Goal: Information Seeking & Learning: Understand process/instructions

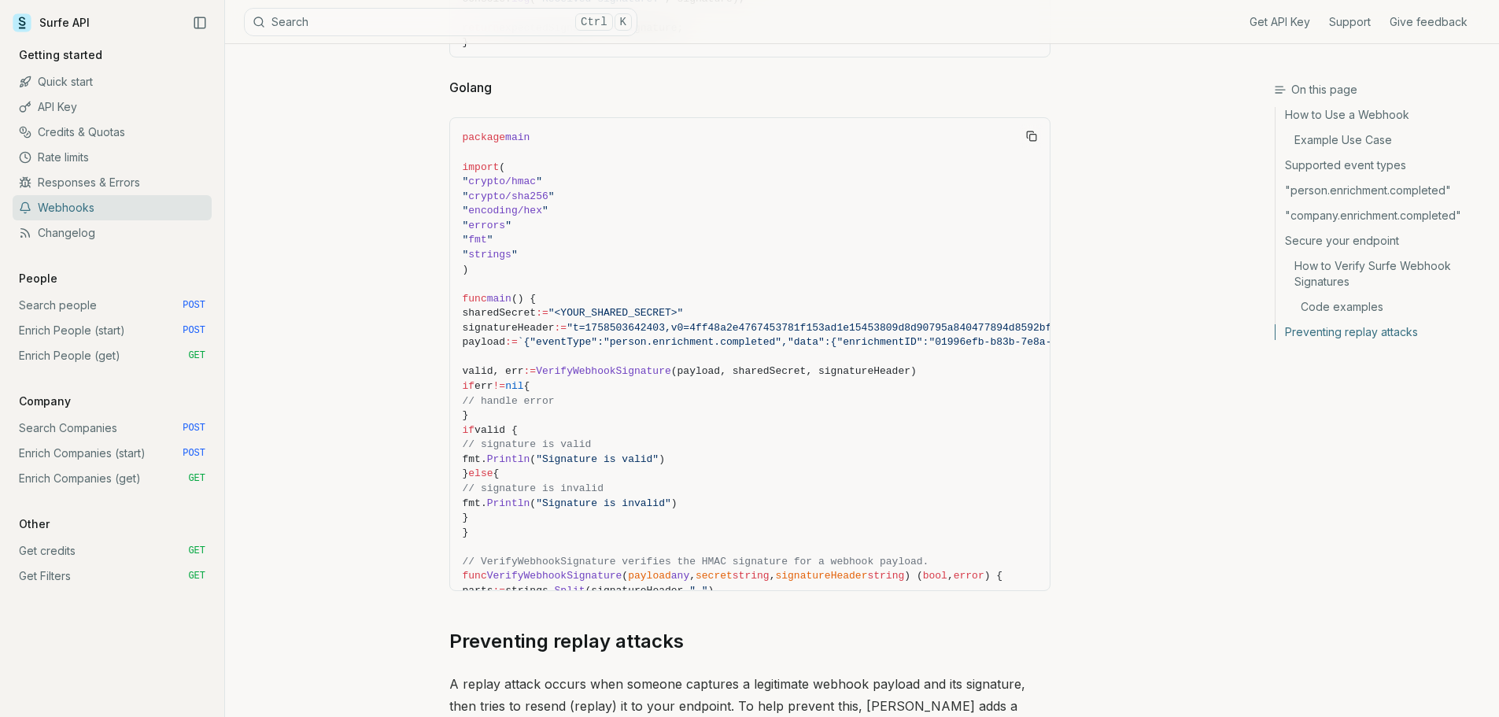
scroll to position [6701, 0]
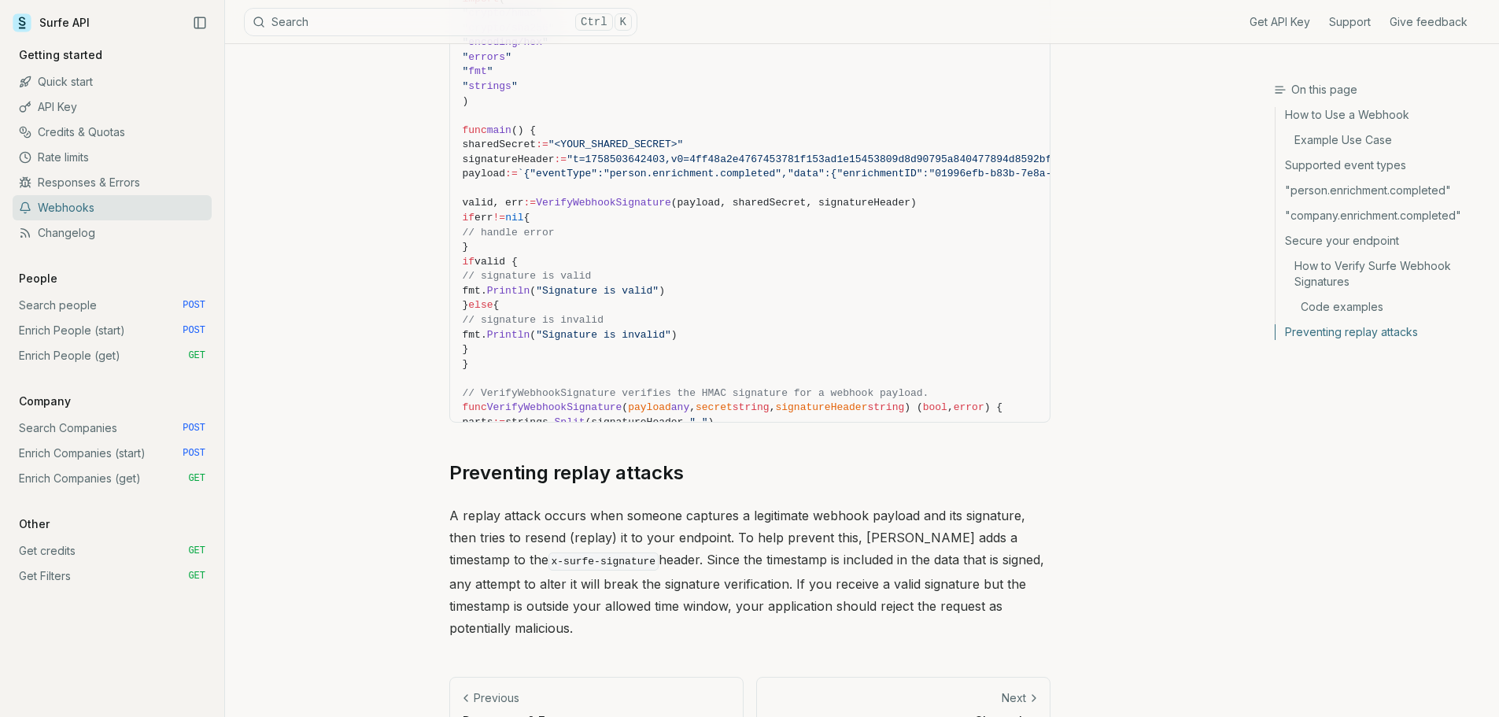
click at [67, 107] on link "API Key" at bounding box center [112, 106] width 199 height 25
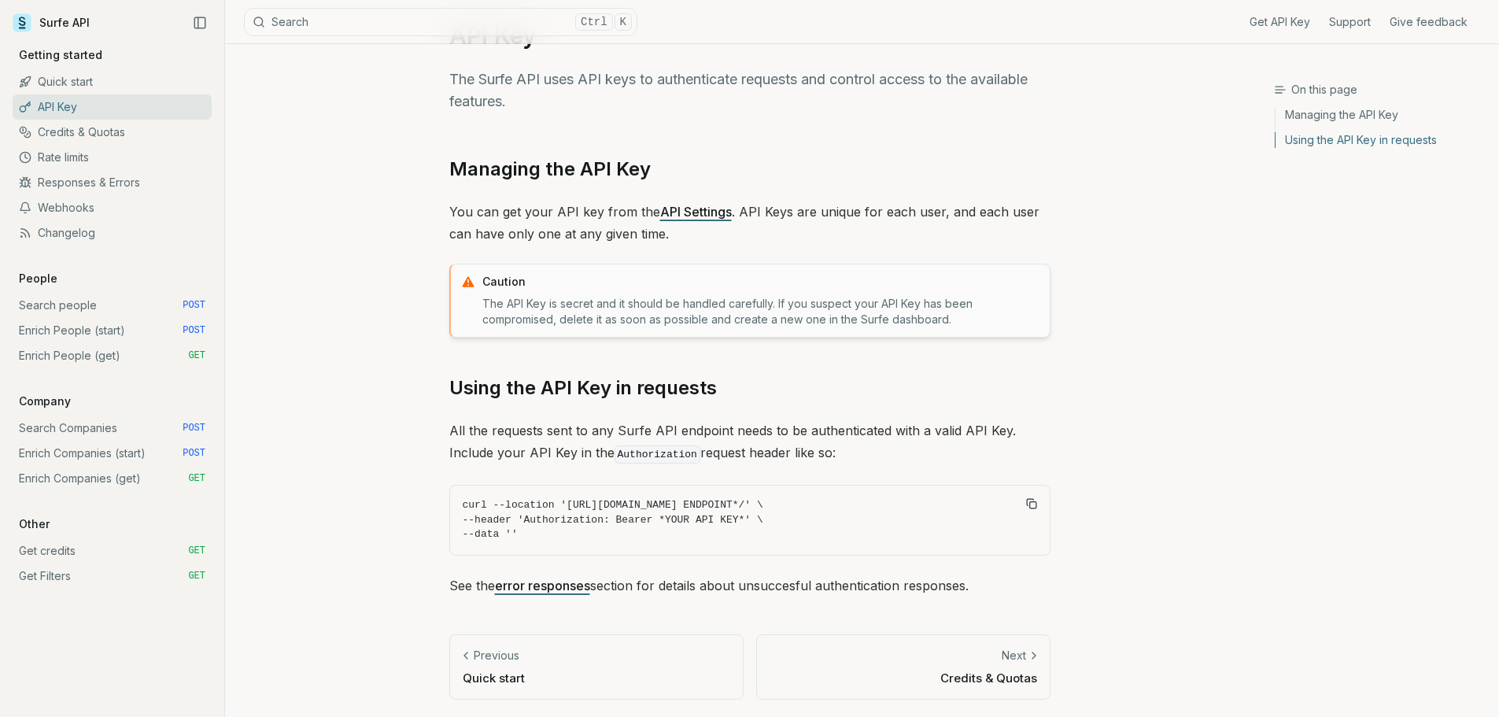
scroll to position [61, 0]
click at [76, 307] on link "Search people POST" at bounding box center [112, 305] width 199 height 25
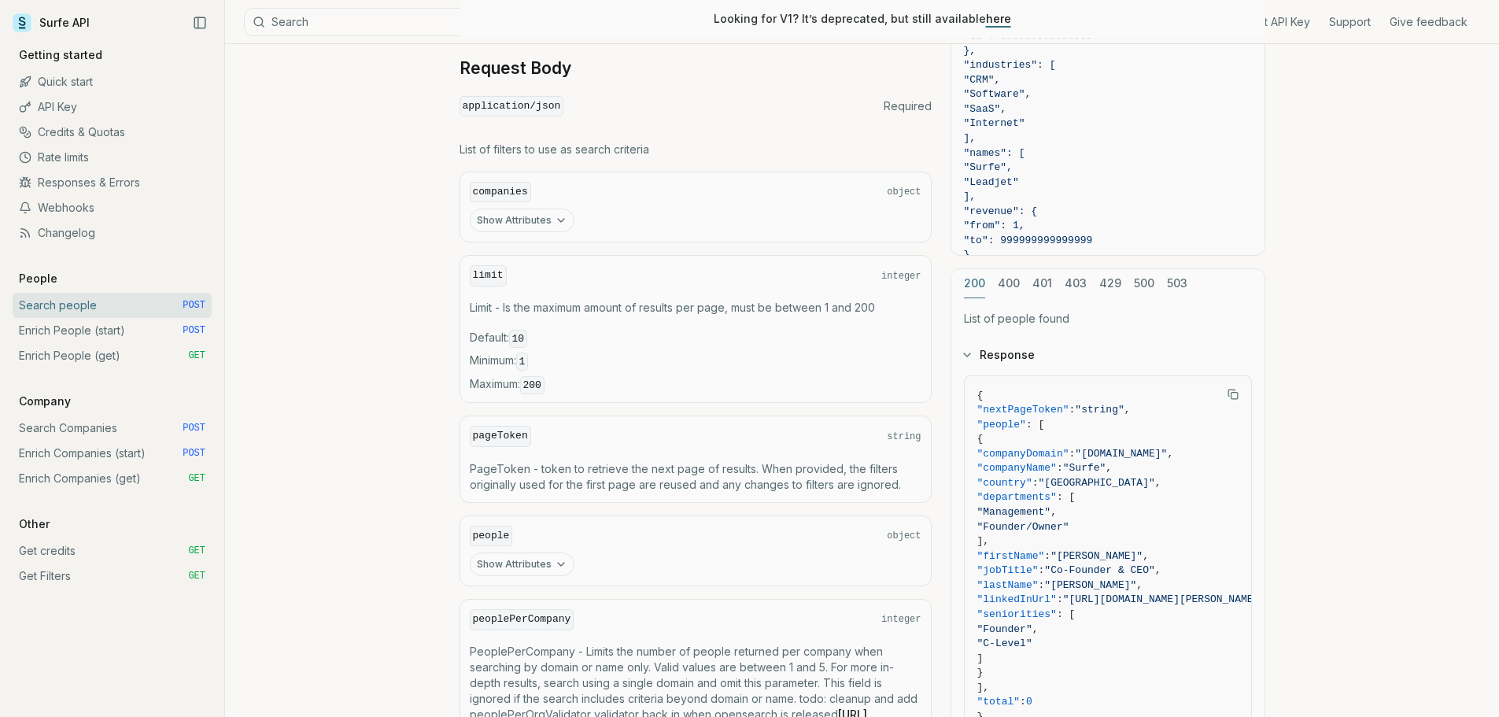
scroll to position [749, 0]
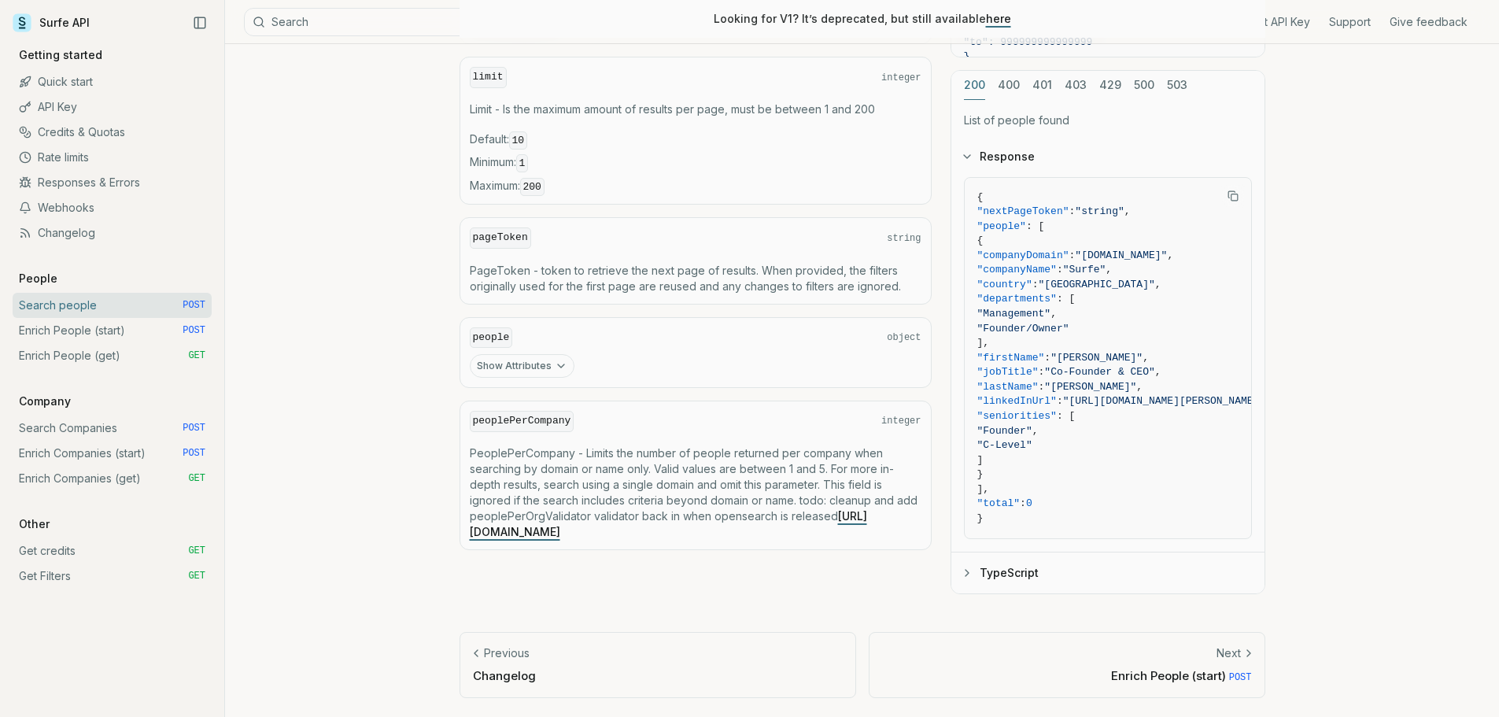
click at [133, 328] on link "Enrich People (start) POST" at bounding box center [112, 330] width 199 height 25
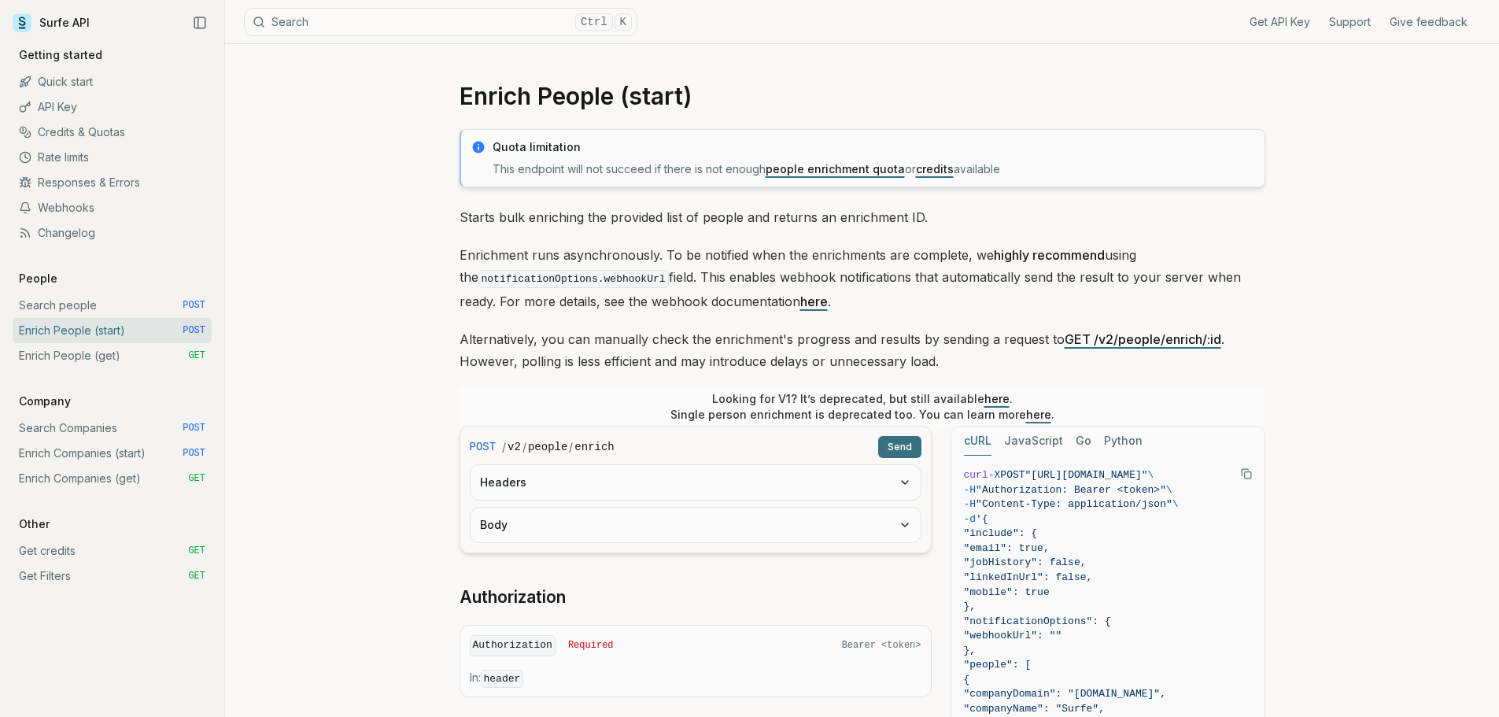
click at [83, 363] on link "Enrich People (get) GET" at bounding box center [112, 355] width 199 height 25
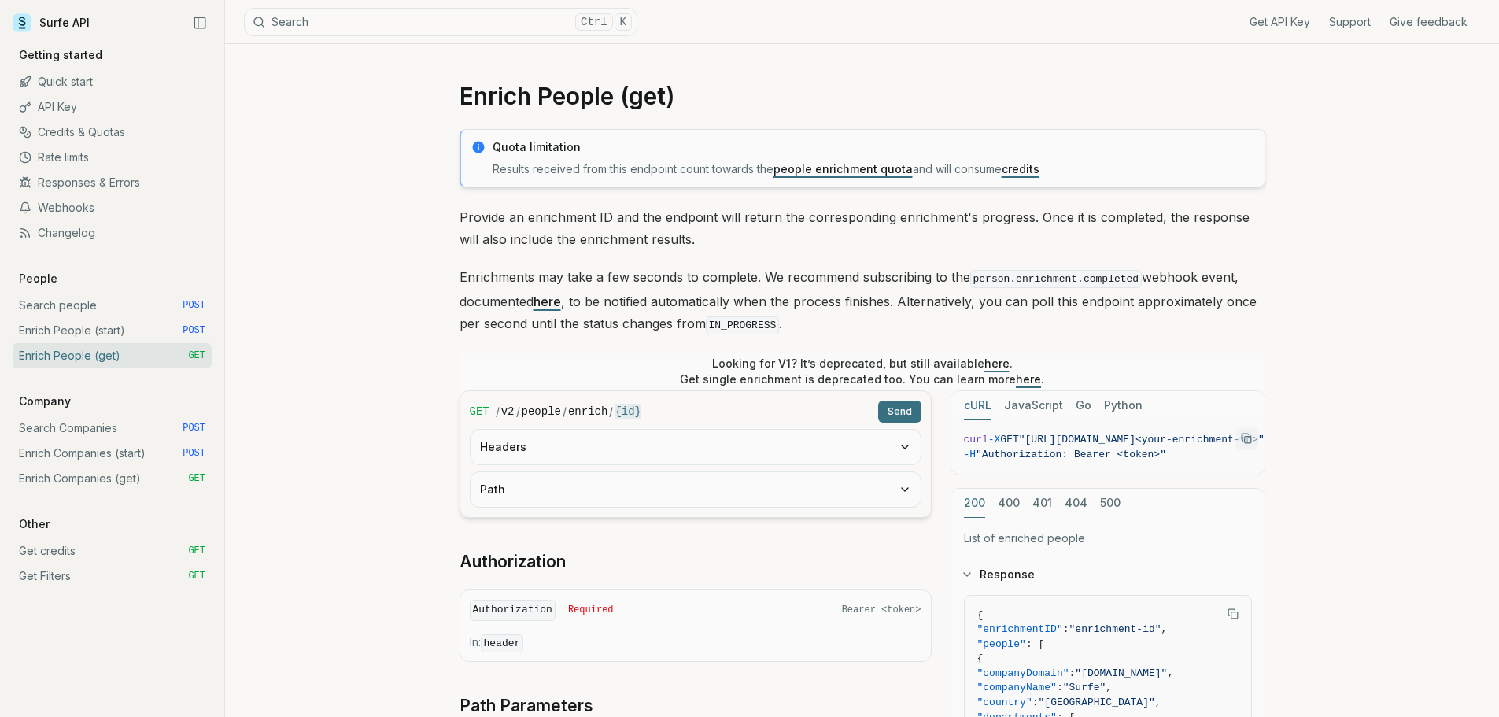
click at [90, 308] on link "Search people POST" at bounding box center [112, 305] width 199 height 25
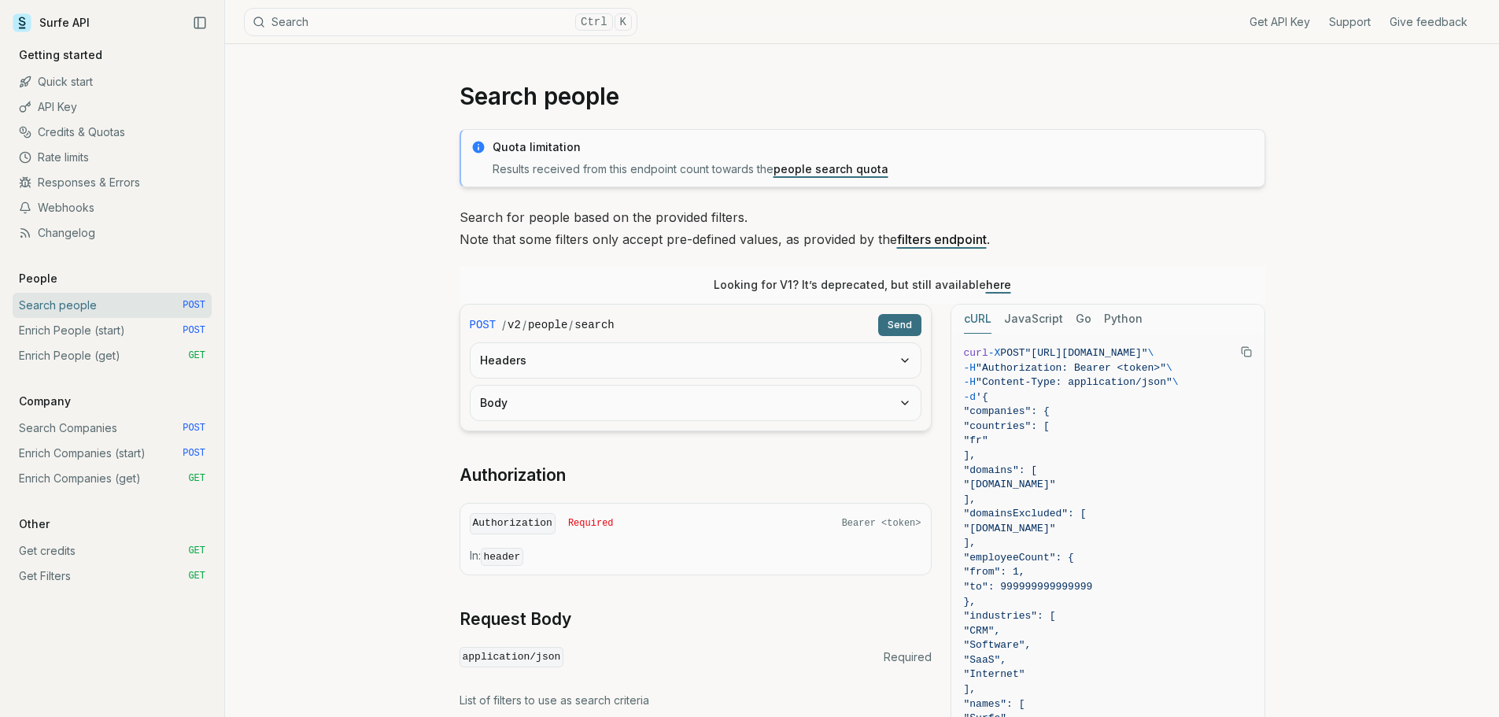
click at [79, 102] on link "API Key" at bounding box center [112, 106] width 199 height 25
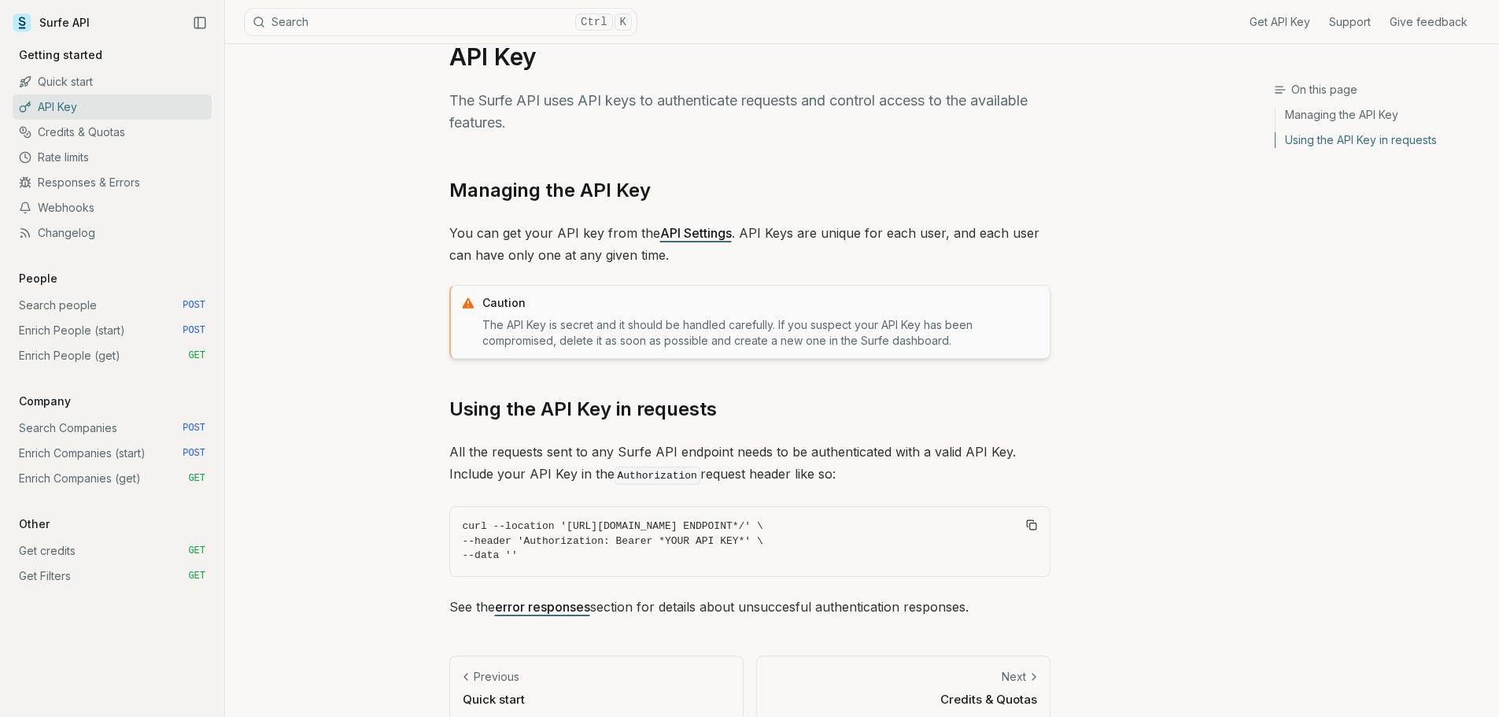
scroll to position [61, 0]
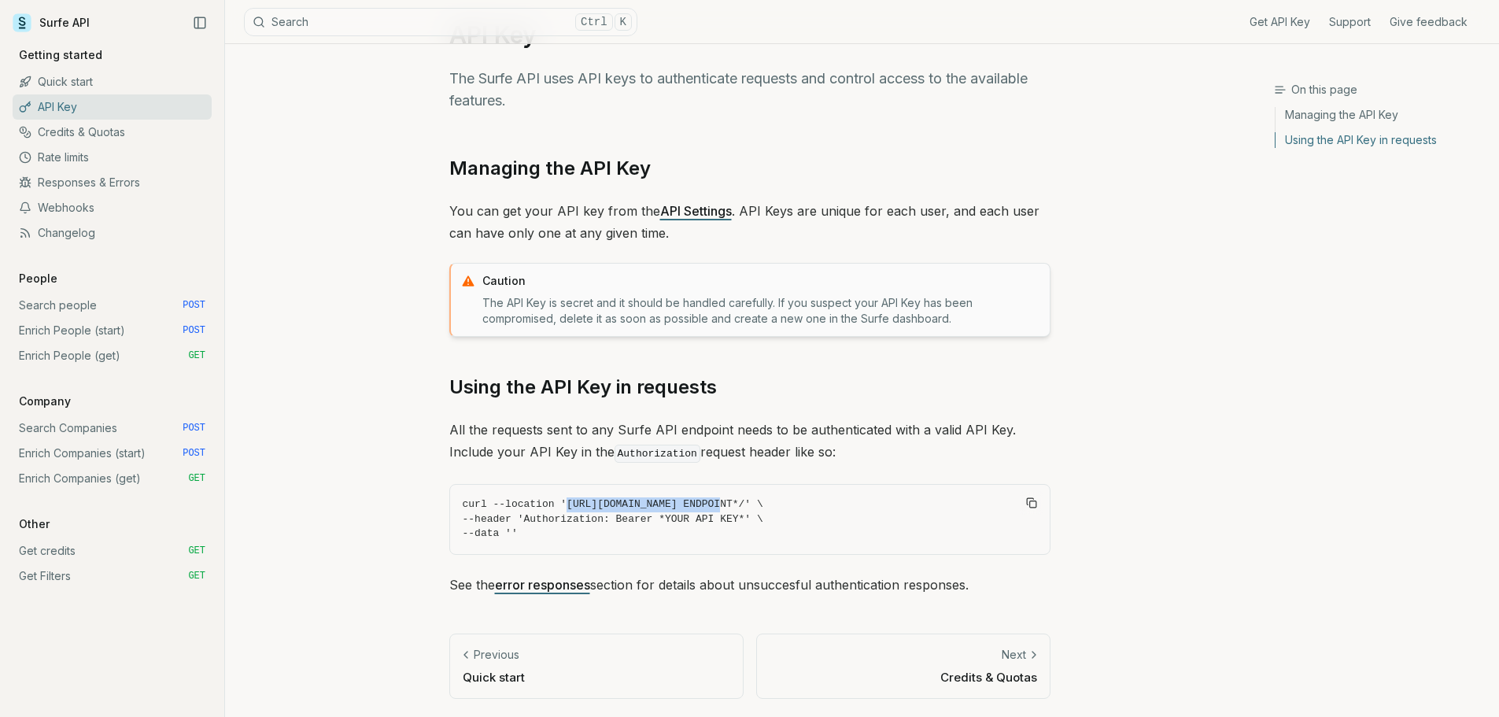
drag, startPoint x: 558, startPoint y: 504, endPoint x: 696, endPoint y: 500, distance: 138.6
click at [696, 500] on code "curl --location '[URL][DOMAIN_NAME] ENDPOINT*/' \ --header 'Authorization: Bear…" at bounding box center [750, 519] width 574 height 44
copy code "[URL][DOMAIN_NAME]"
click at [72, 327] on link "Enrich People (start) POST" at bounding box center [112, 330] width 199 height 25
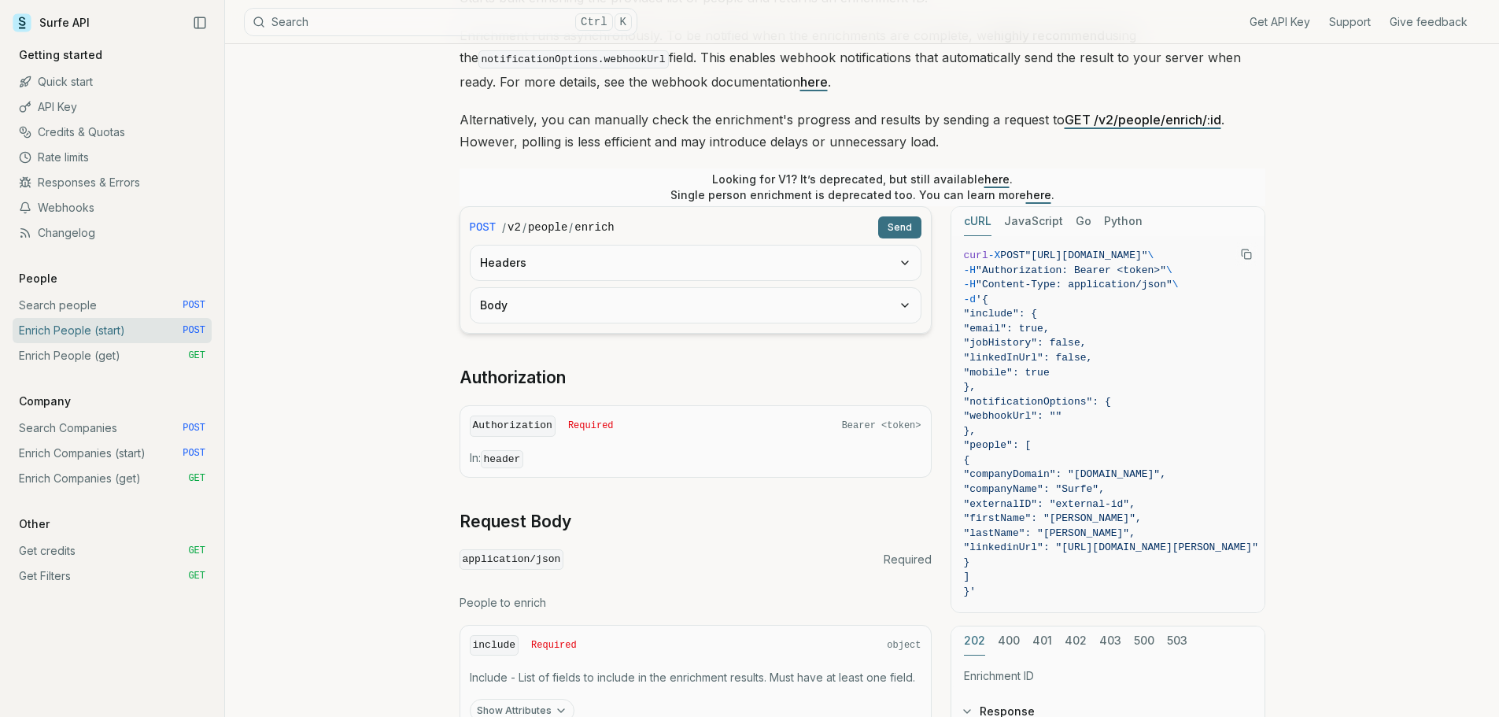
scroll to position [236, 0]
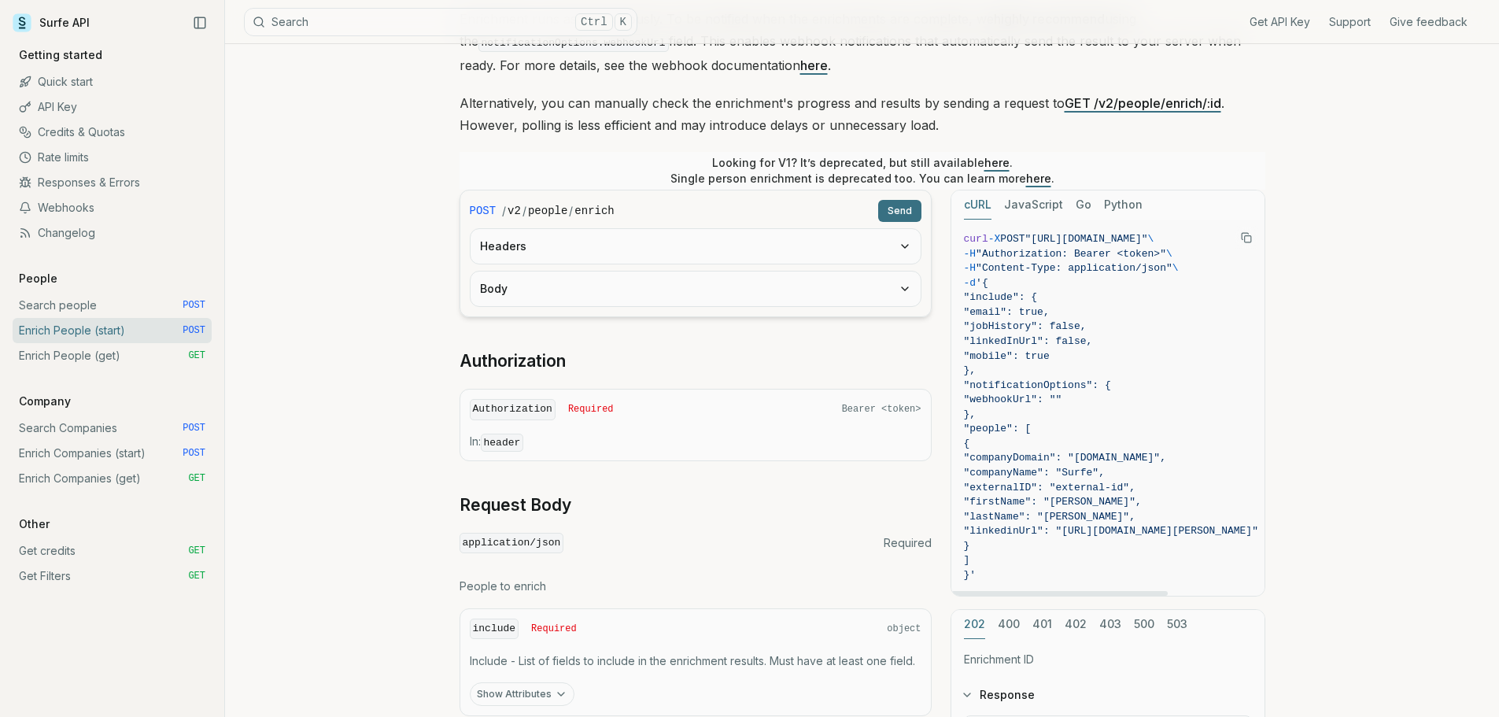
click at [1247, 236] on rect "Copy Text" at bounding box center [1247, 239] width 6 height 6
click at [855, 252] on button "Headers" at bounding box center [696, 246] width 450 height 35
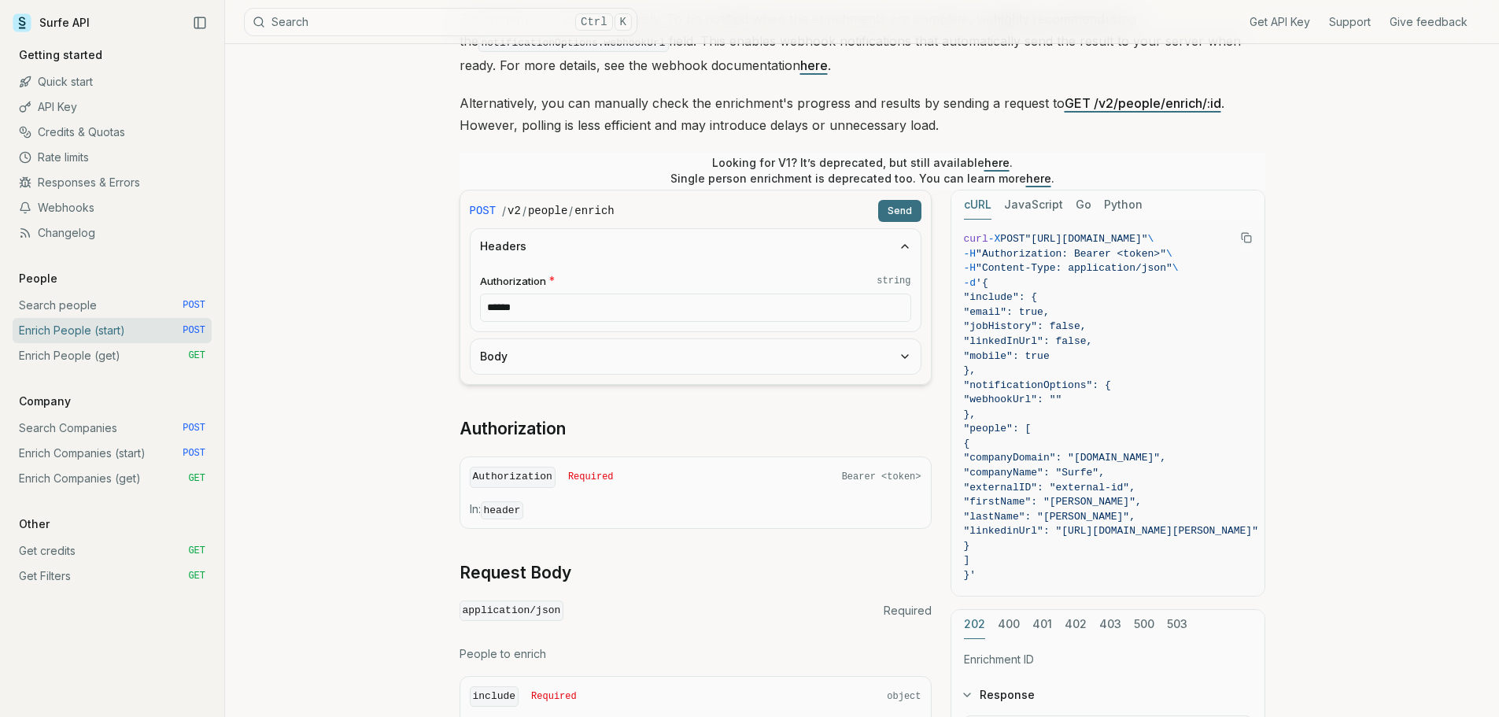
click at [835, 305] on input "******" at bounding box center [695, 308] width 431 height 28
click at [619, 356] on button "Body" at bounding box center [696, 356] width 450 height 35
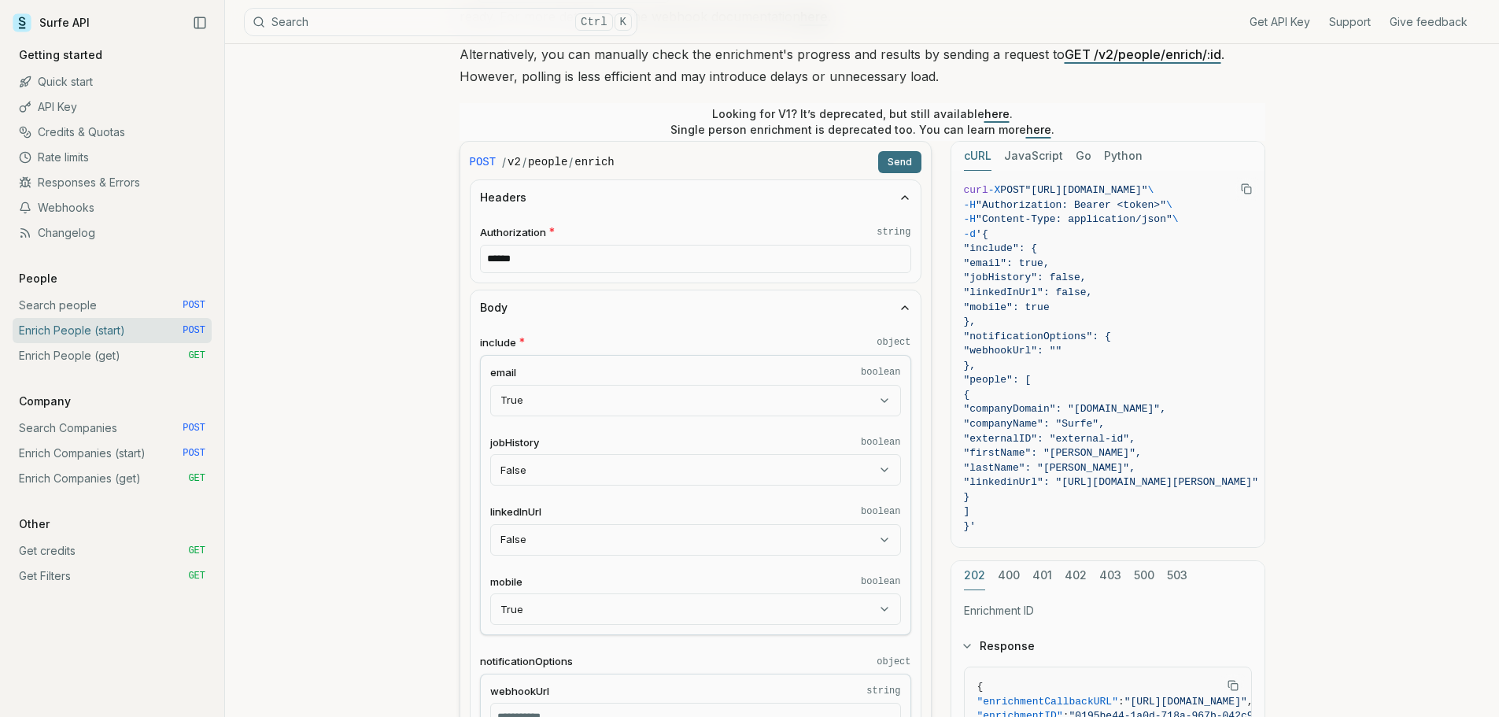
scroll to position [0, 0]
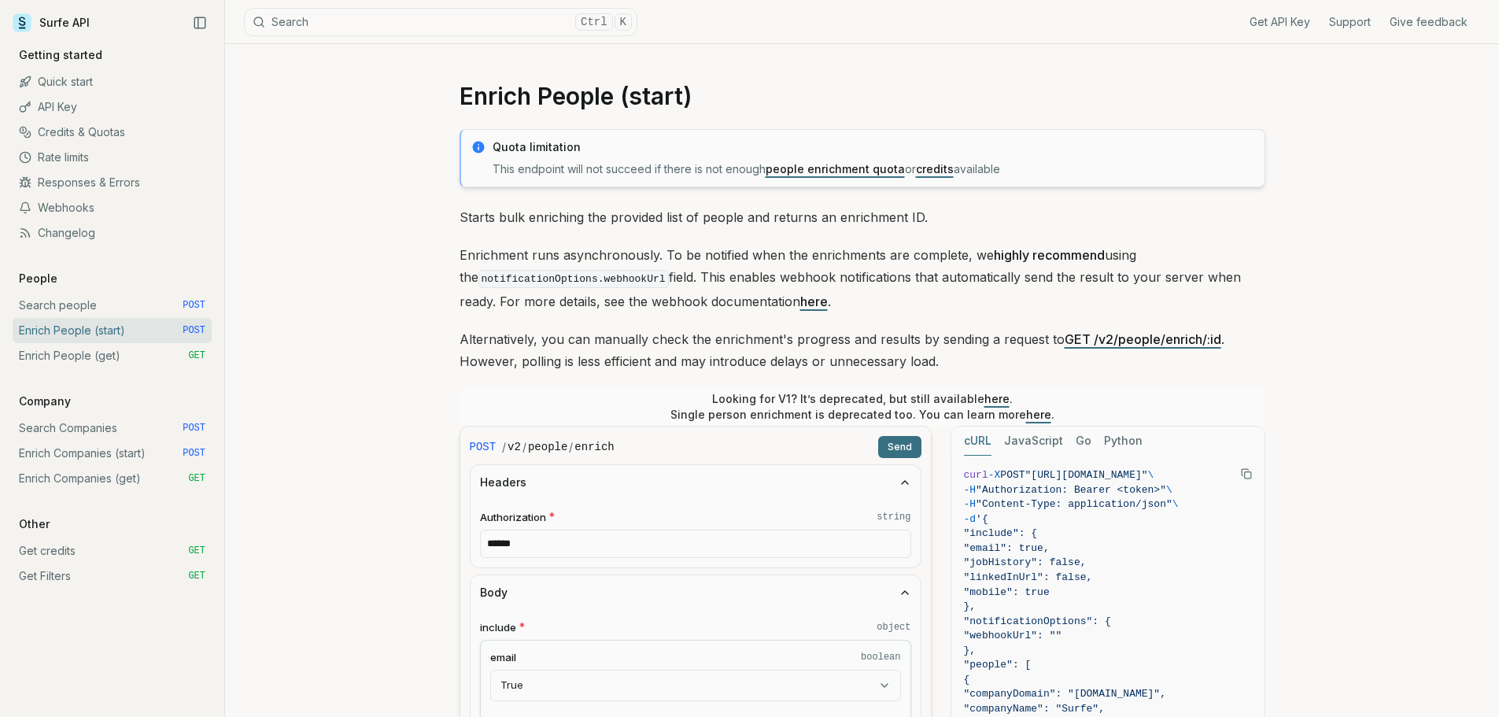
click at [109, 360] on link "Enrich People (get) GET" at bounding box center [112, 355] width 199 height 25
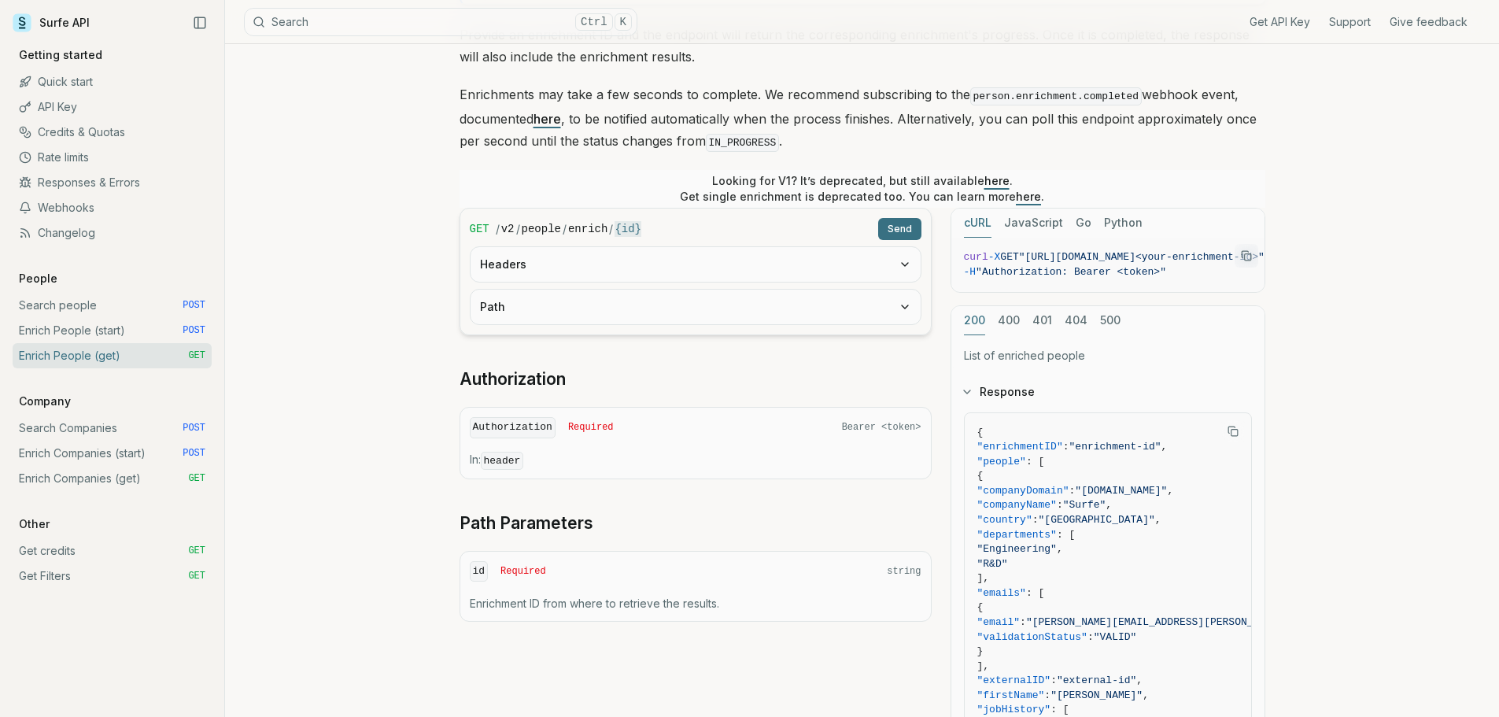
scroll to position [236, 0]
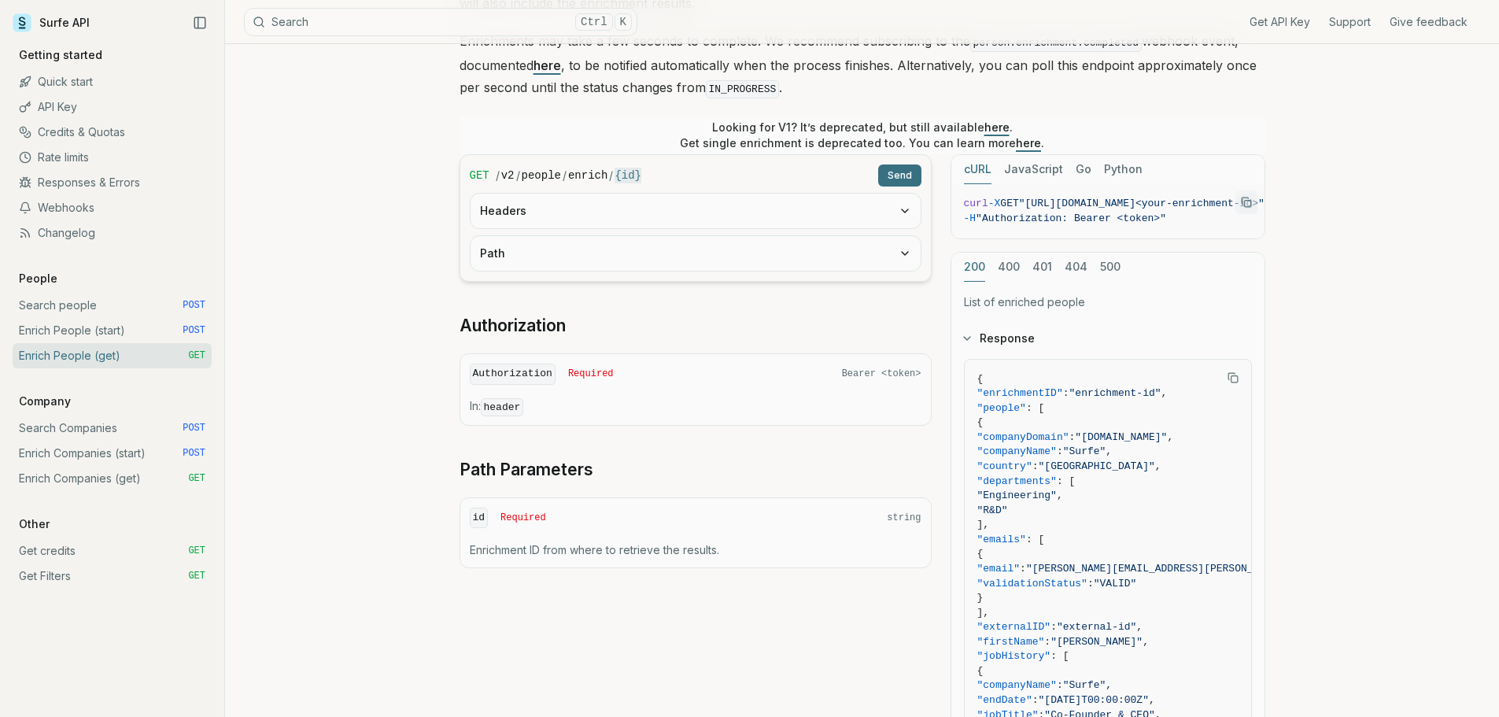
click at [775, 223] on button "Headers" at bounding box center [696, 211] width 450 height 35
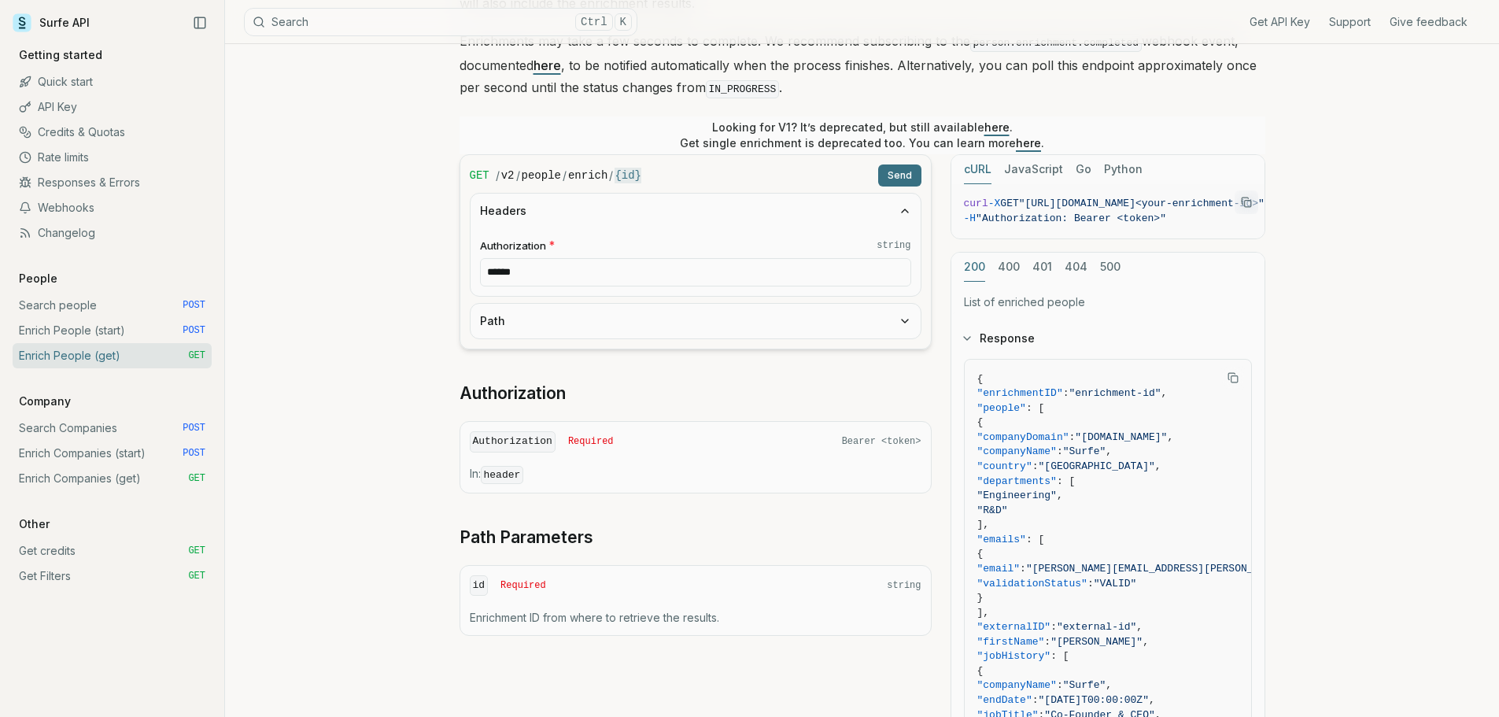
click at [617, 329] on button "Path" at bounding box center [696, 321] width 450 height 35
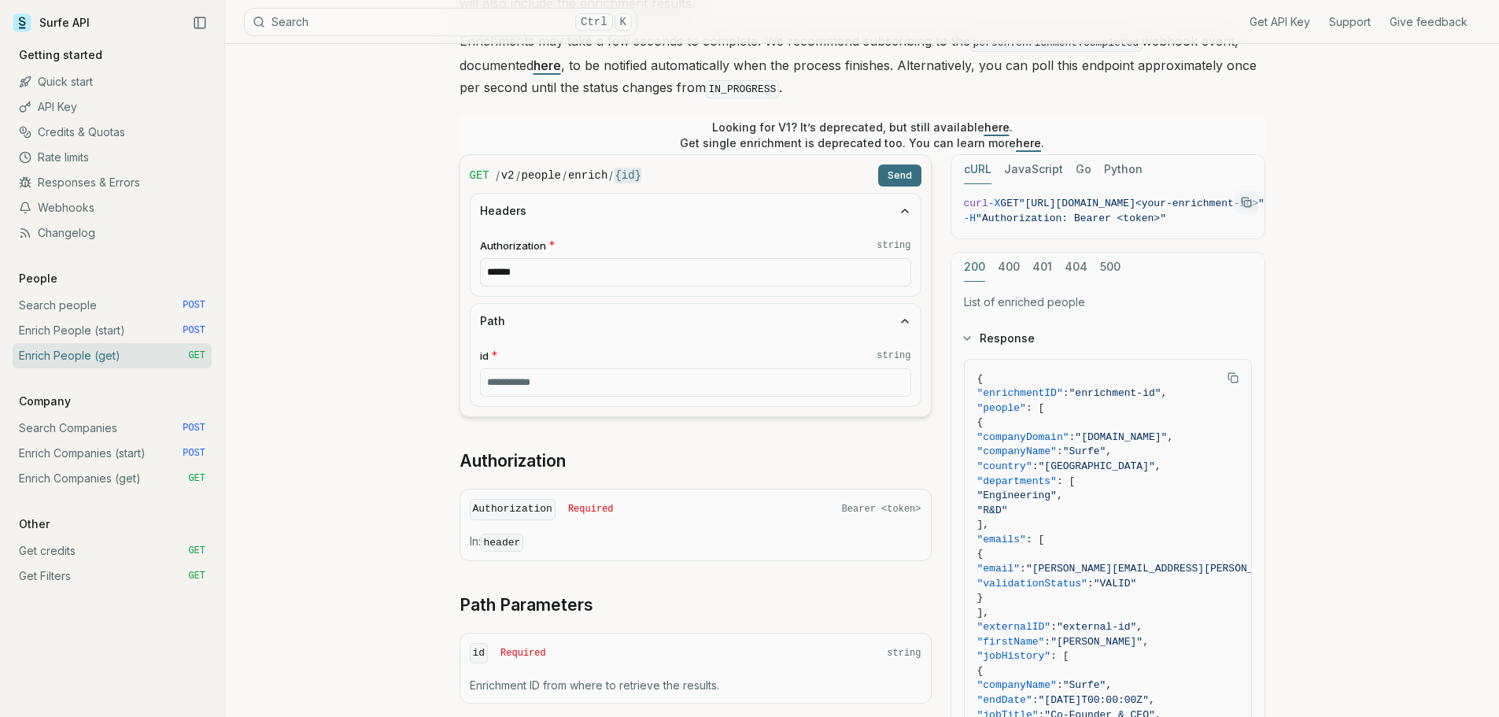
click at [103, 330] on link "Enrich People (start) POST" at bounding box center [112, 330] width 199 height 25
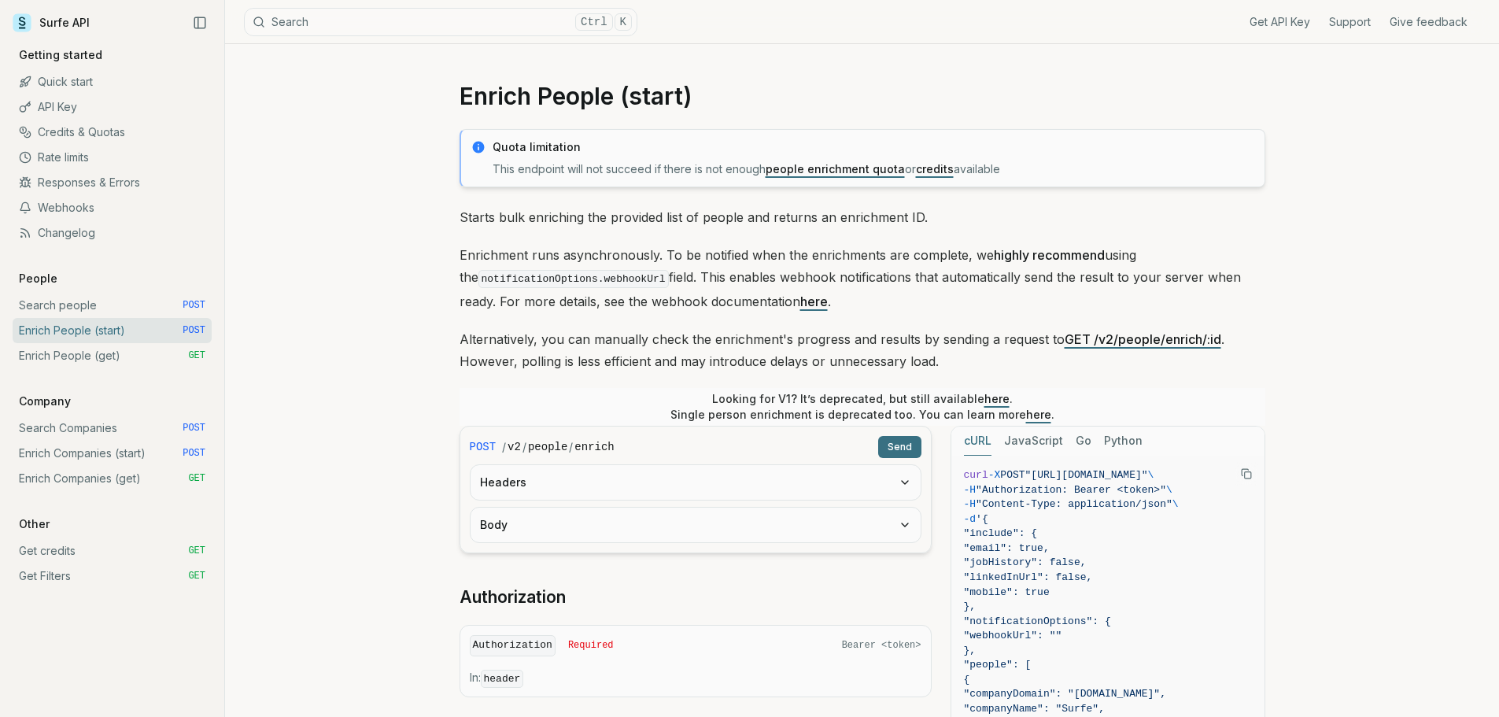
click at [65, 418] on link "Search Companies POST" at bounding box center [112, 427] width 199 height 25
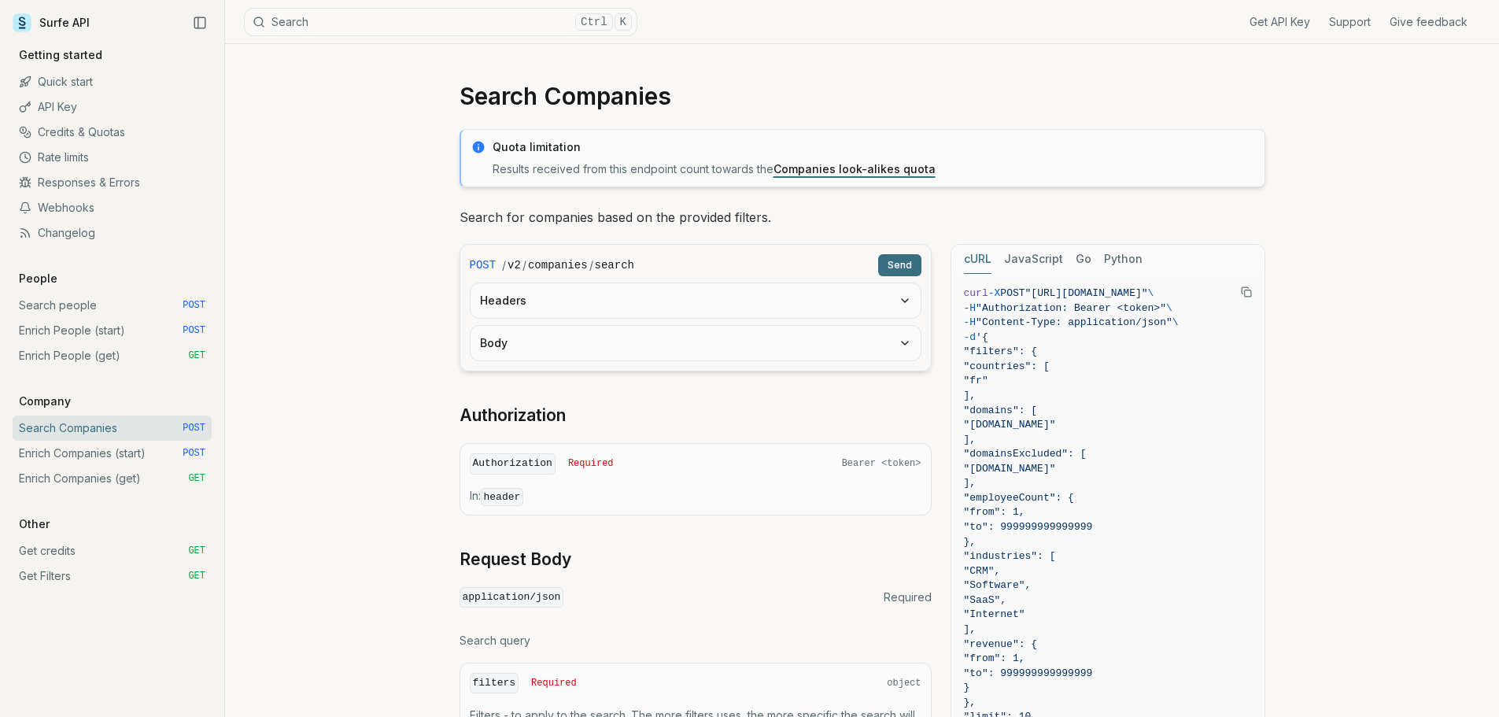
click at [71, 451] on link "Enrich Companies (start) POST" at bounding box center [112, 453] width 199 height 25
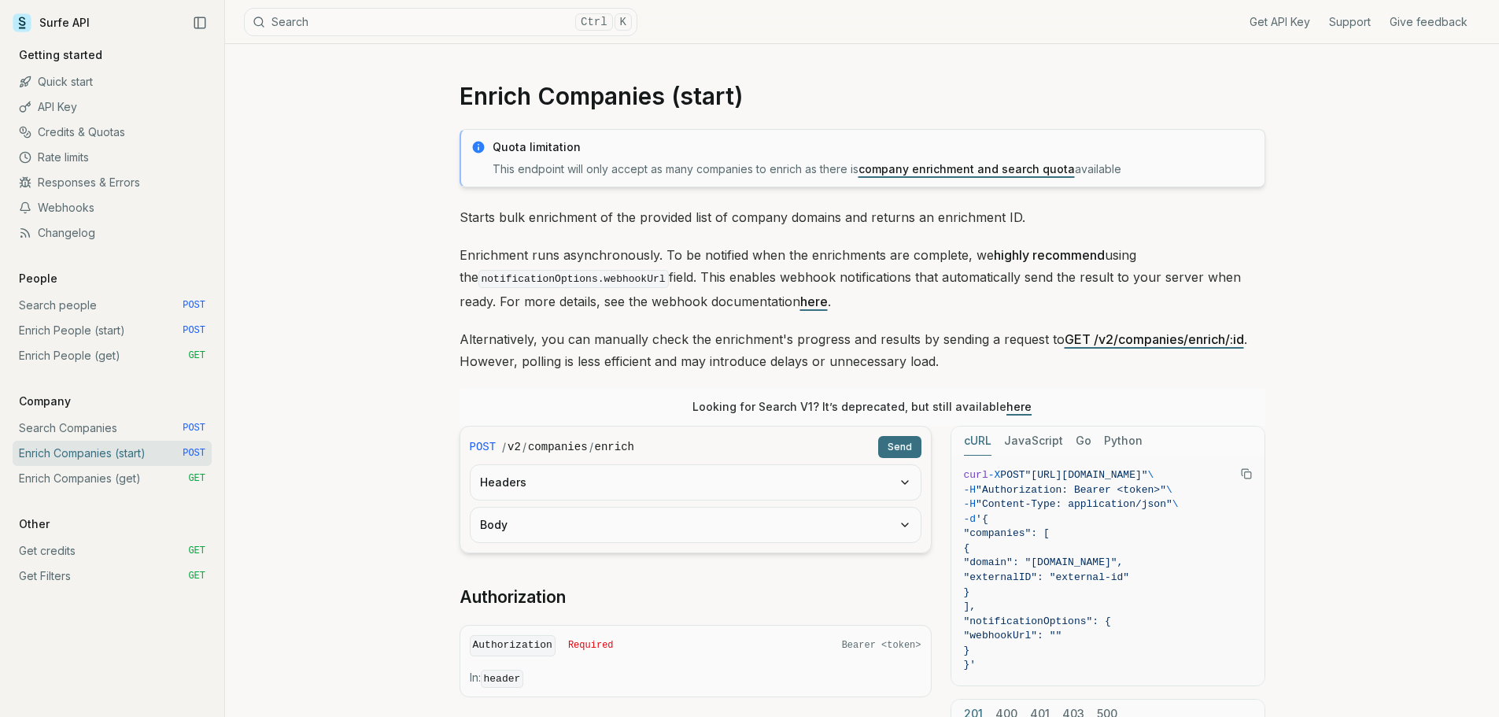
click at [76, 478] on link "Enrich Companies (get) GET" at bounding box center [112, 478] width 199 height 25
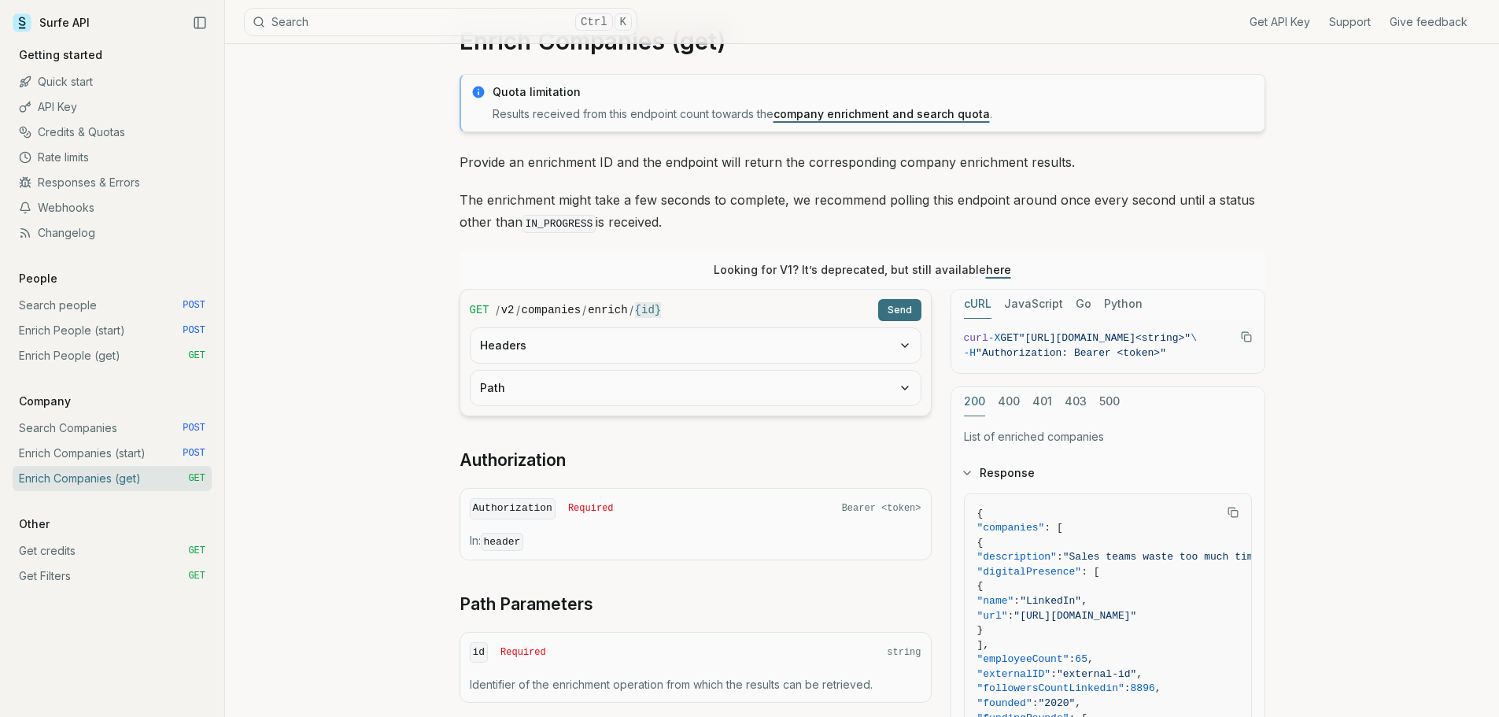
scroll to position [79, 0]
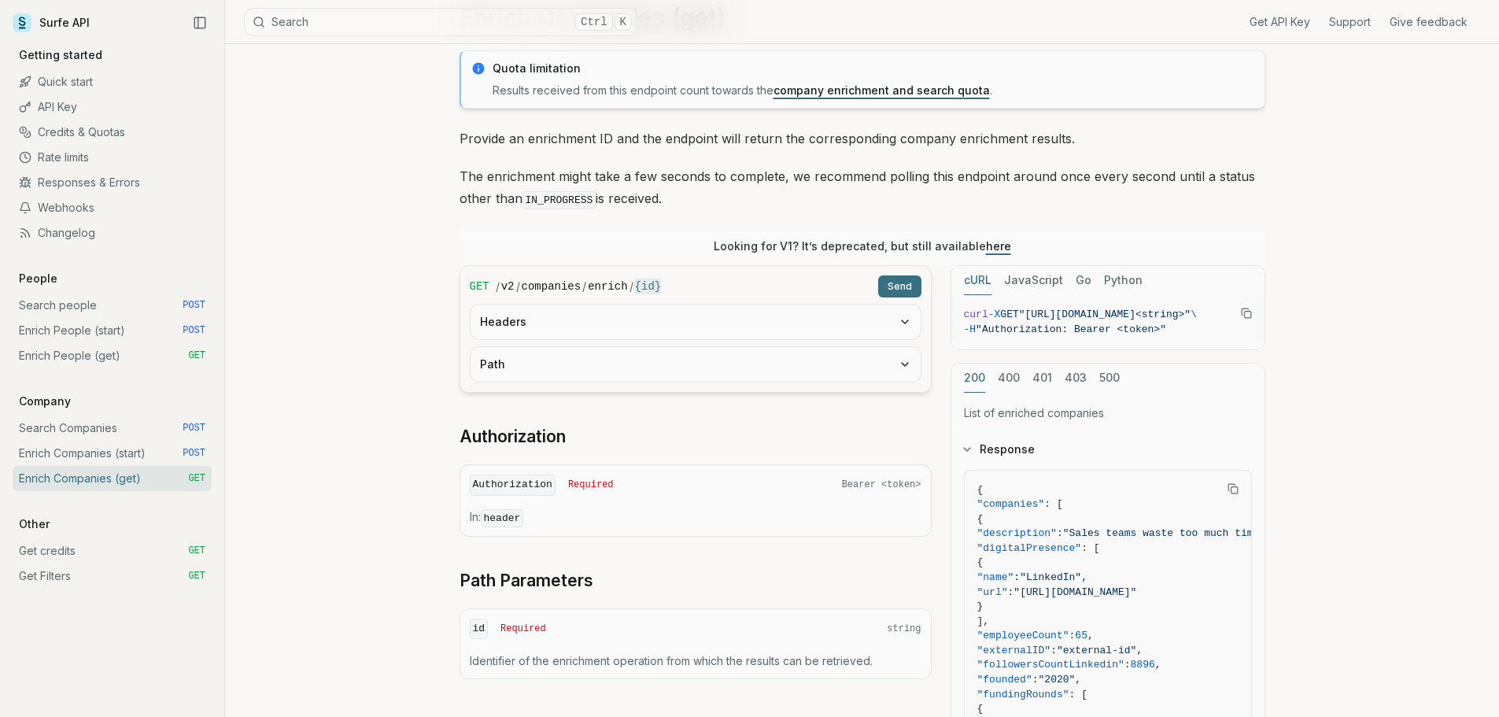
click at [72, 546] on link "Get credits GET" at bounding box center [112, 550] width 199 height 25
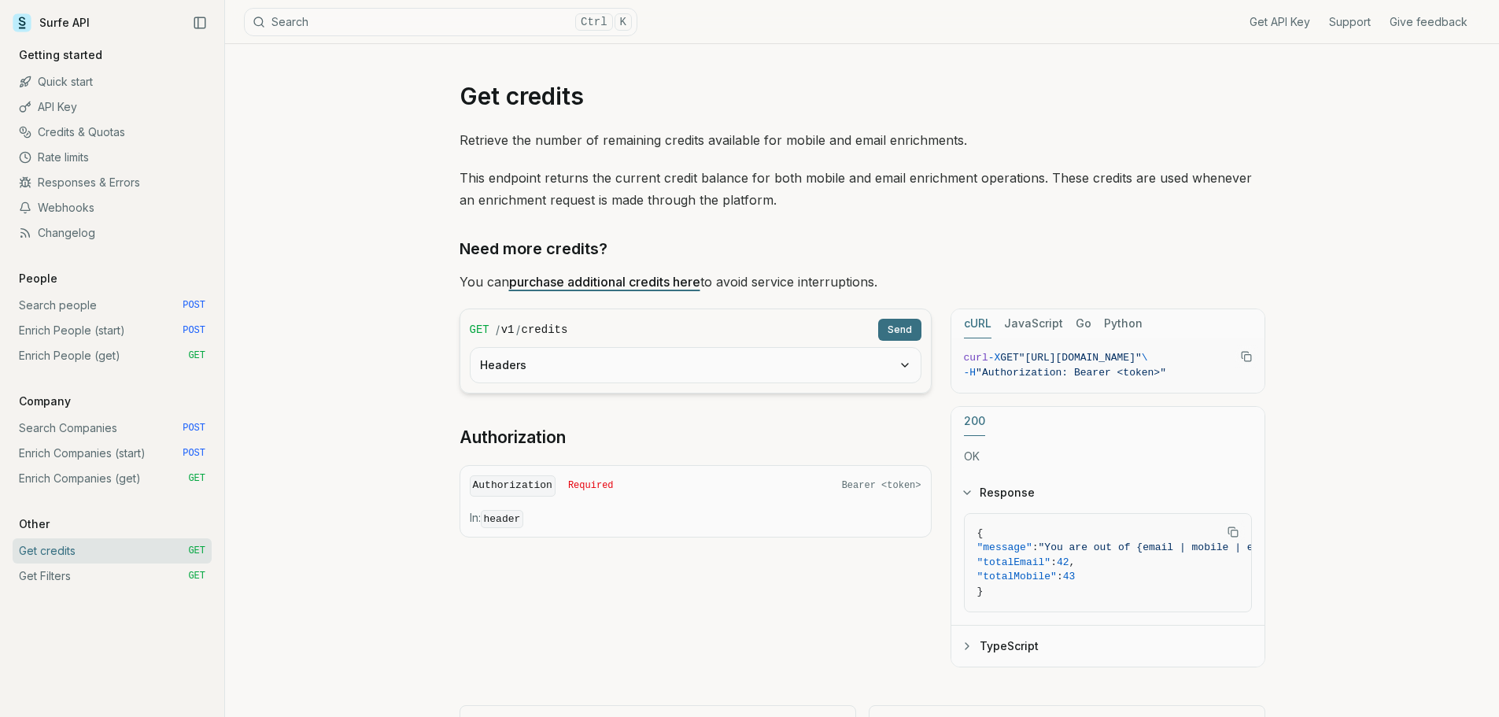
click at [103, 431] on link "Search Companies POST" at bounding box center [112, 427] width 199 height 25
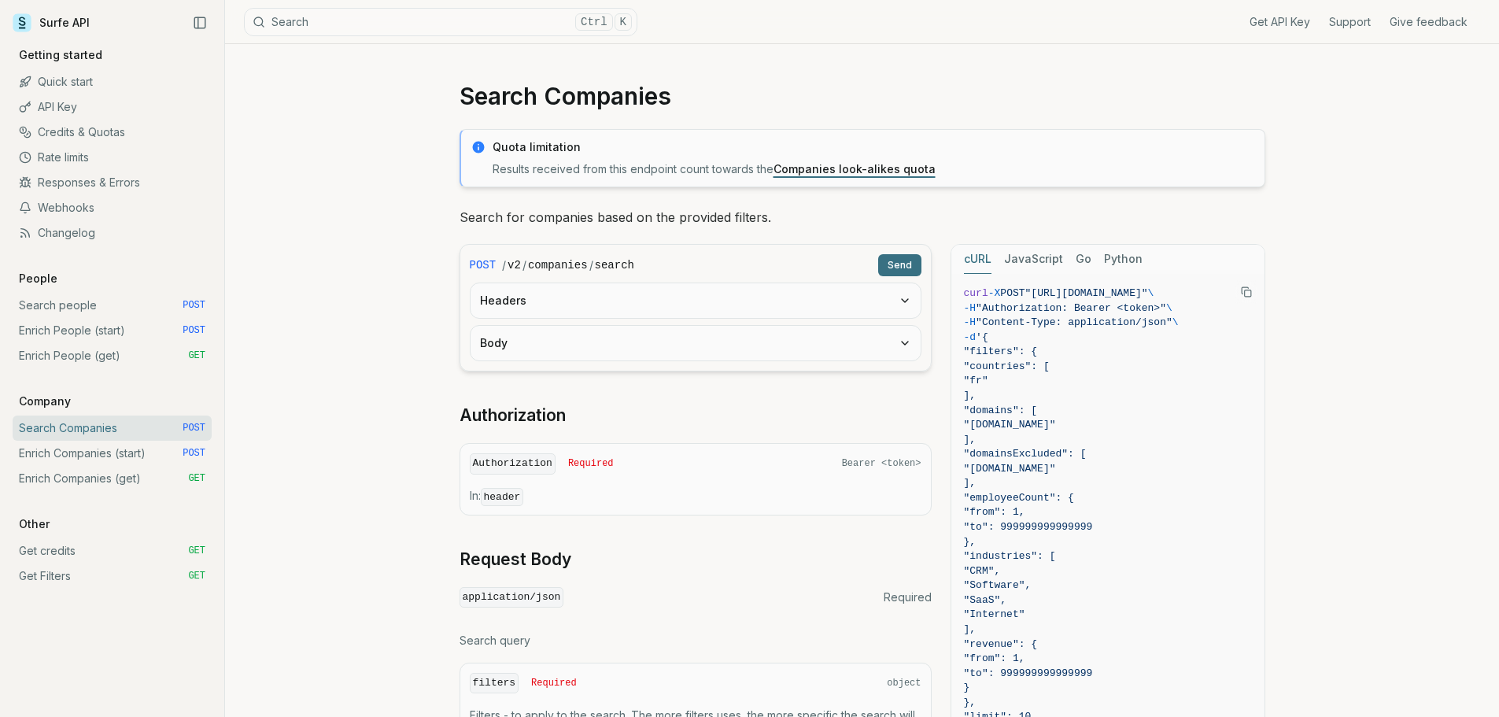
click at [99, 460] on link "Enrich Companies (start) POST" at bounding box center [112, 453] width 199 height 25
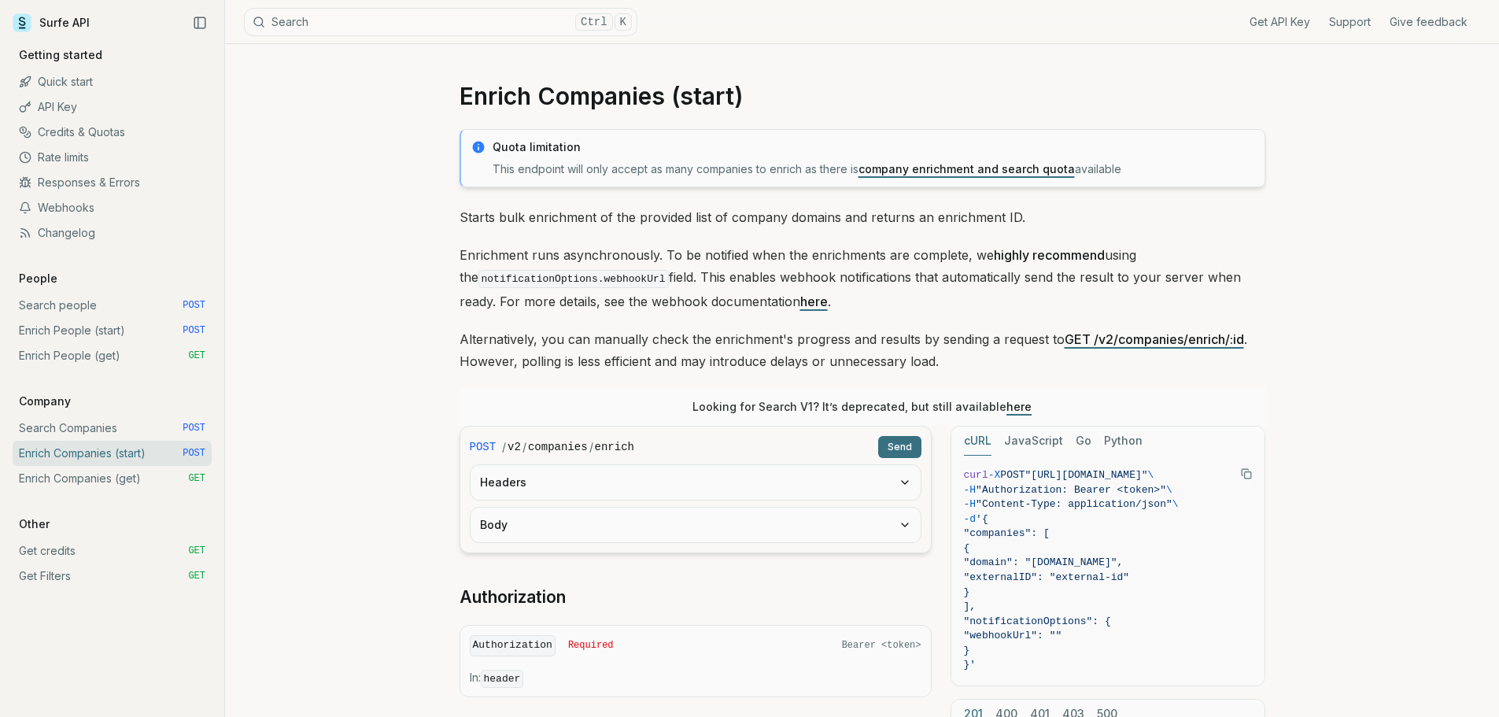
click at [85, 327] on link "Enrich People (start) POST" at bounding box center [112, 330] width 199 height 25
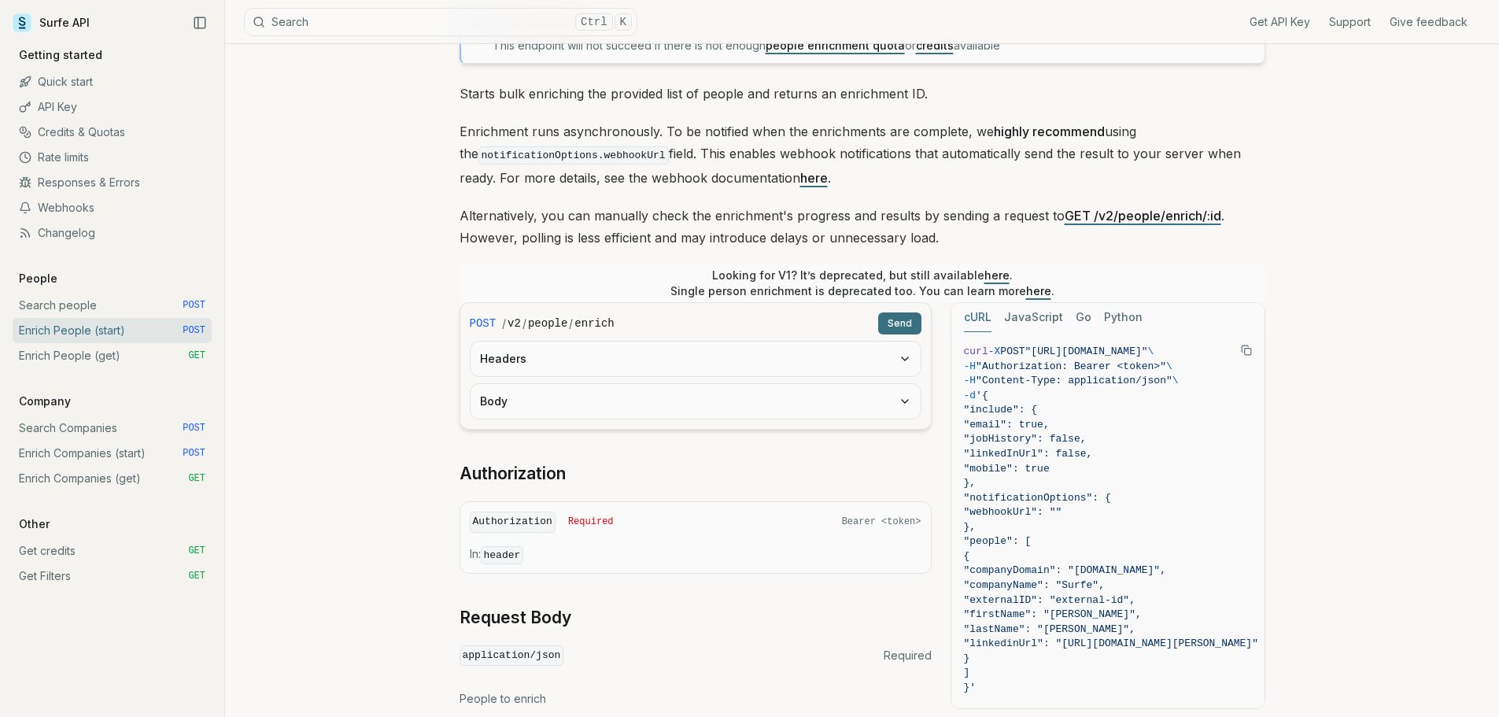
scroll to position [157, 0]
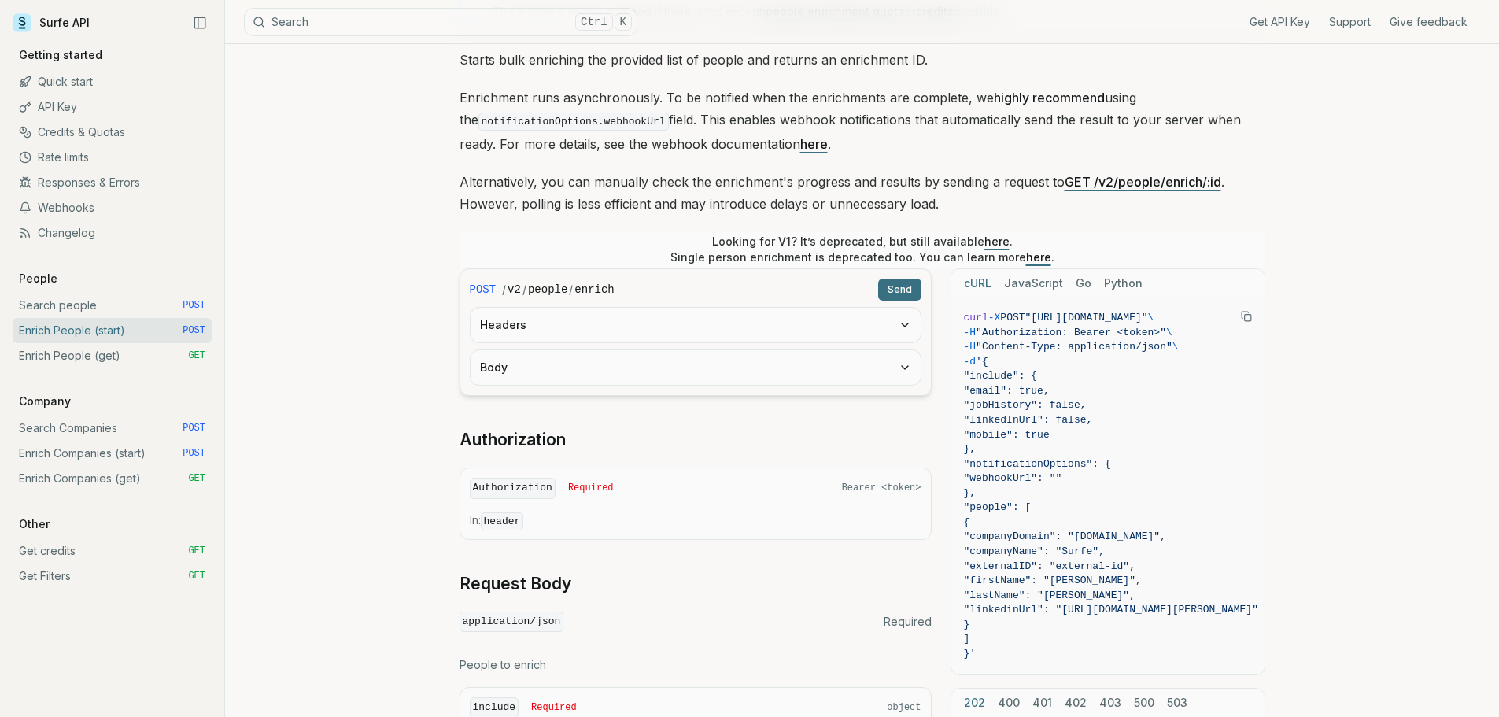
click at [106, 353] on link "Enrich People (get) GET" at bounding box center [112, 355] width 199 height 25
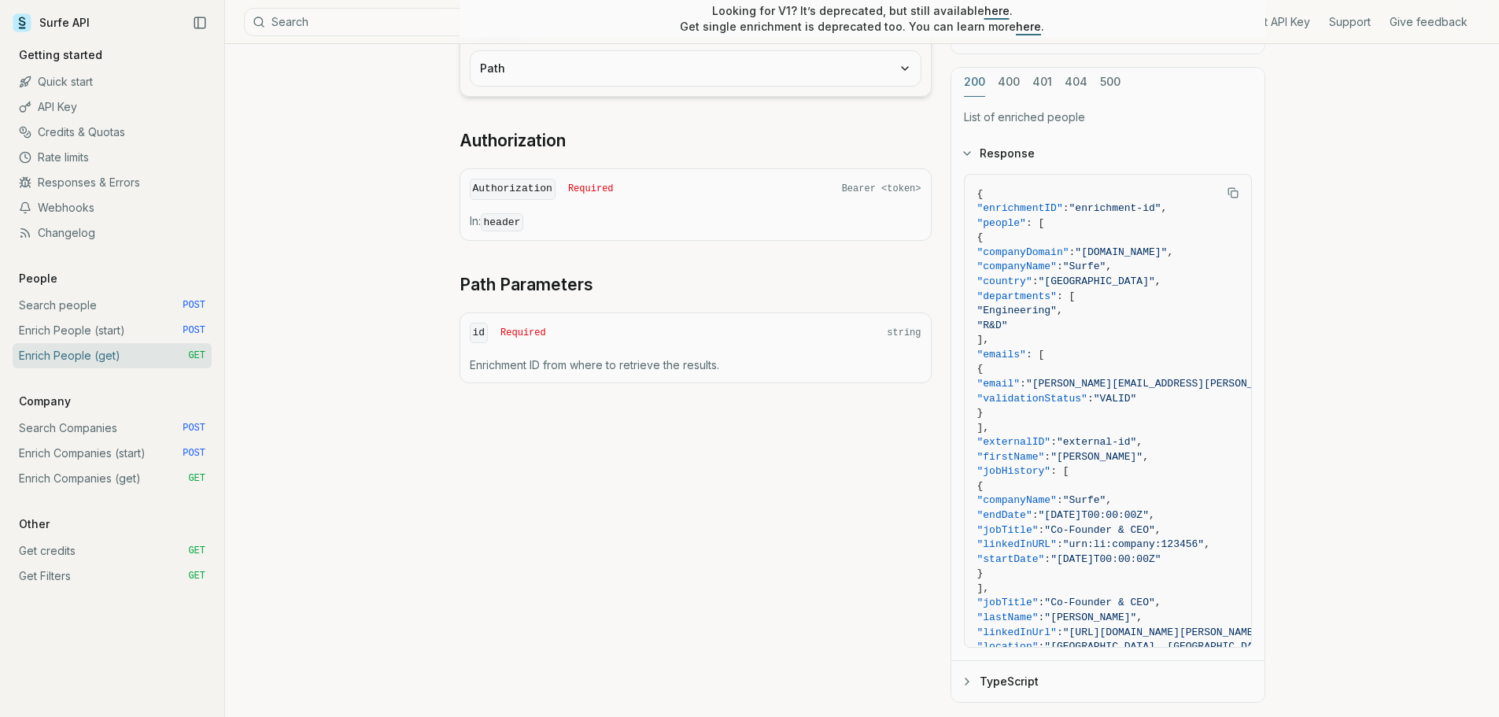
scroll to position [472, 0]
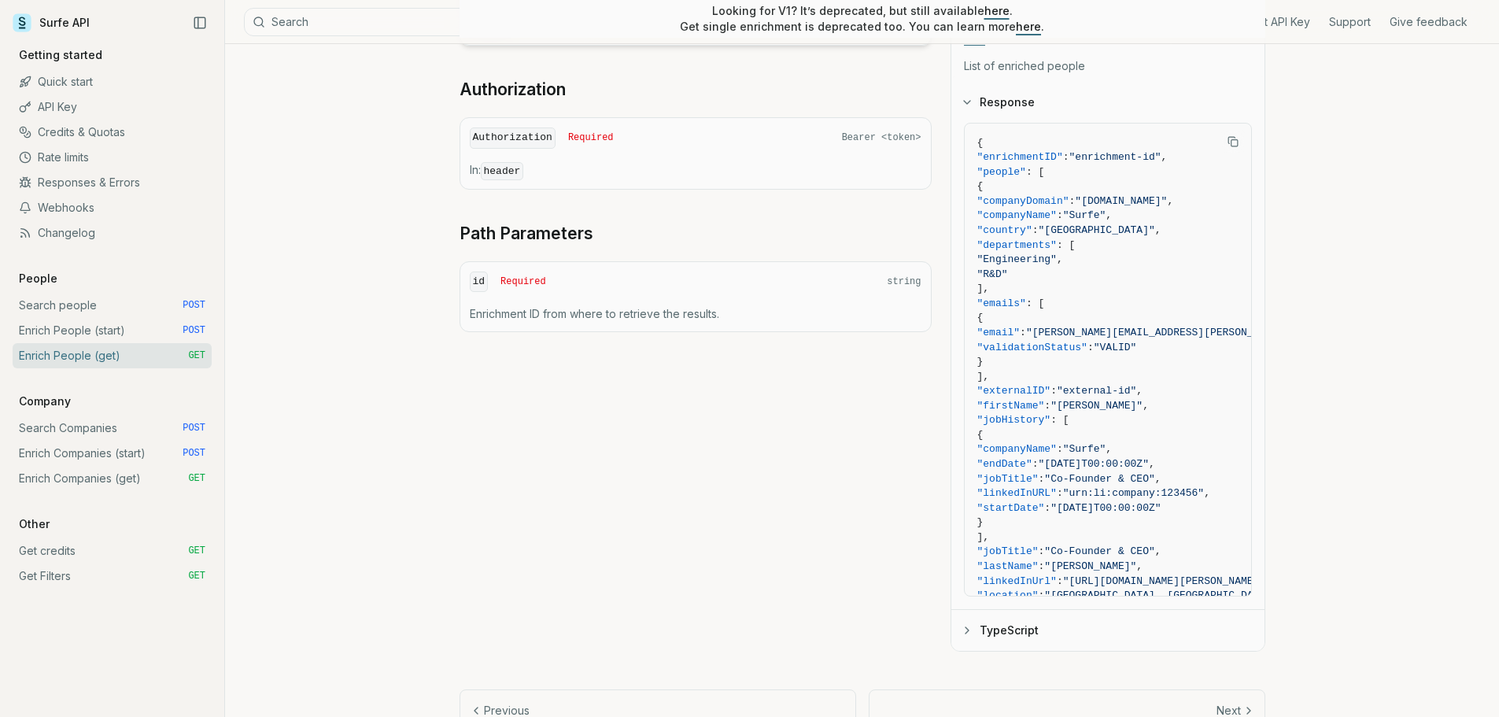
click at [91, 306] on link "Search people POST" at bounding box center [112, 305] width 199 height 25
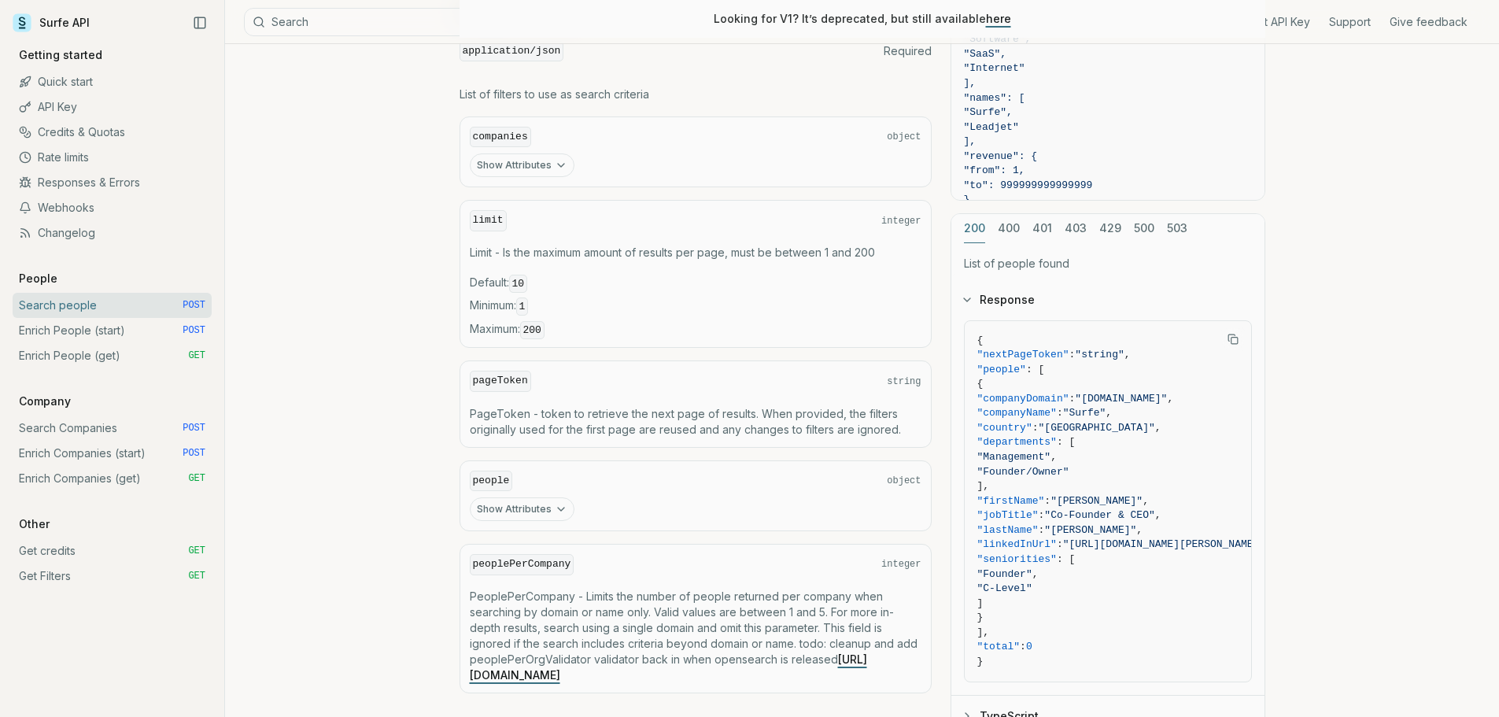
scroll to position [749, 0]
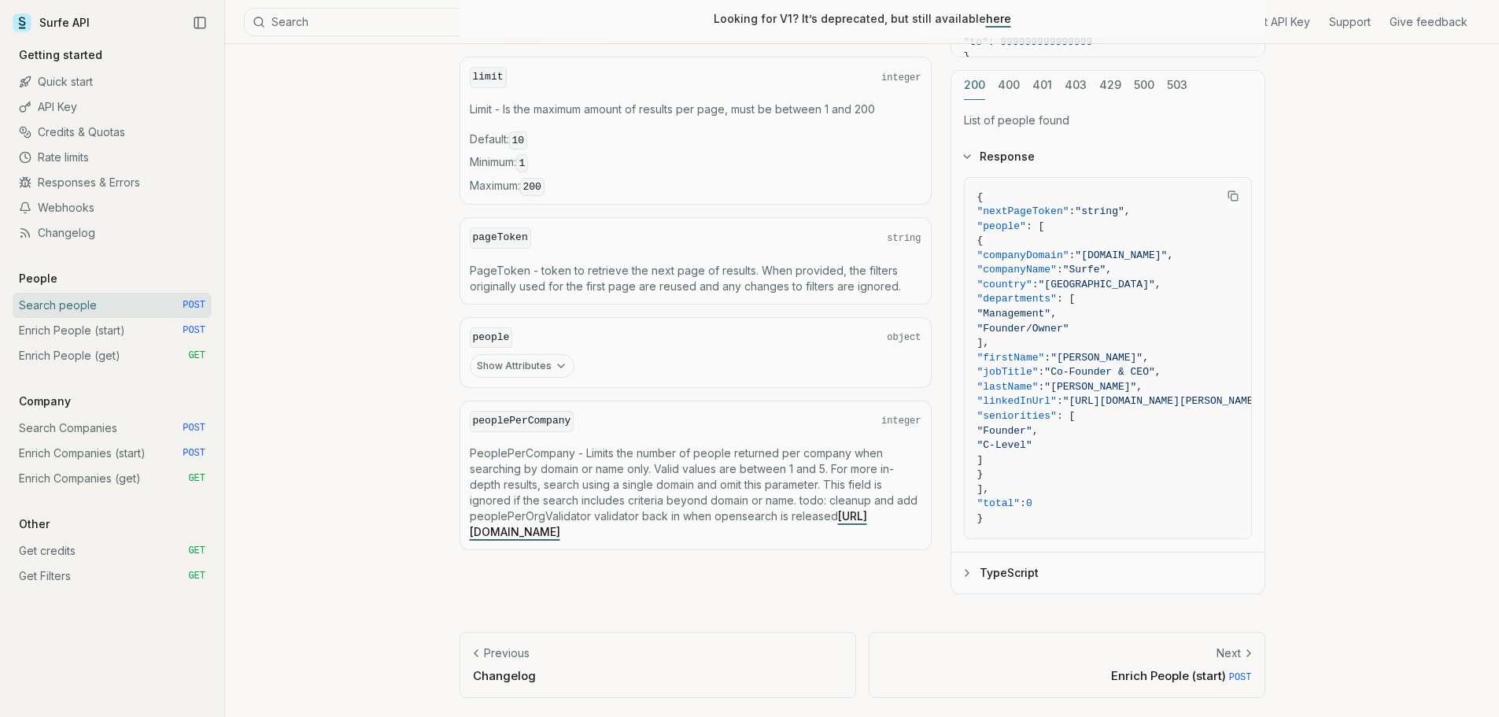
click at [1113, 392] on span ""[PERSON_NAME]"" at bounding box center [1090, 387] width 92 height 12
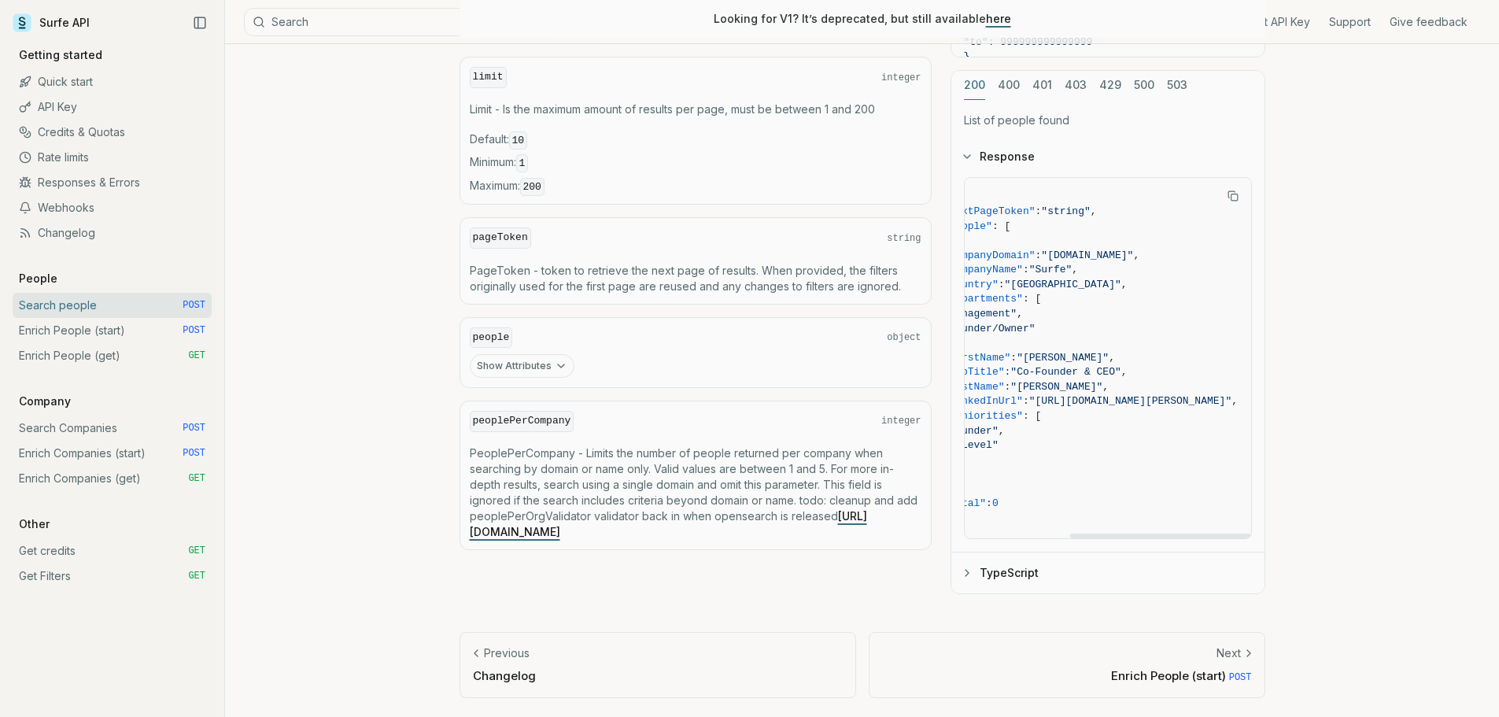
scroll to position [0, 0]
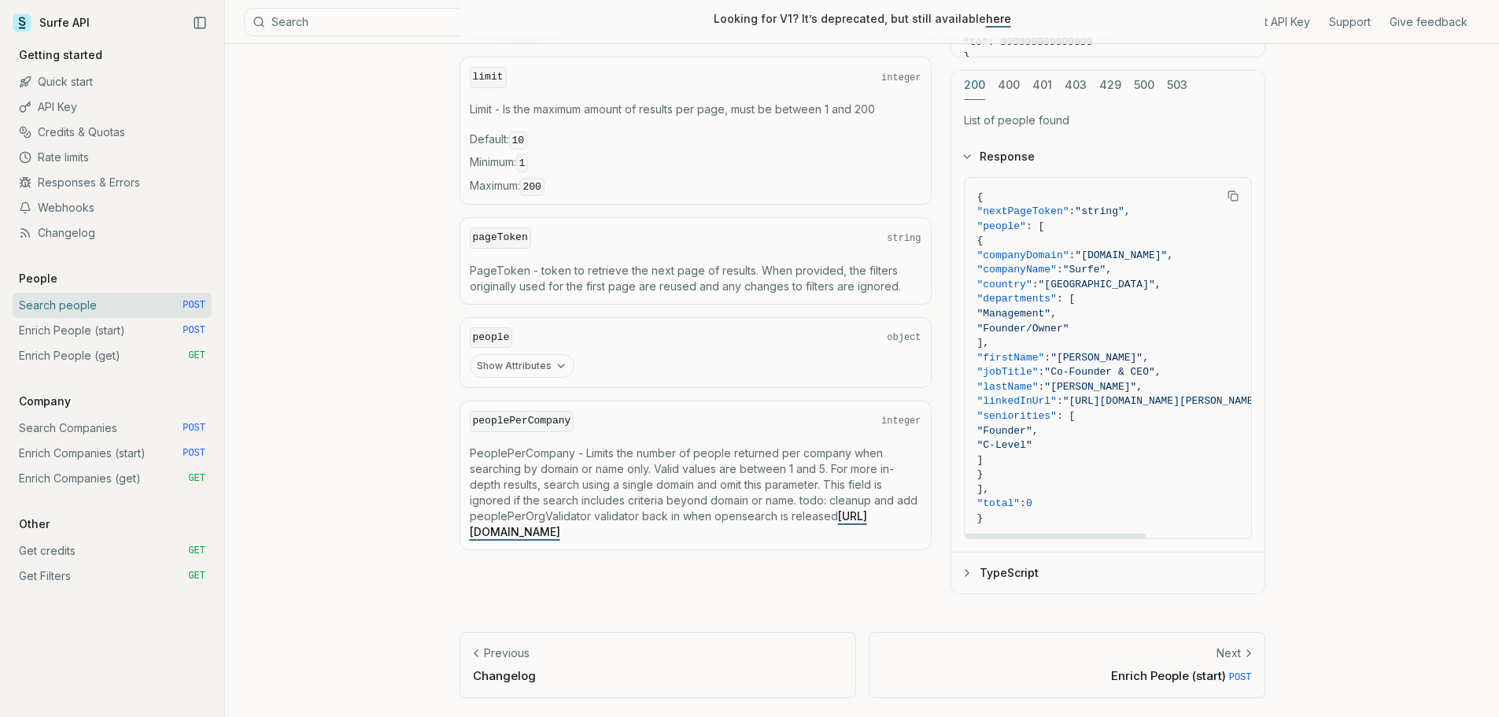
click at [118, 326] on link "Enrich People (start) POST" at bounding box center [112, 330] width 199 height 25
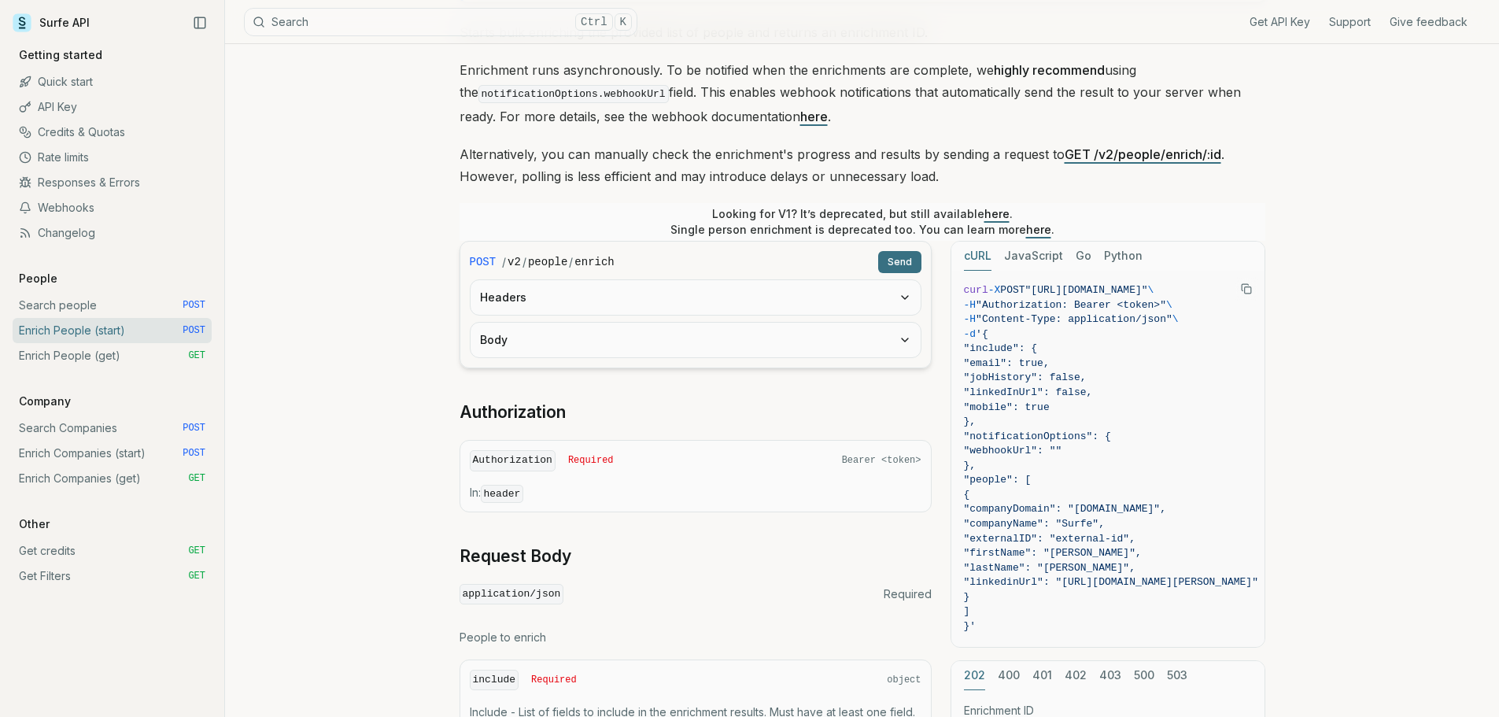
scroll to position [472, 0]
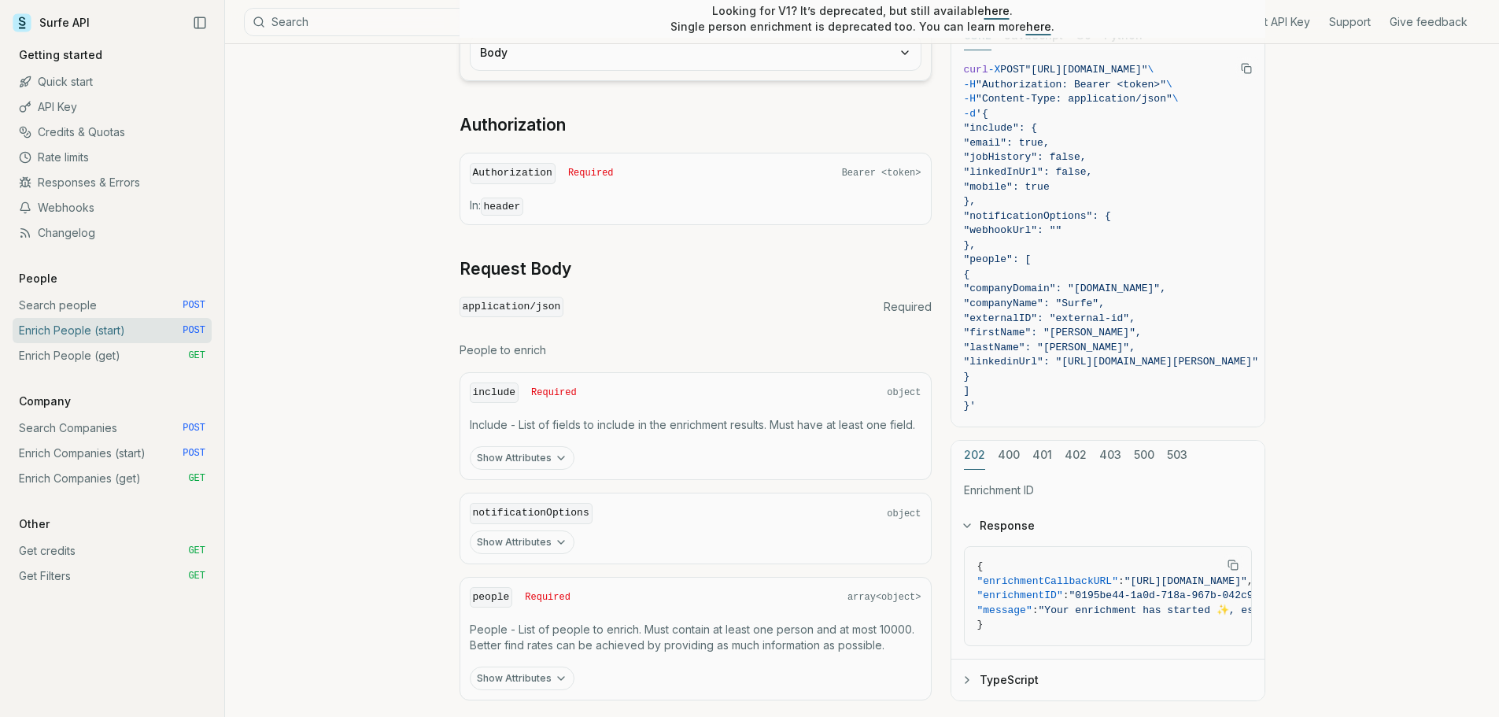
click at [81, 347] on link "Enrich People (get) GET" at bounding box center [112, 355] width 199 height 25
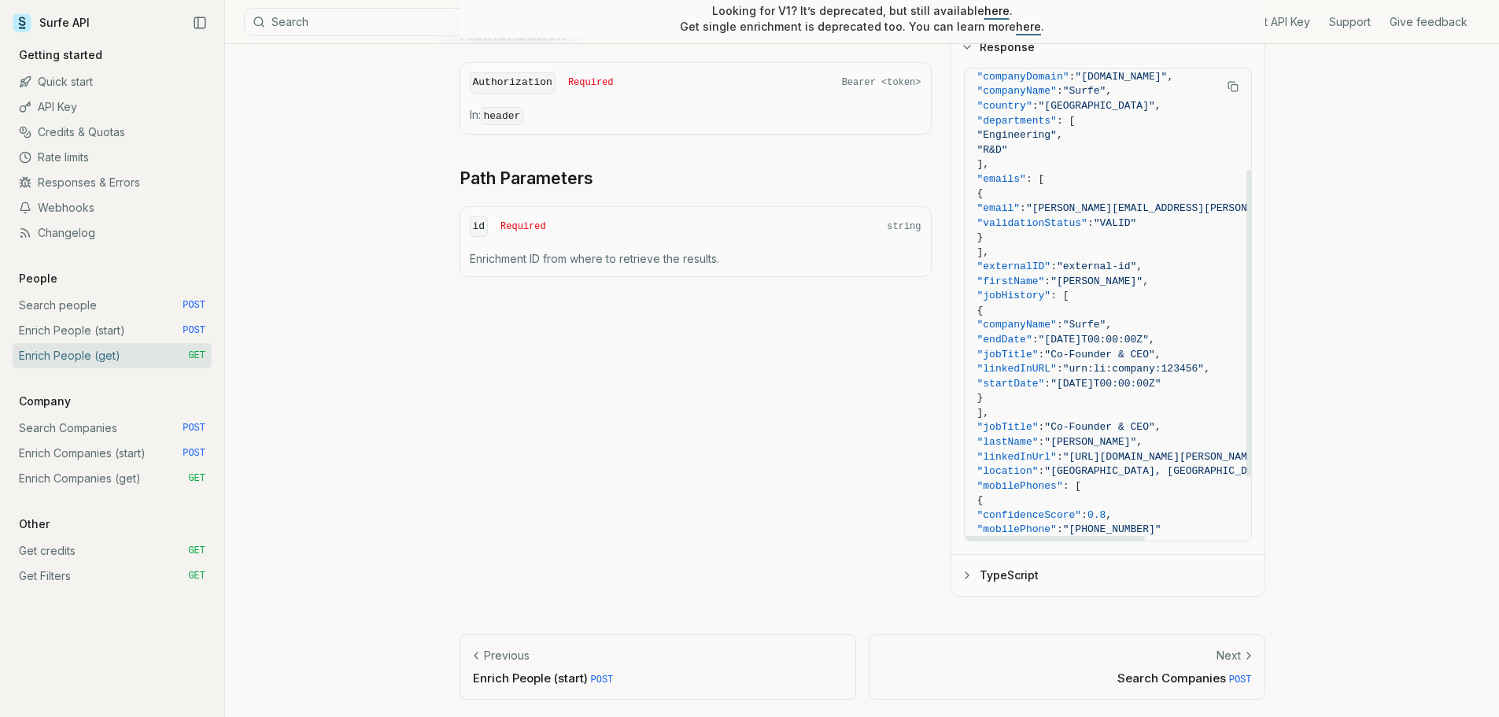
scroll to position [157, 0]
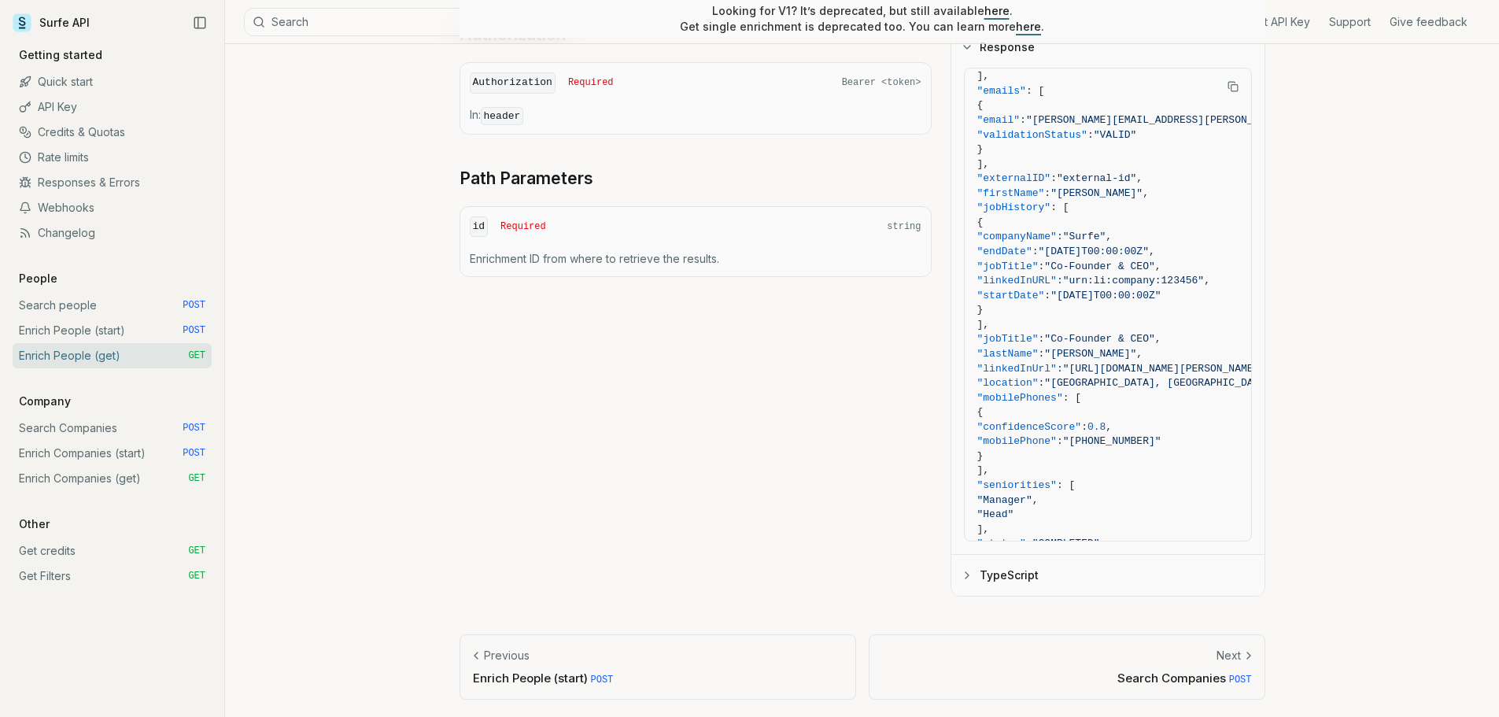
click at [94, 329] on link "Enrich People (start) POST" at bounding box center [112, 330] width 199 height 25
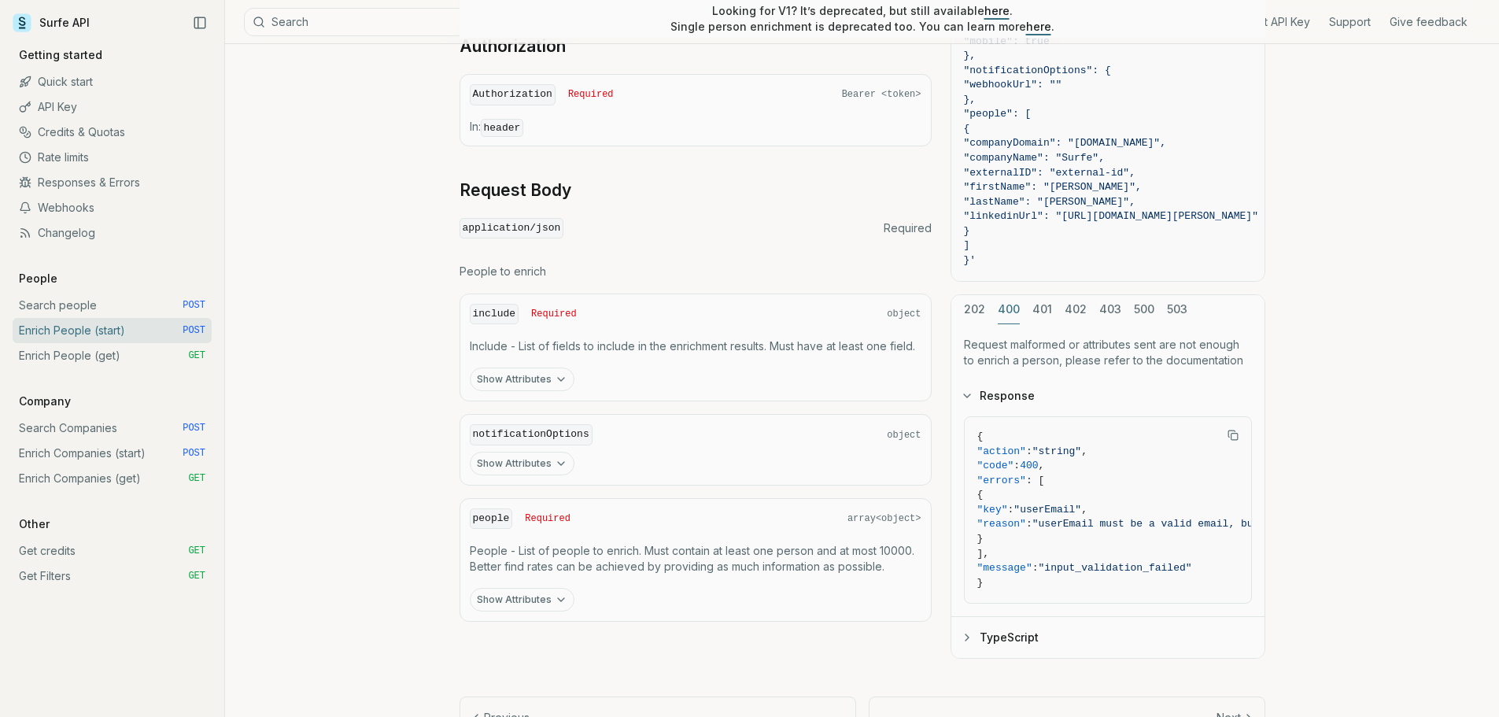
click at [1000, 372] on div "202 400 401 402 403 500 503 Request malformed or attributes sent are not enough…" at bounding box center [1108, 476] width 315 height 365
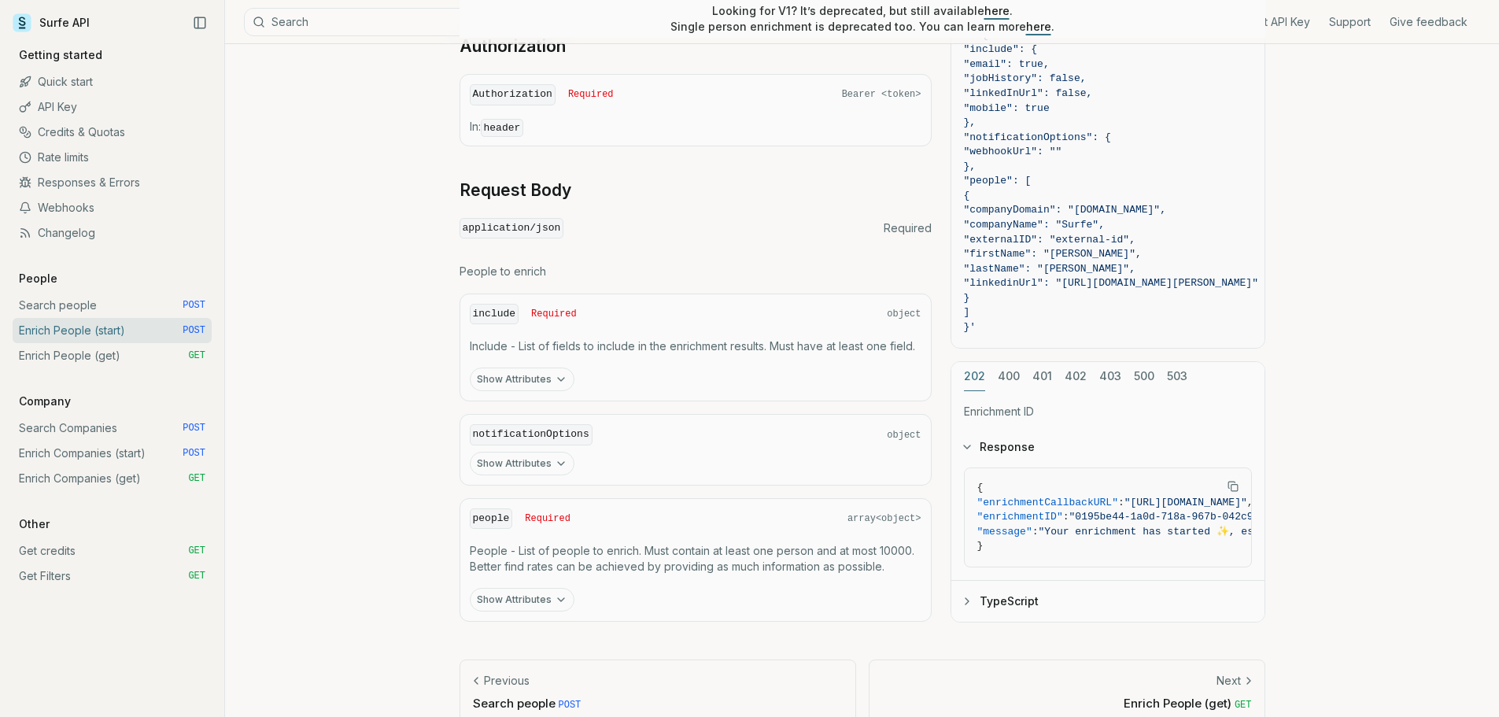
click at [977, 308] on div "cURL JavaScript Go Python curl -X POST "[URL][DOMAIN_NAME]" \ -H "Authorization…" at bounding box center [1108, 282] width 315 height 681
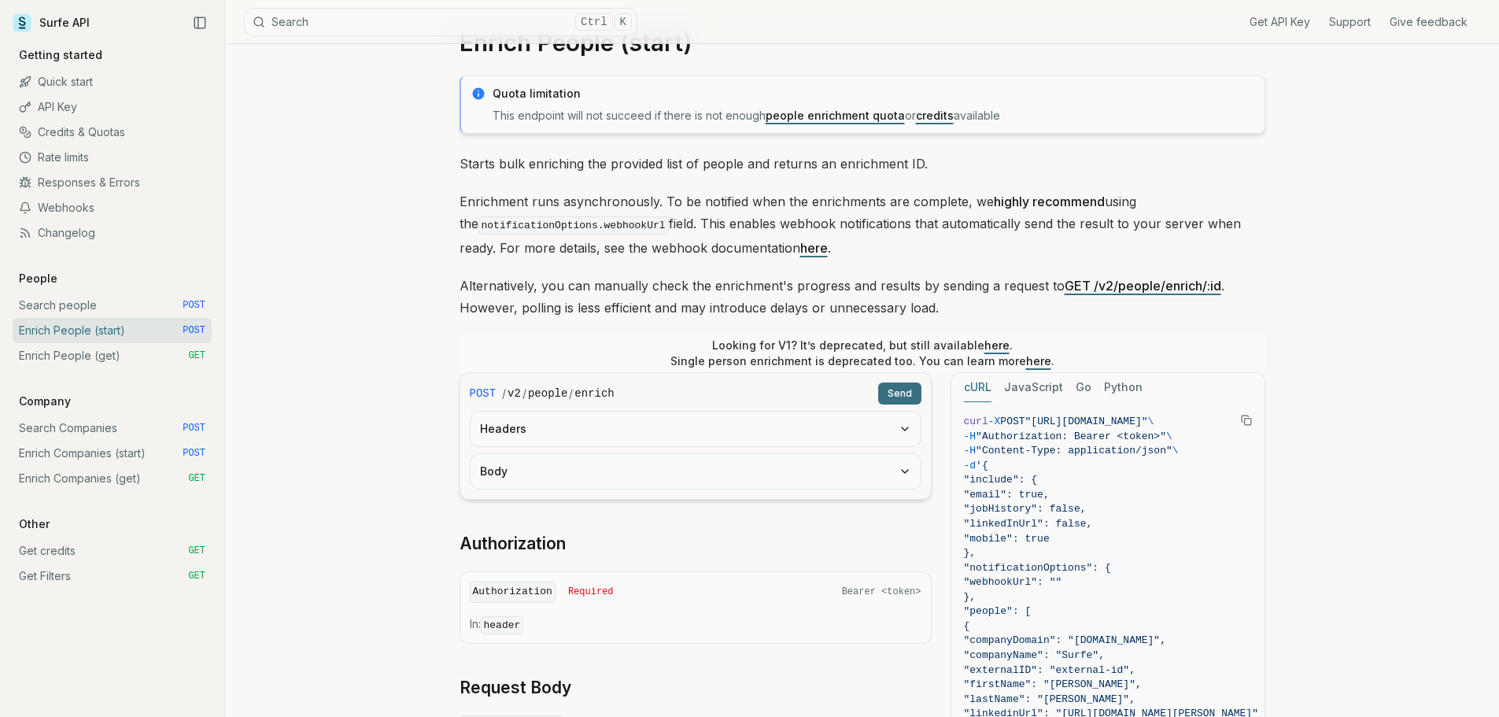
scroll to position [26, 0]
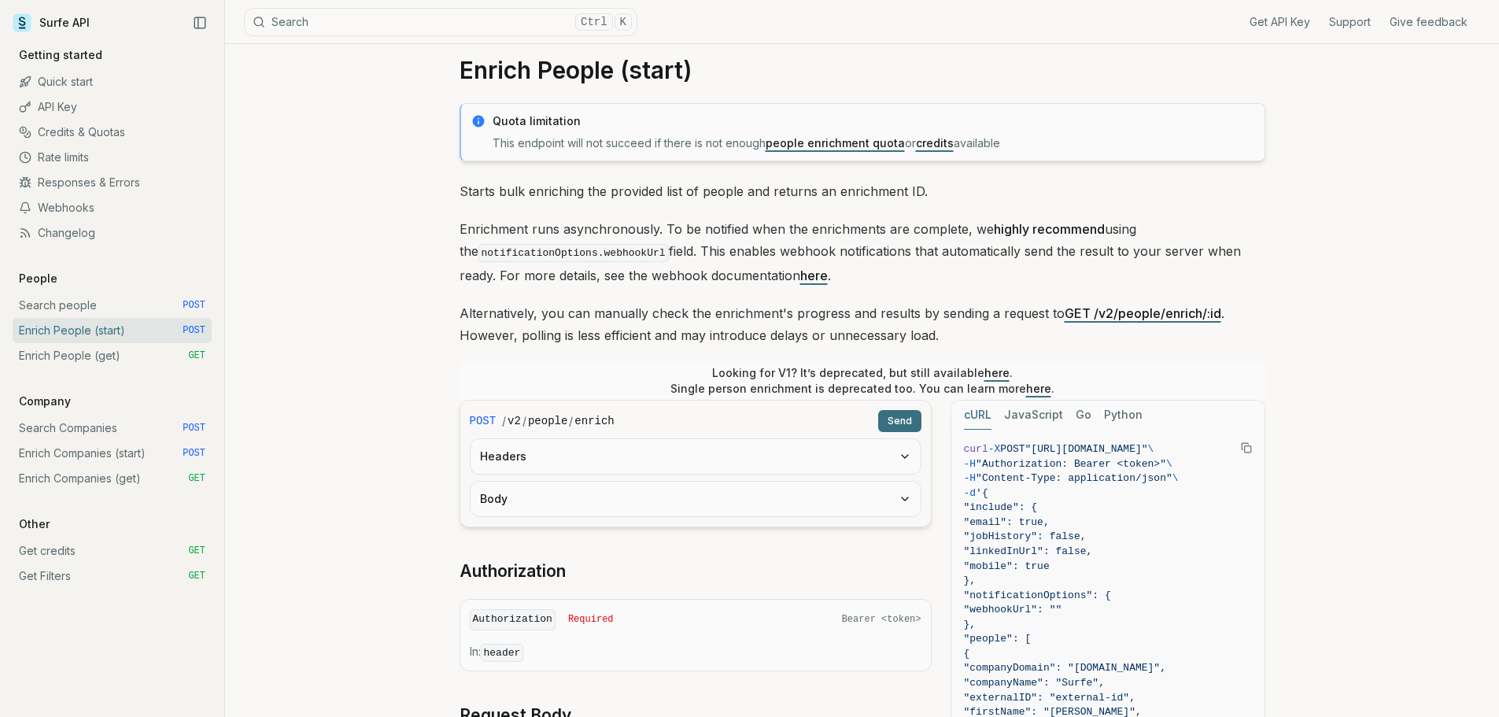
click at [1138, 313] on link "GET /v2/people/enrich/:id" at bounding box center [1143, 313] width 157 height 16
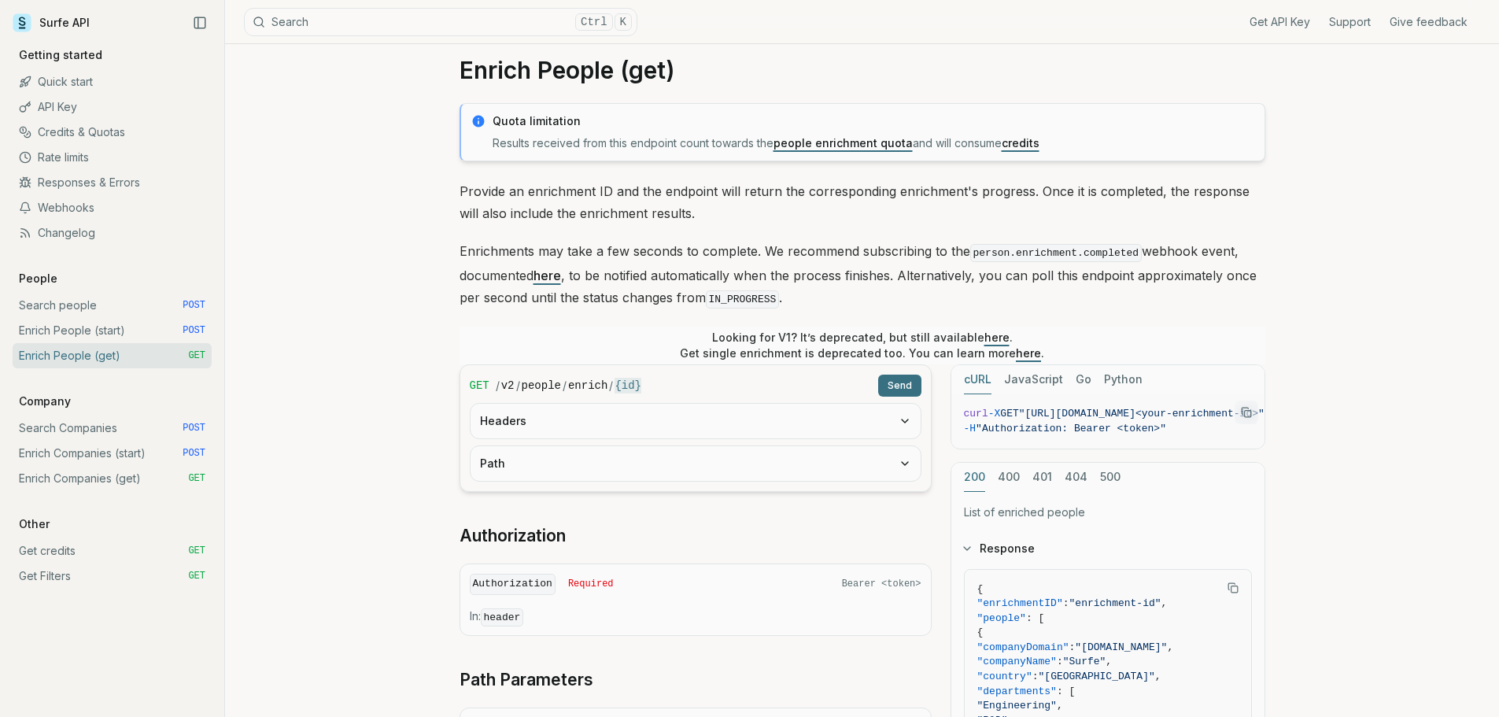
click at [903, 382] on button "Send" at bounding box center [899, 386] width 43 height 22
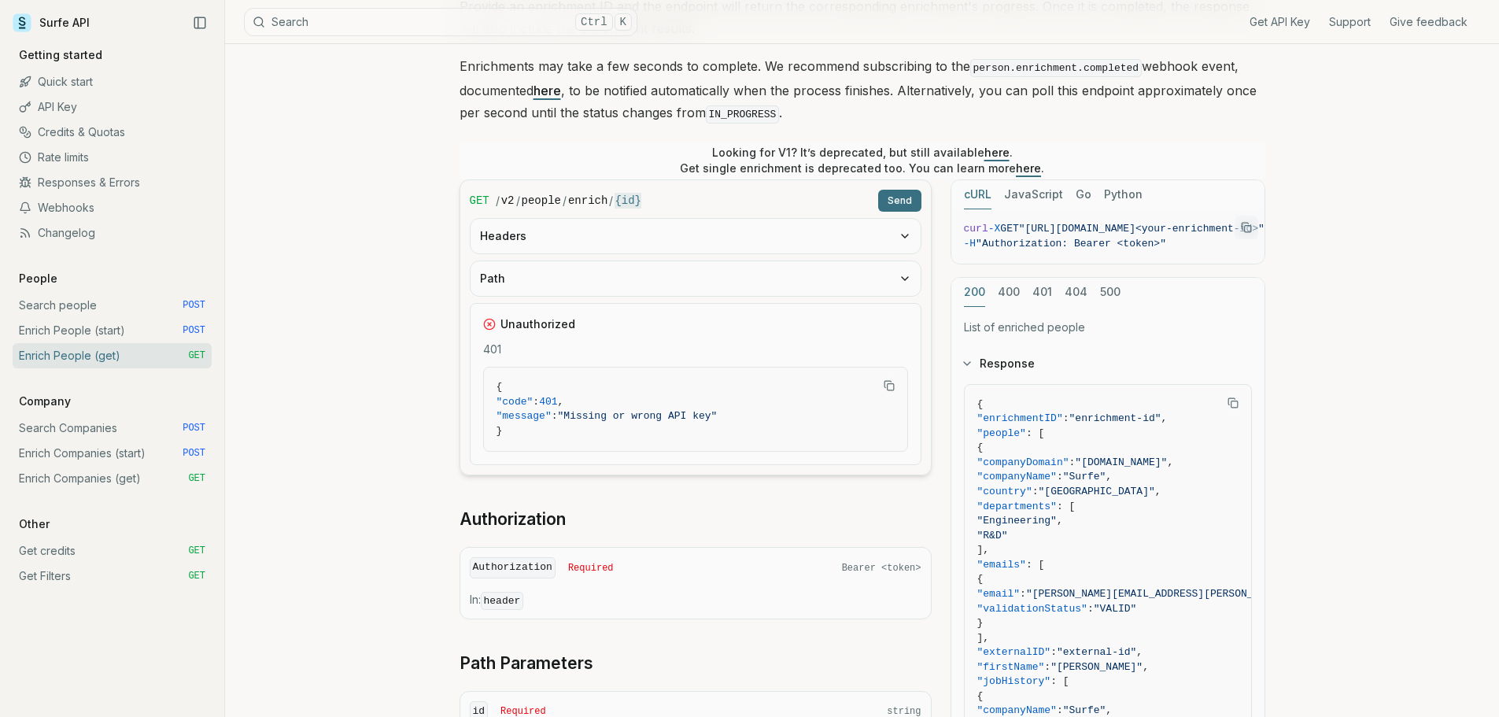
scroll to position [183, 0]
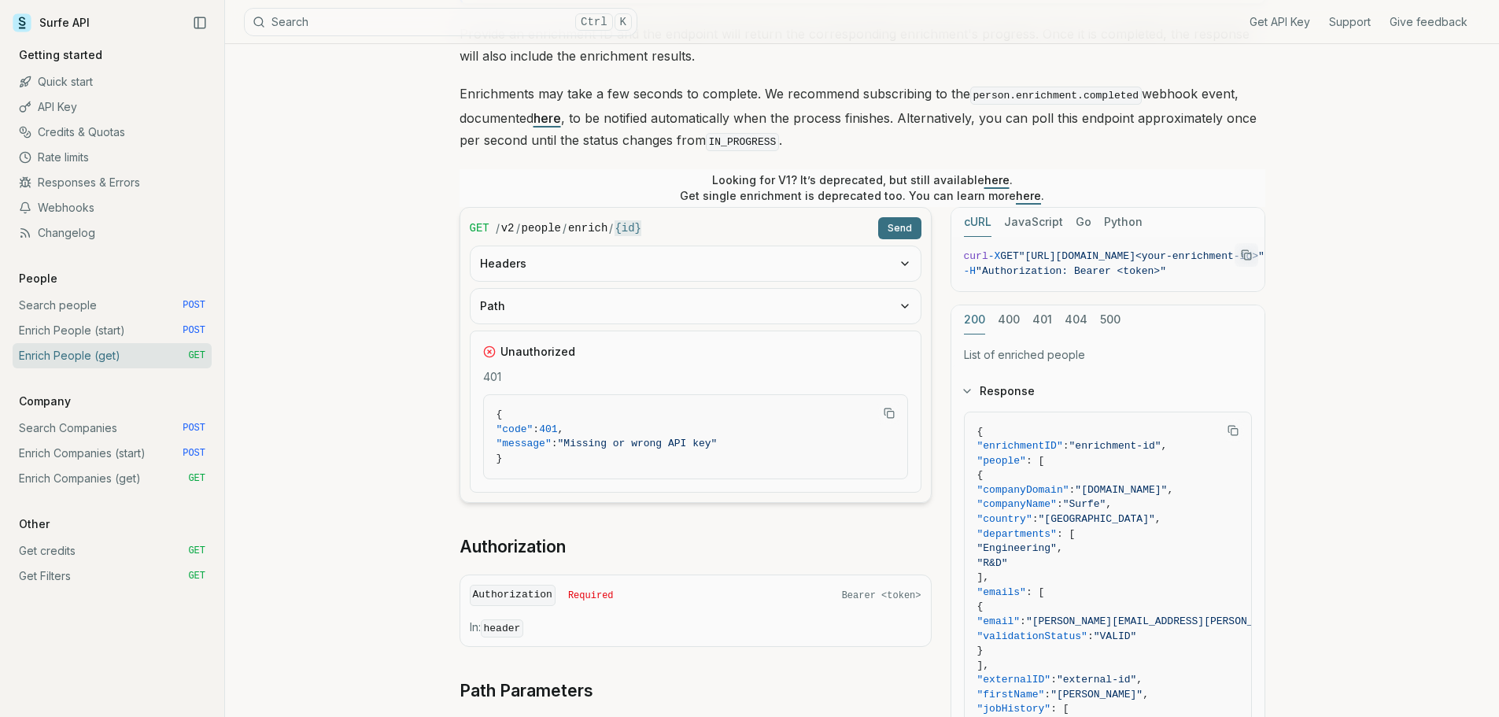
click at [861, 260] on button "Headers" at bounding box center [696, 263] width 450 height 35
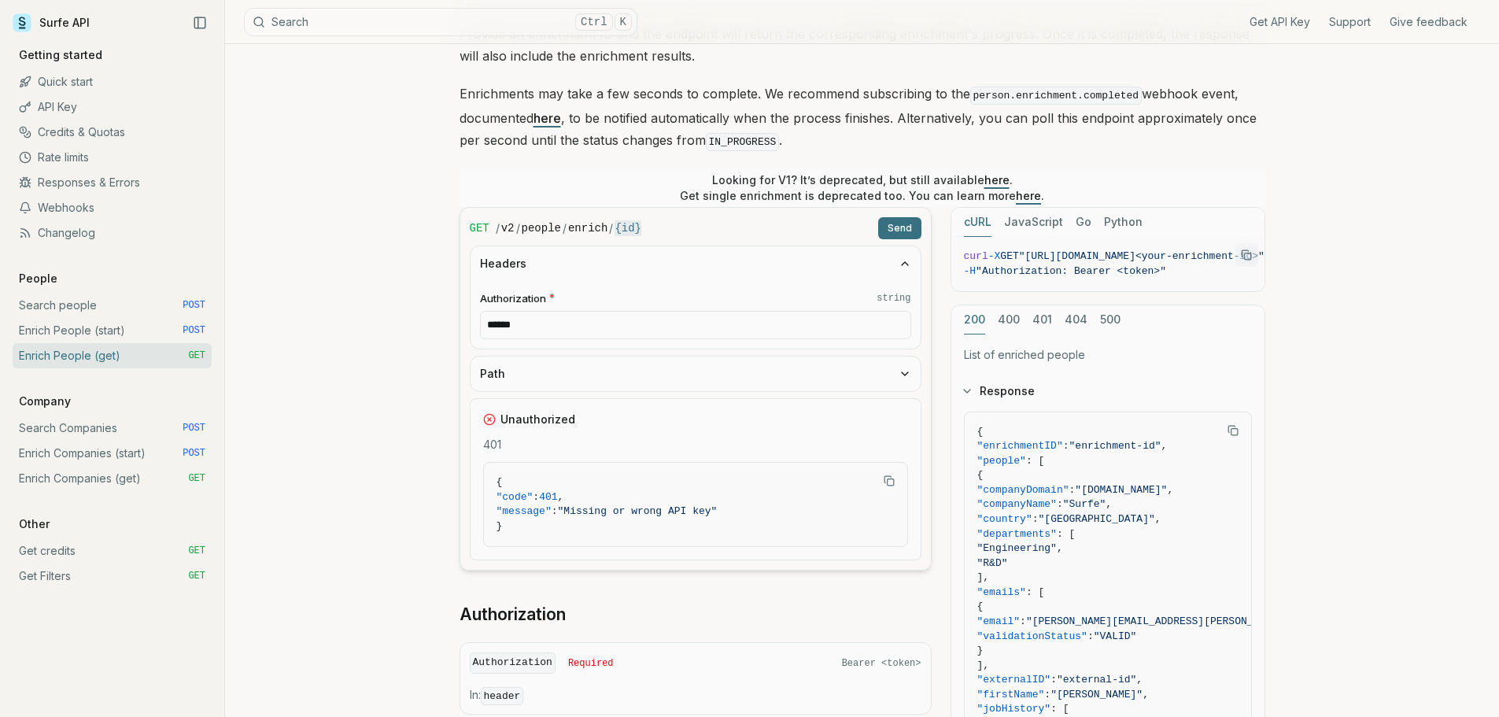
click at [814, 320] on input "******" at bounding box center [695, 325] width 431 height 28
click at [908, 56] on p "Provide an enrichment ID and the endpoint will return the corresponding enrichm…" at bounding box center [863, 45] width 806 height 44
click at [601, 330] on input "******" at bounding box center [695, 325] width 431 height 28
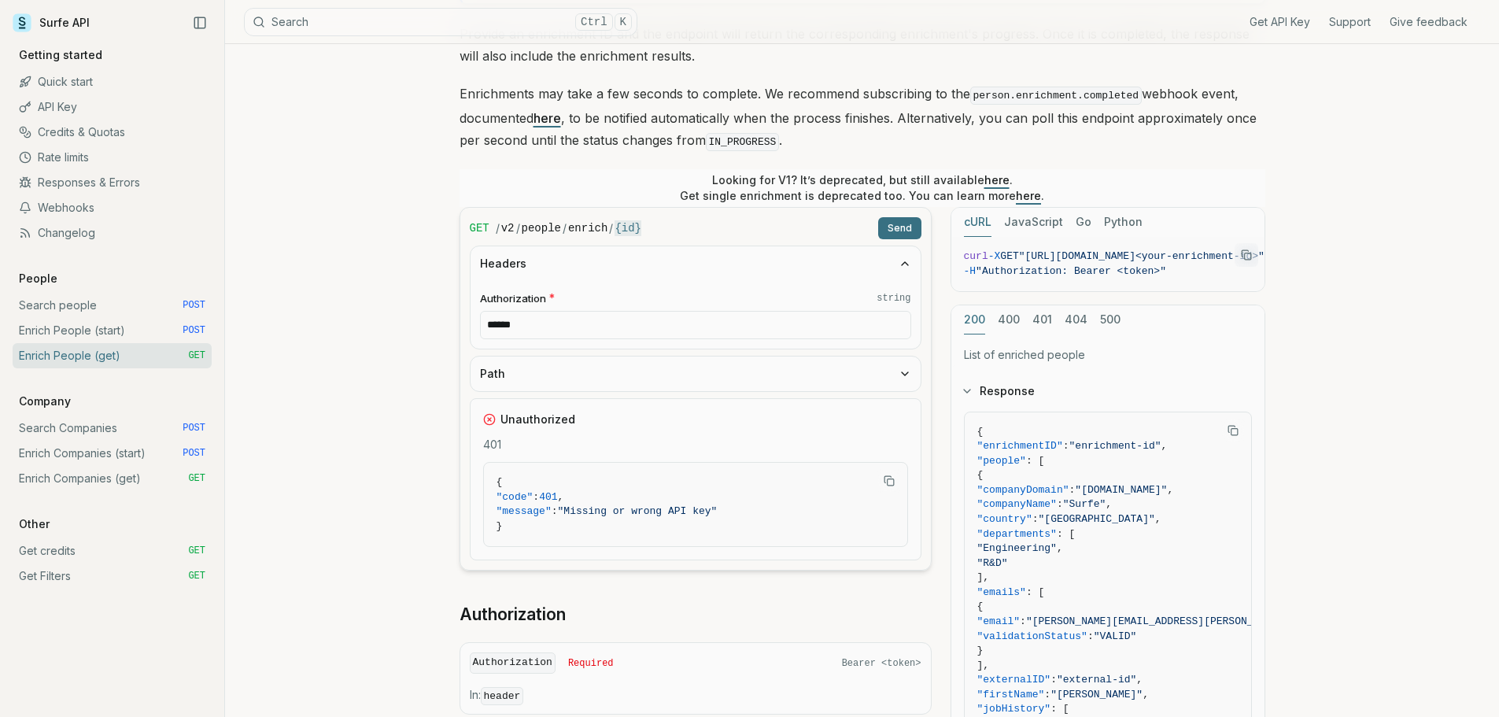
click at [601, 330] on input "******" at bounding box center [695, 325] width 431 height 28
paste input "**********"
type input "**********"
click at [903, 227] on button "Send" at bounding box center [899, 228] width 43 height 22
click at [900, 227] on button "Send" at bounding box center [899, 228] width 43 height 22
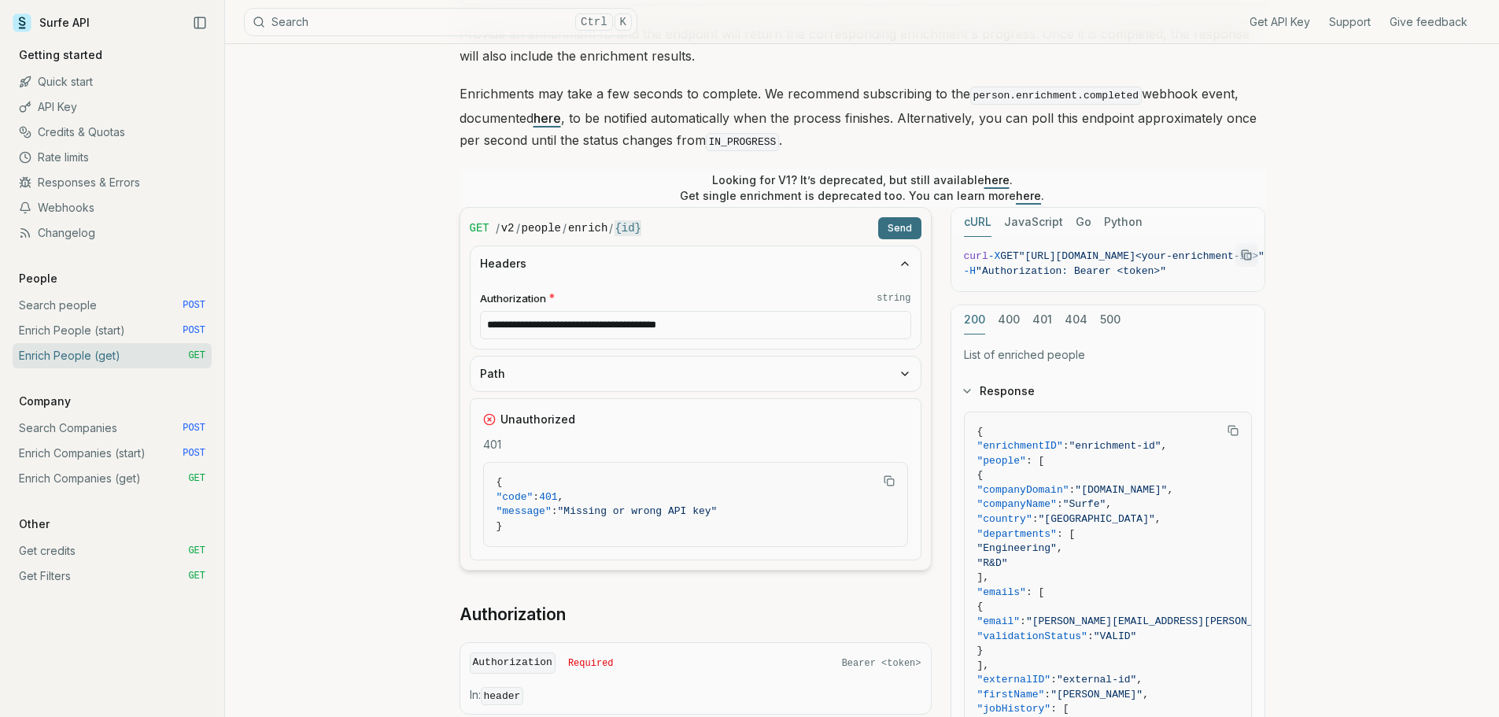
click at [792, 364] on button "Path" at bounding box center [696, 373] width 450 height 35
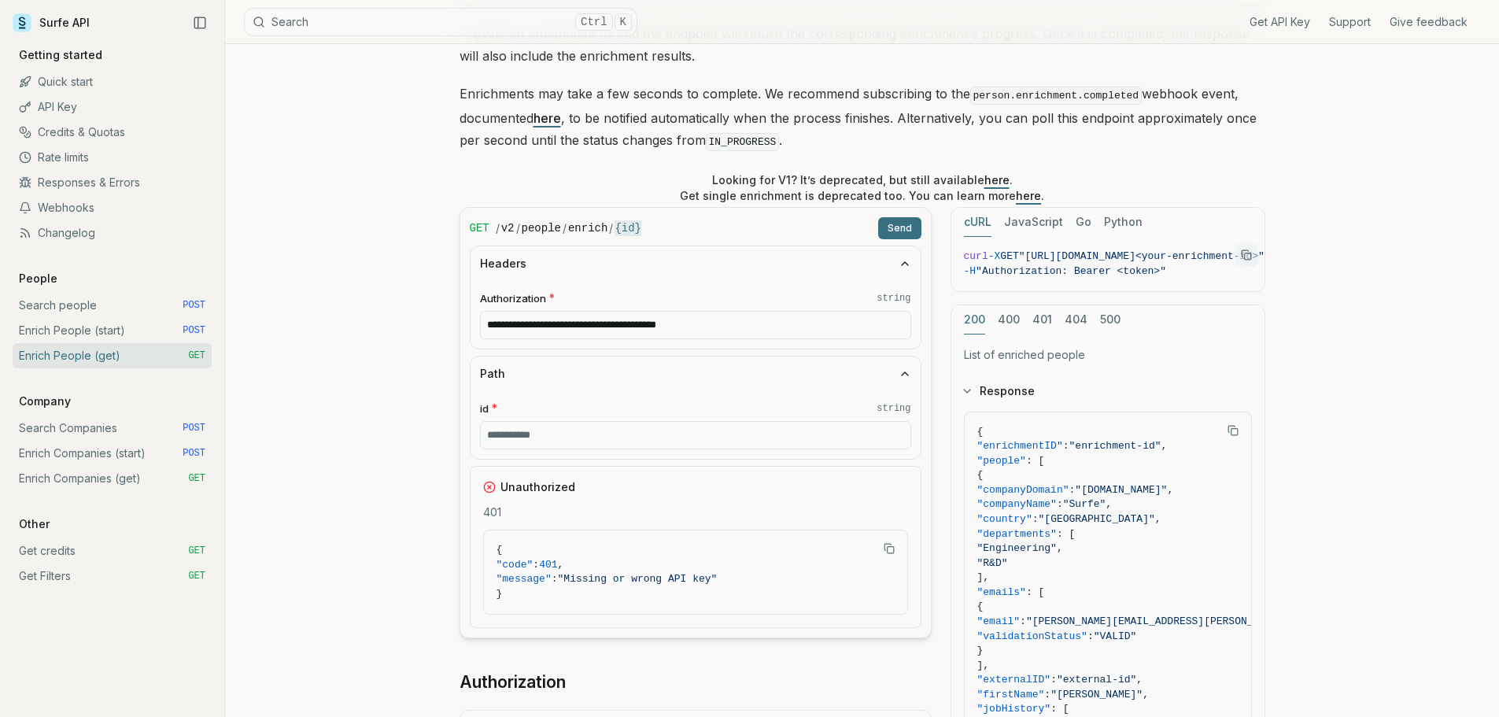
click at [693, 431] on input "id * string" at bounding box center [695, 435] width 431 height 28
paste input "**********"
type input "**********"
click at [707, 331] on input "**********" at bounding box center [695, 325] width 431 height 28
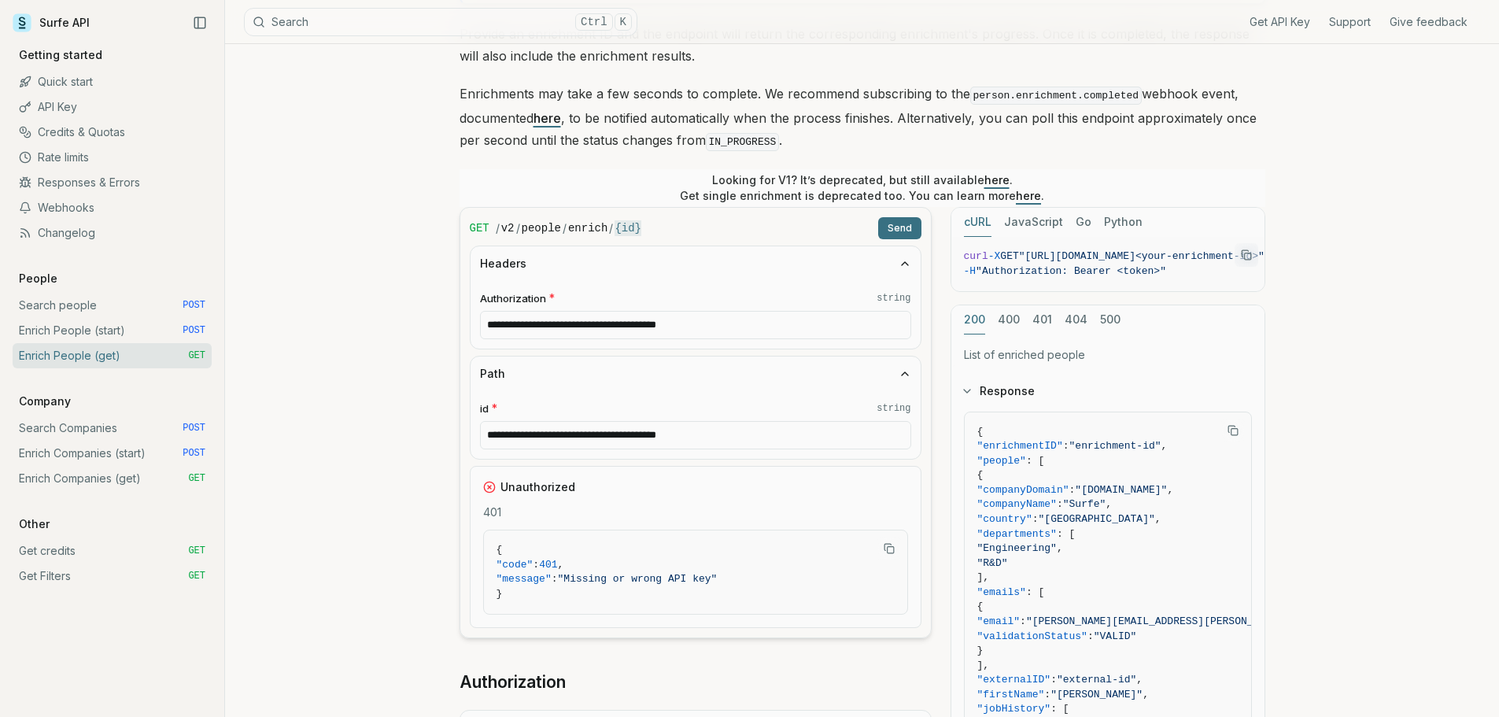
click at [707, 331] on input "**********" at bounding box center [695, 325] width 431 height 28
paste input "text"
type input "******"
click at [890, 229] on button "Send" at bounding box center [899, 228] width 43 height 22
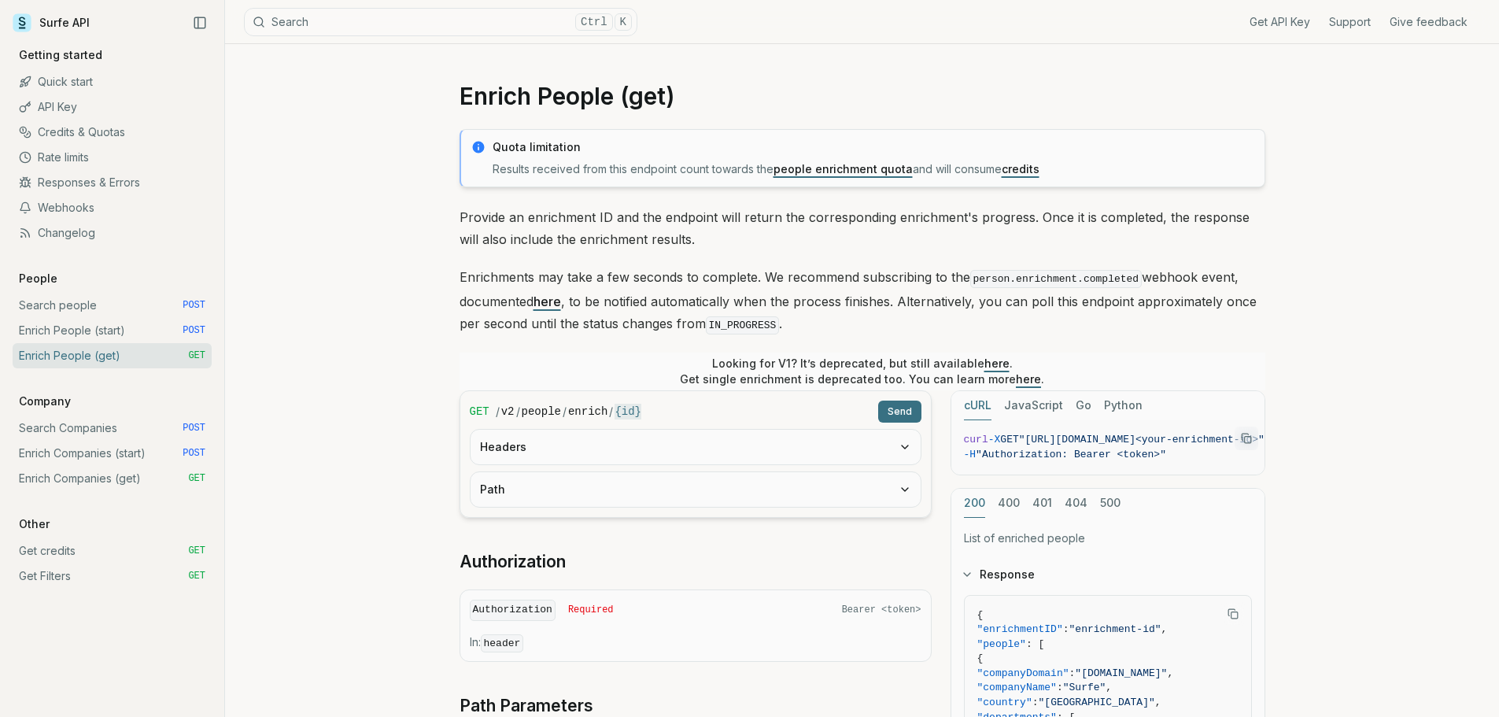
click at [667, 430] on button "Headers" at bounding box center [696, 447] width 450 height 35
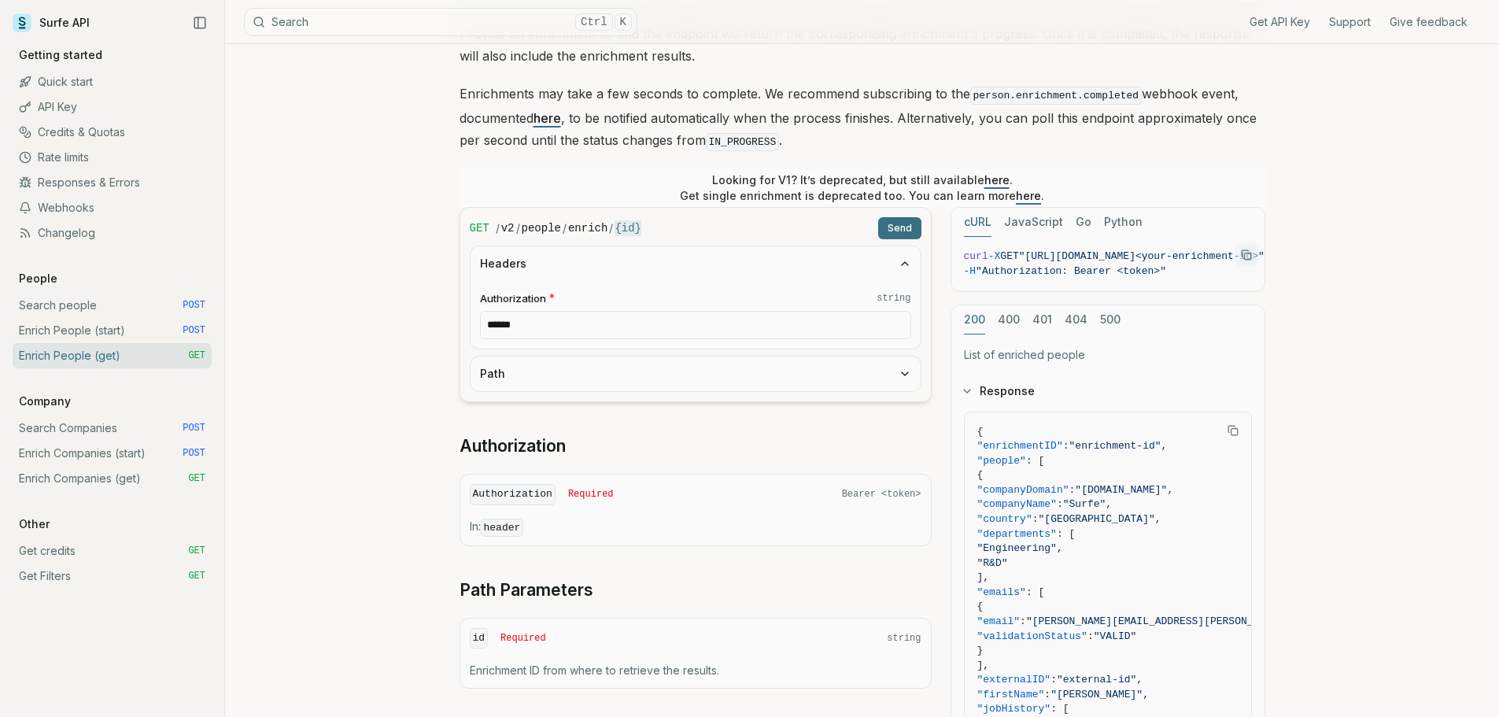
click at [619, 371] on button "Path" at bounding box center [696, 373] width 450 height 35
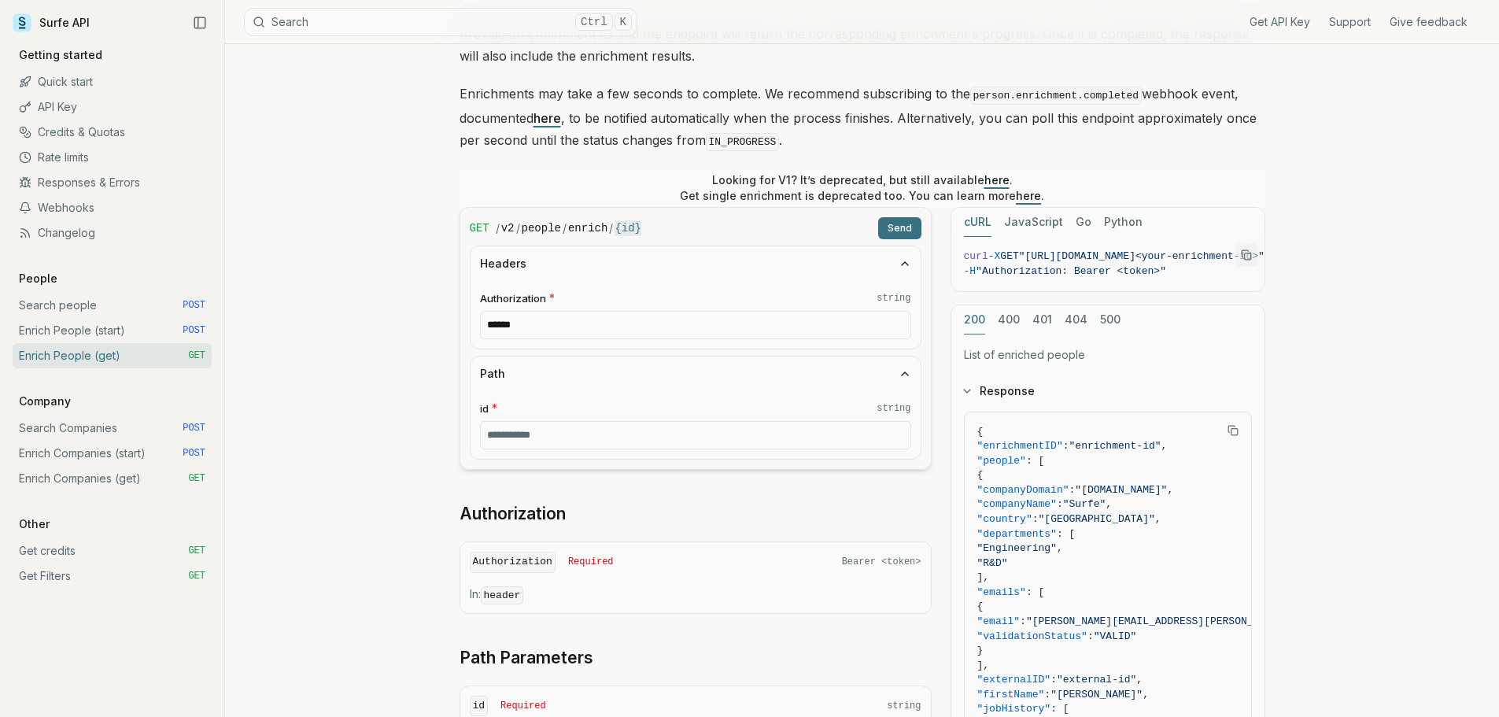
click at [591, 427] on input "id * string" at bounding box center [695, 435] width 431 height 28
paste input "**********"
type input "**********"
click at [576, 337] on input "******" at bounding box center [695, 325] width 431 height 28
click at [576, 328] on input "******" at bounding box center [695, 325] width 431 height 28
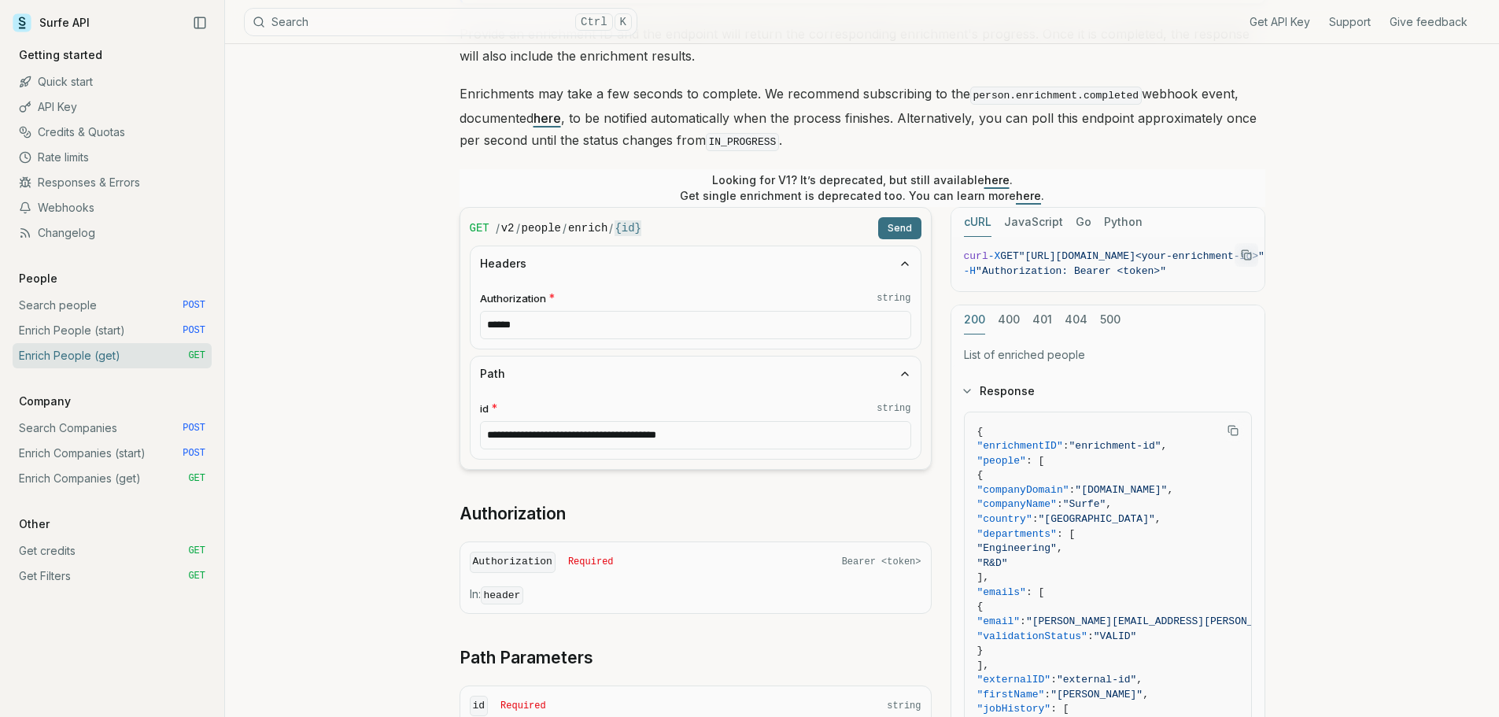
click at [576, 328] on input "******" at bounding box center [695, 325] width 431 height 28
paste input "**********"
type input "**********"
click at [901, 222] on button "Send" at bounding box center [899, 228] width 43 height 22
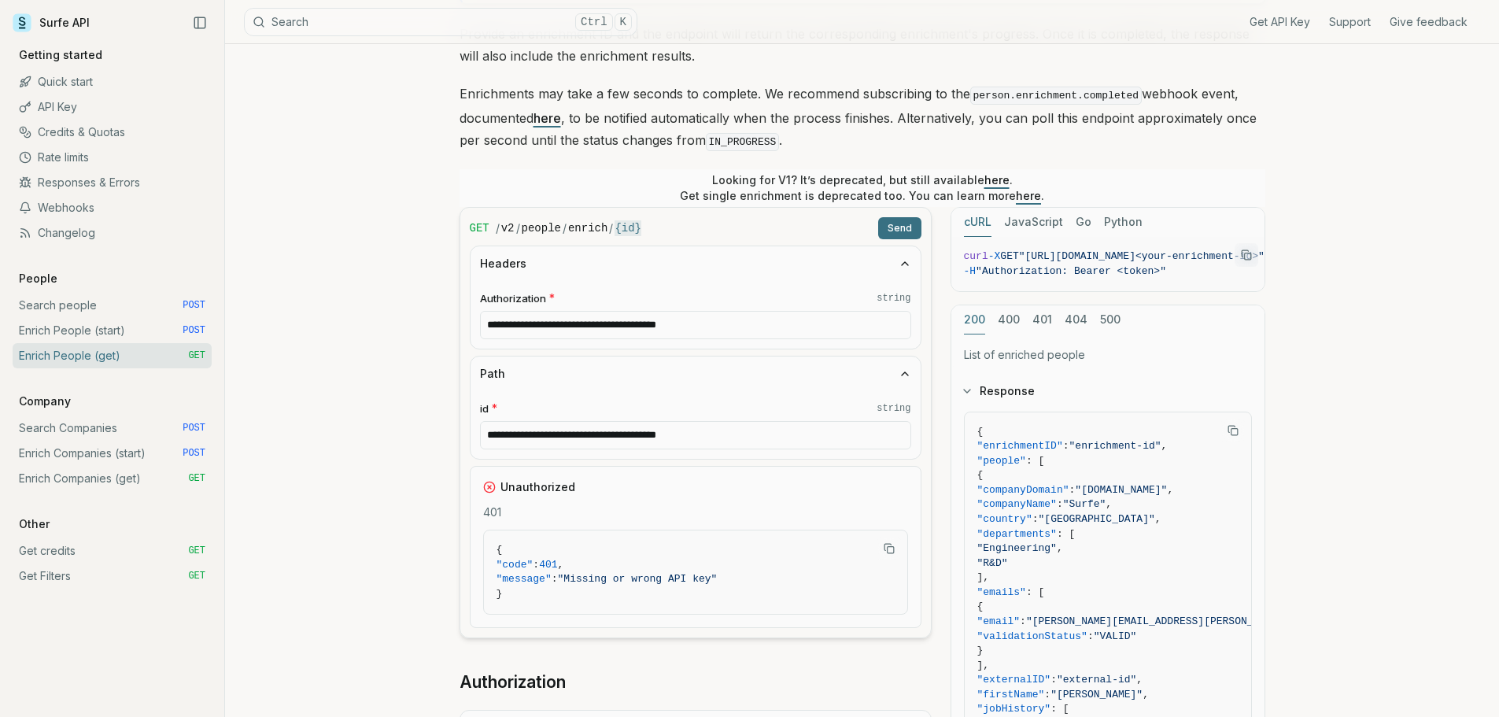
click at [736, 426] on input "**********" at bounding box center [695, 435] width 431 height 28
drag, startPoint x: 1111, startPoint y: 289, endPoint x: 1248, endPoint y: 295, distance: 137.1
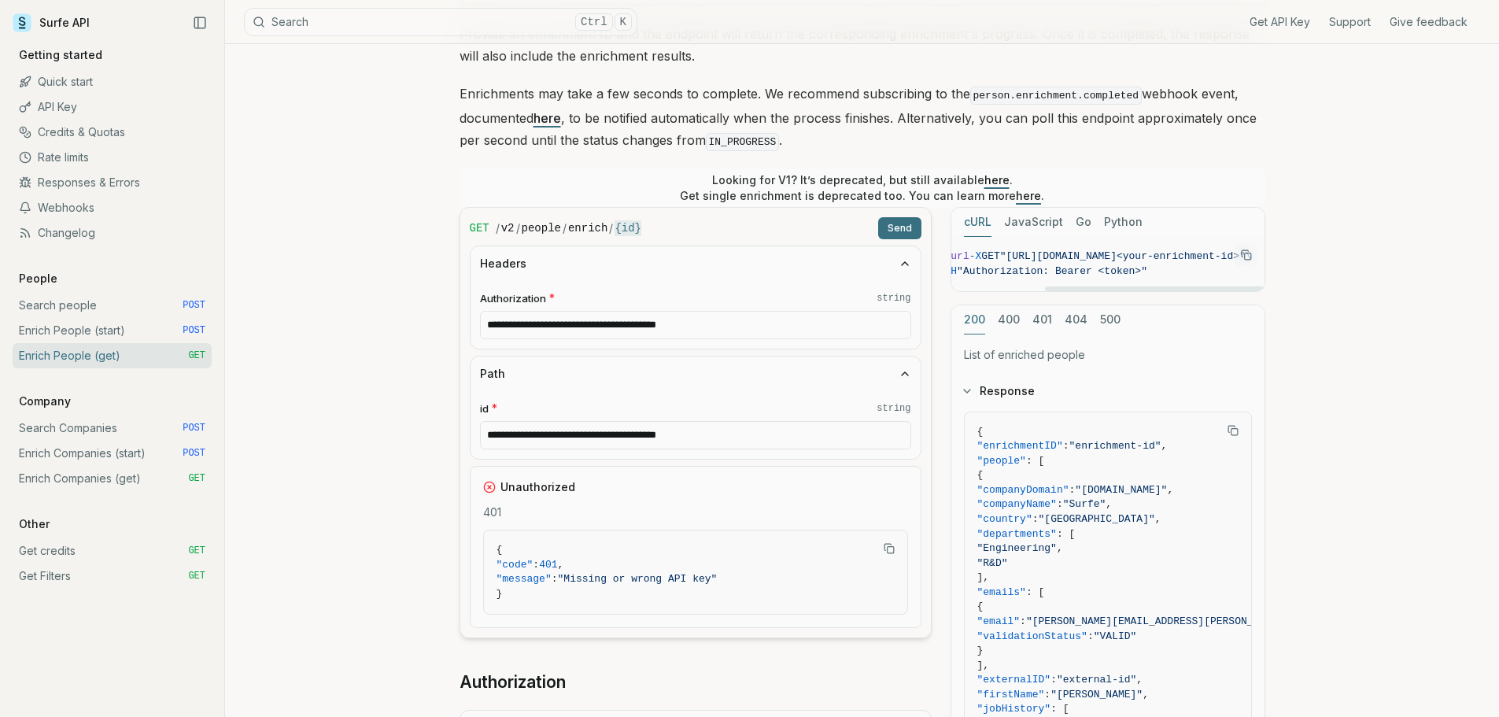
click at [1248, 291] on div at bounding box center [1155, 288] width 220 height 5
drag, startPoint x: 1228, startPoint y: 251, endPoint x: 956, endPoint y: 255, distance: 272.3
click at [956, 255] on span "curl -X GET "https://api.surfe.com/v2/people/enrich/<your-enrichment-id>" \" at bounding box center [1098, 256] width 307 height 15
click at [1084, 275] on span "-H "Authorization: Bearer <token>"" at bounding box center [1098, 271] width 307 height 15
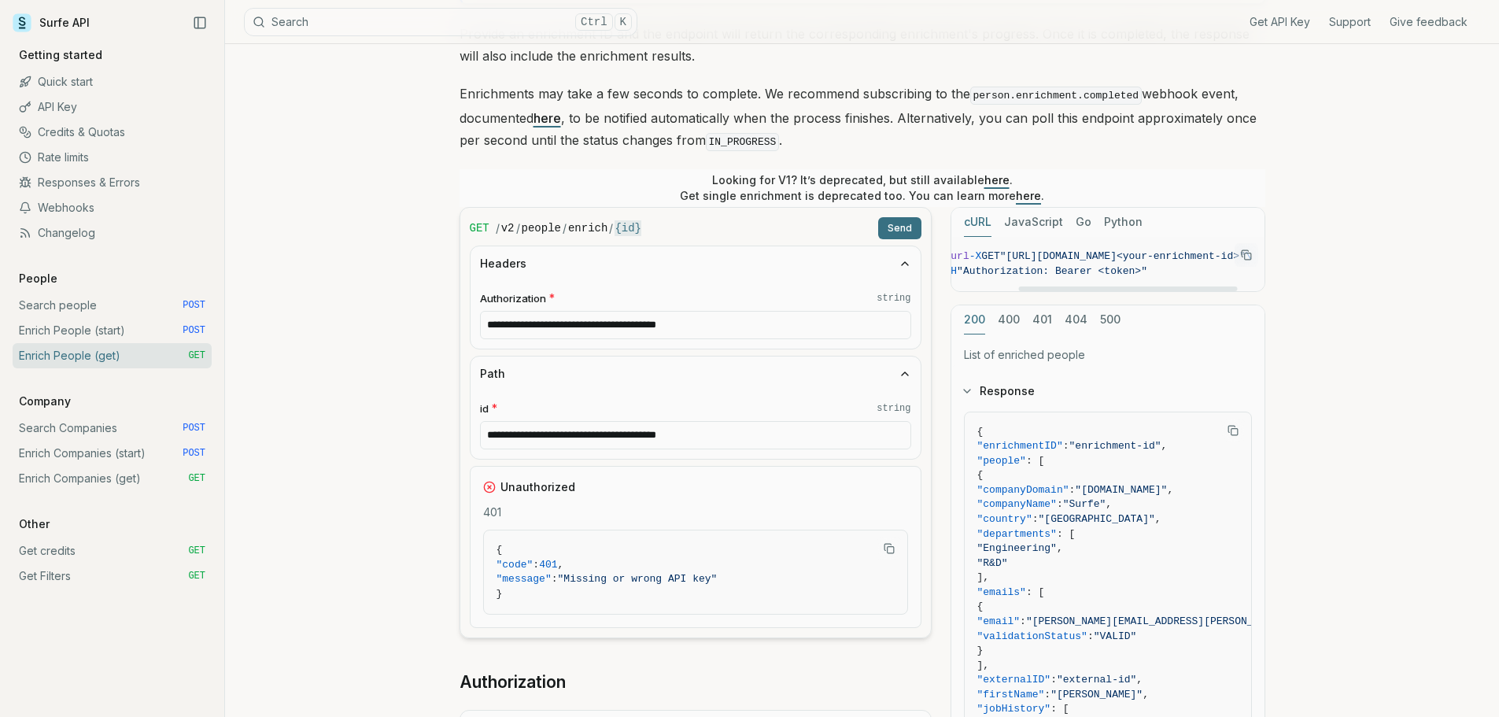
scroll to position [0, 134]
drag, startPoint x: 1006, startPoint y: 253, endPoint x: 1122, endPoint y: 254, distance: 116.5
click at [1122, 254] on span ""[URL][DOMAIN_NAME]<your-enrichment-id>"" at bounding box center [1123, 256] width 246 height 12
copy span "https://api.surfe.com/v2/people/enrich/"
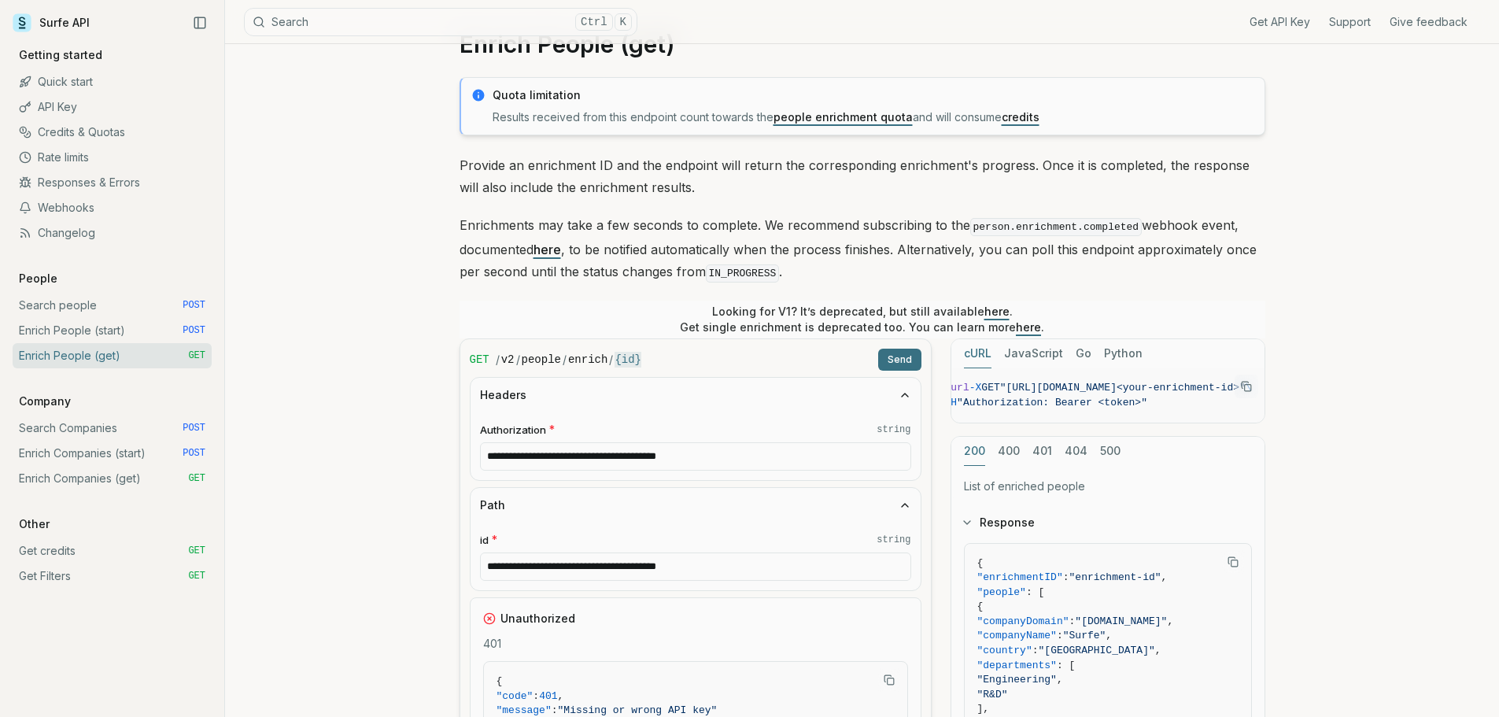
scroll to position [157, 0]
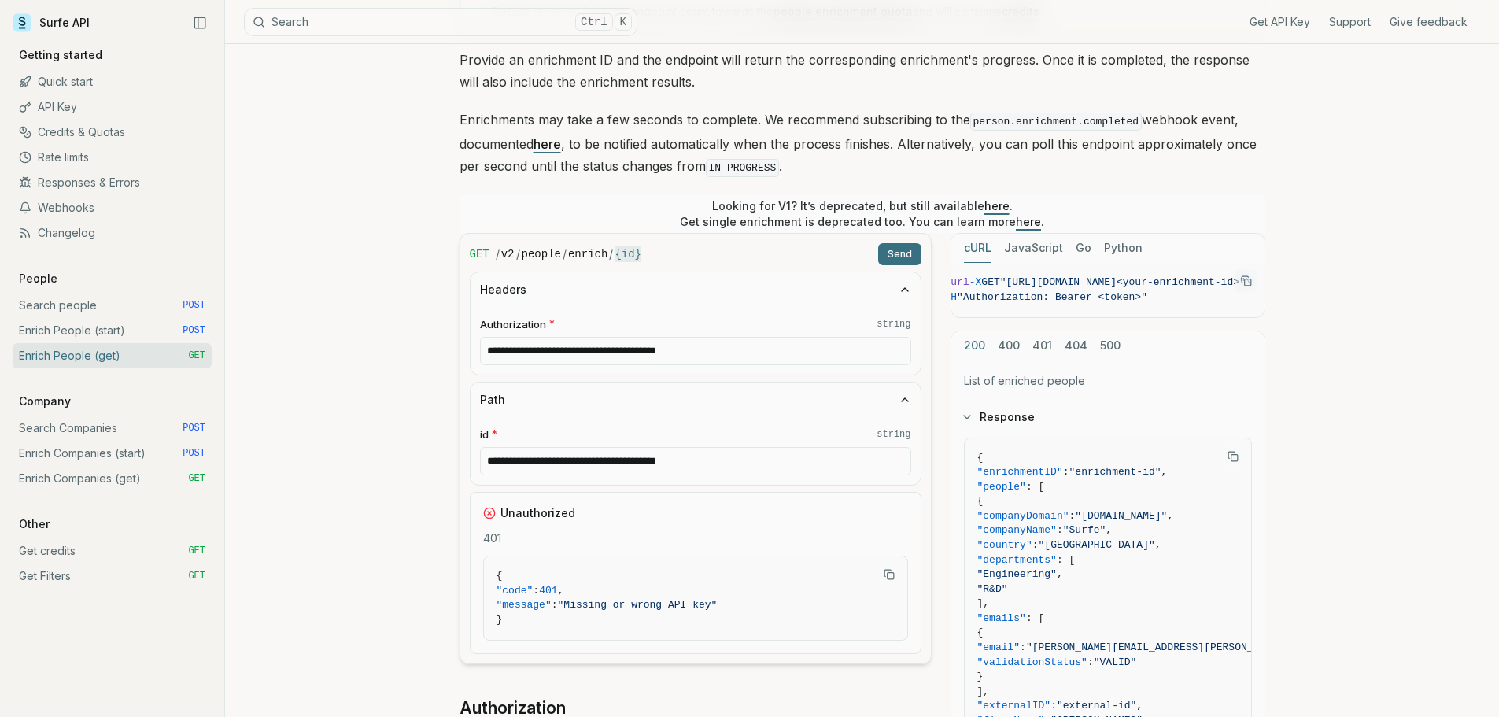
click at [92, 327] on link "Enrich People (start) POST" at bounding box center [112, 330] width 199 height 25
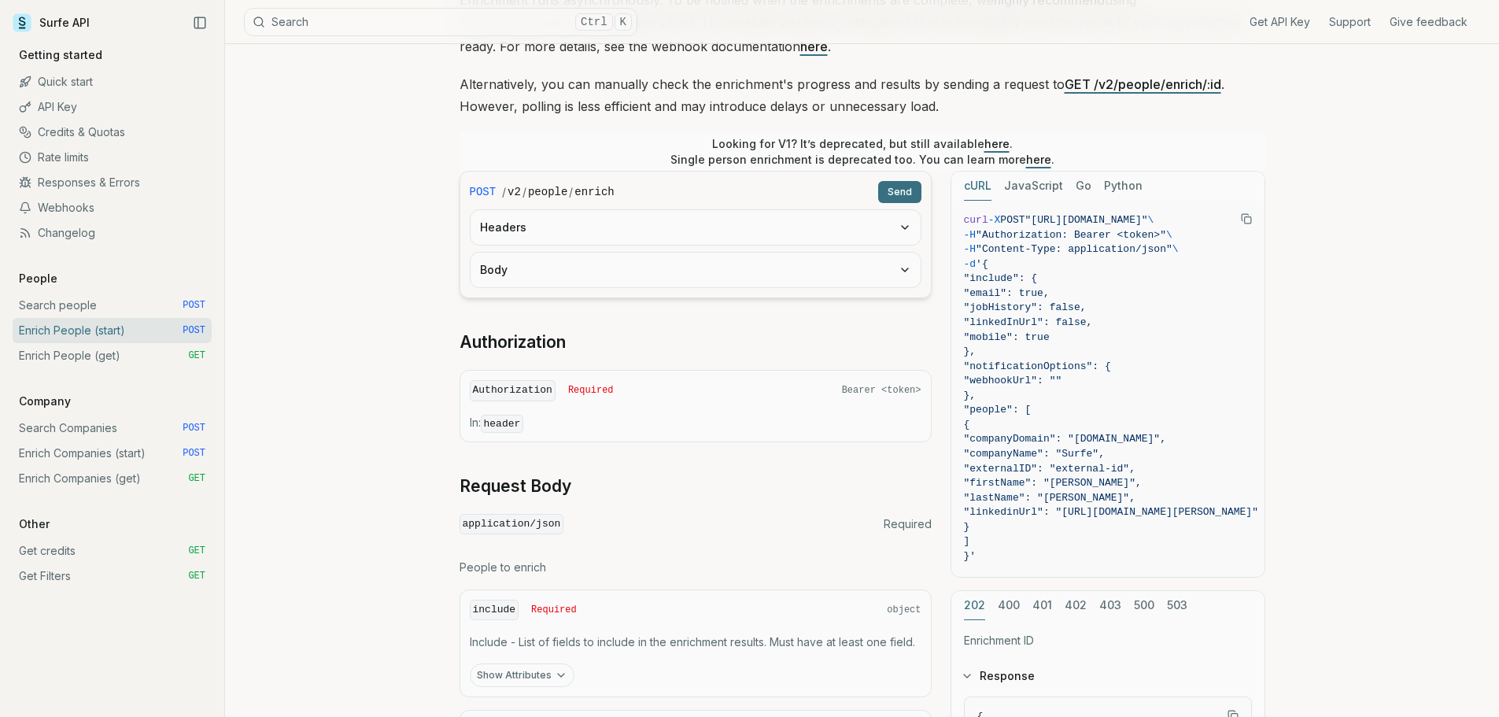
scroll to position [315, 0]
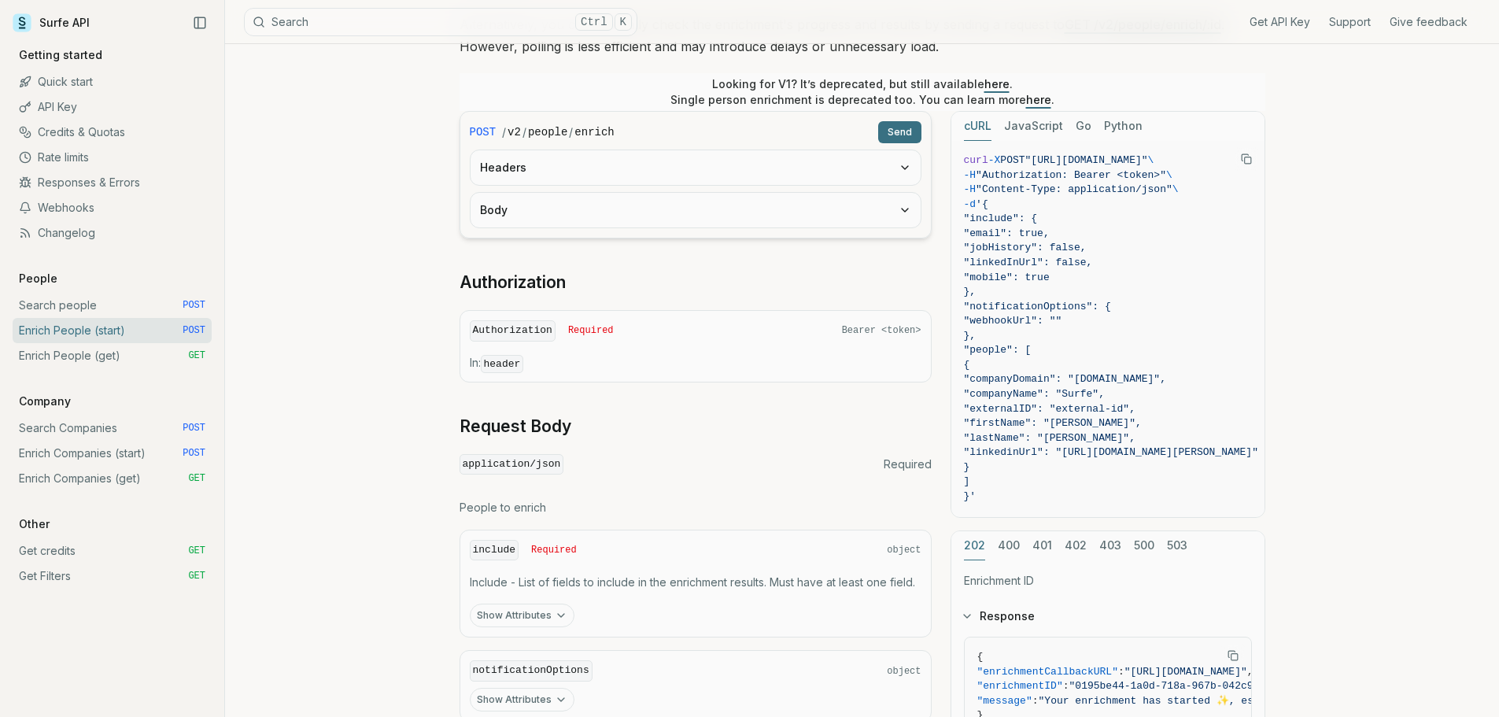
click at [644, 164] on button "Headers" at bounding box center [696, 167] width 450 height 35
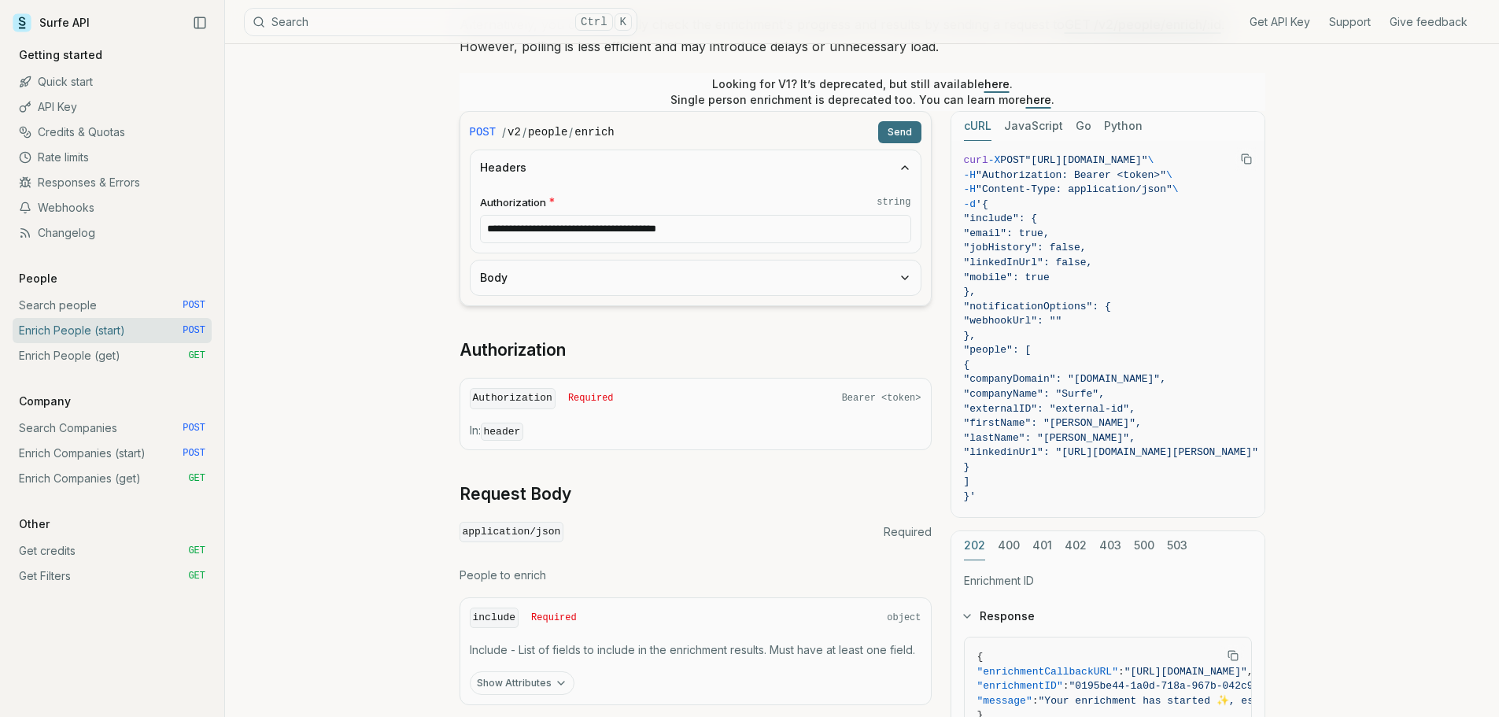
click at [646, 280] on button "Body" at bounding box center [696, 277] width 450 height 35
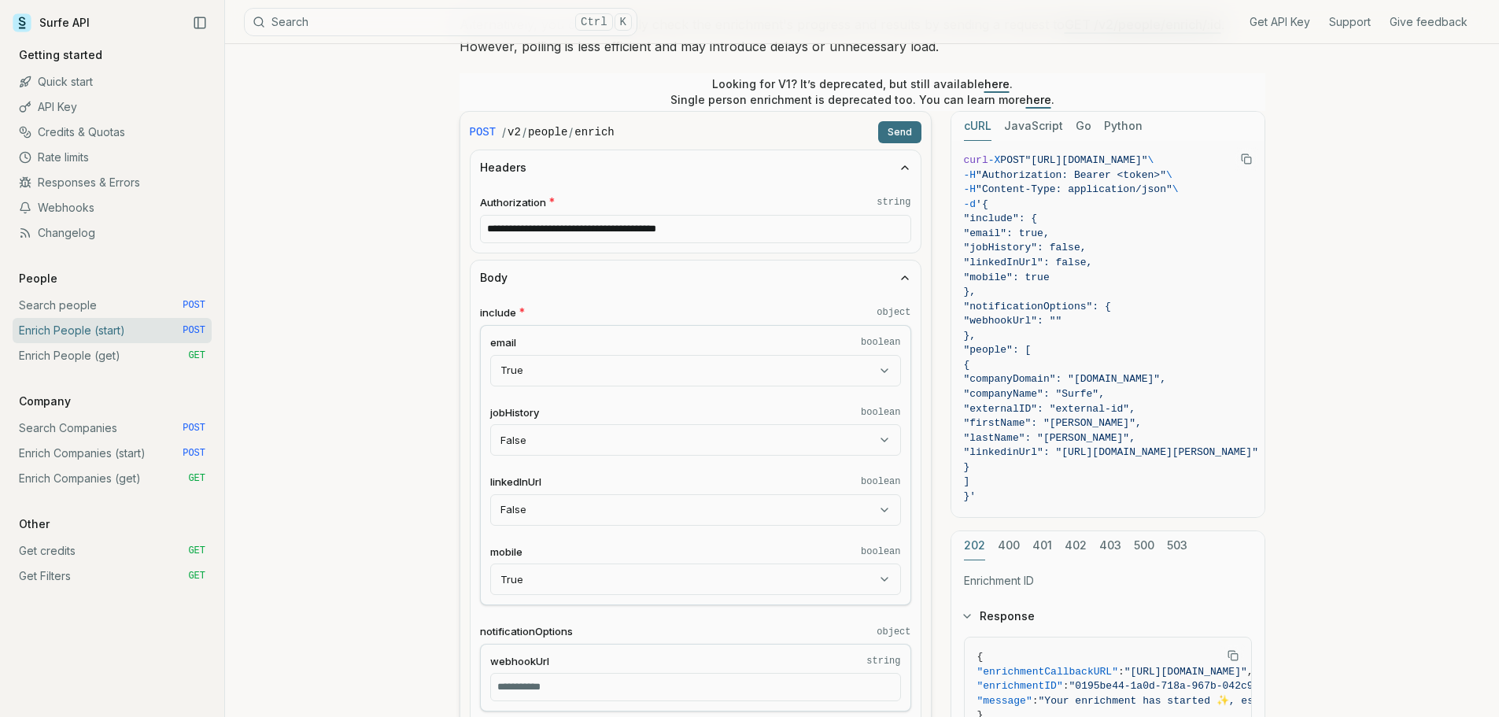
click at [890, 124] on button "Send" at bounding box center [899, 132] width 43 height 22
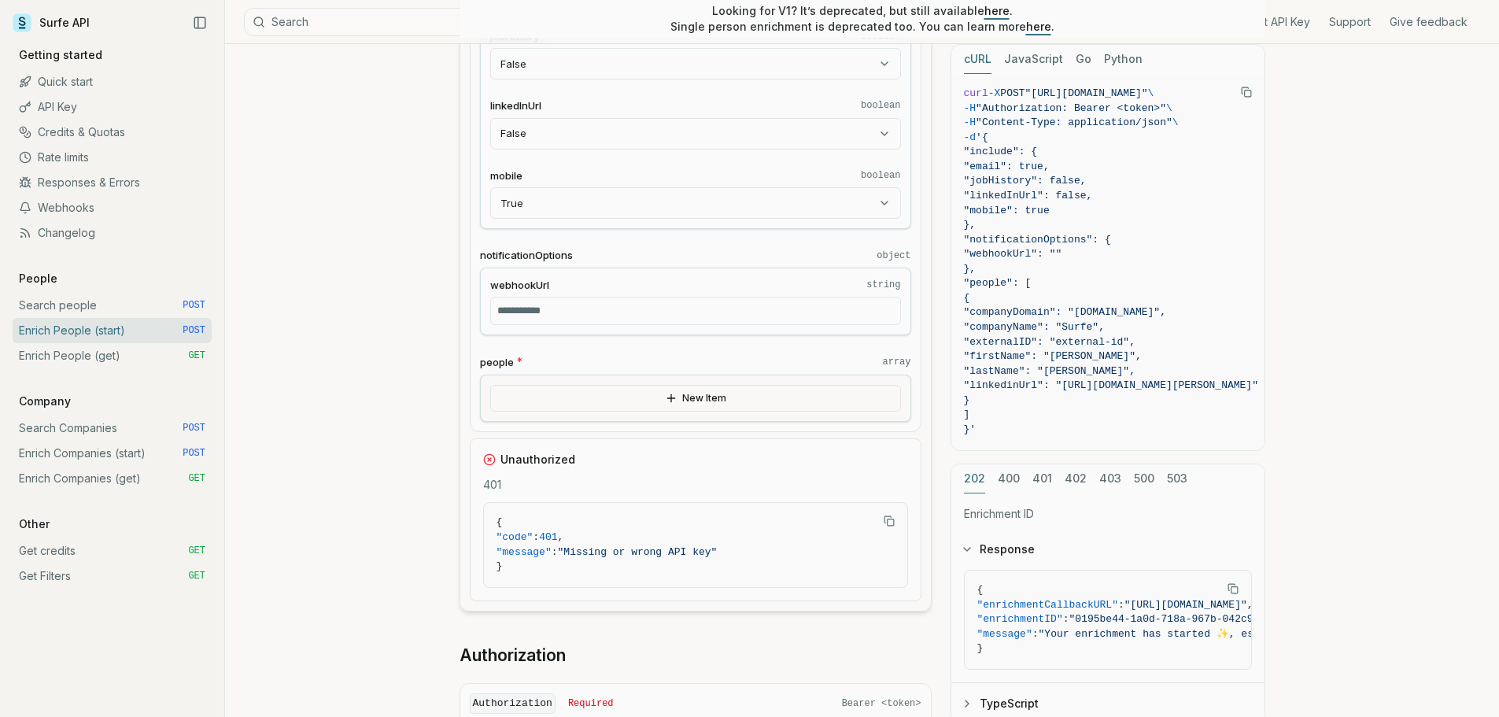
scroll to position [708, 0]
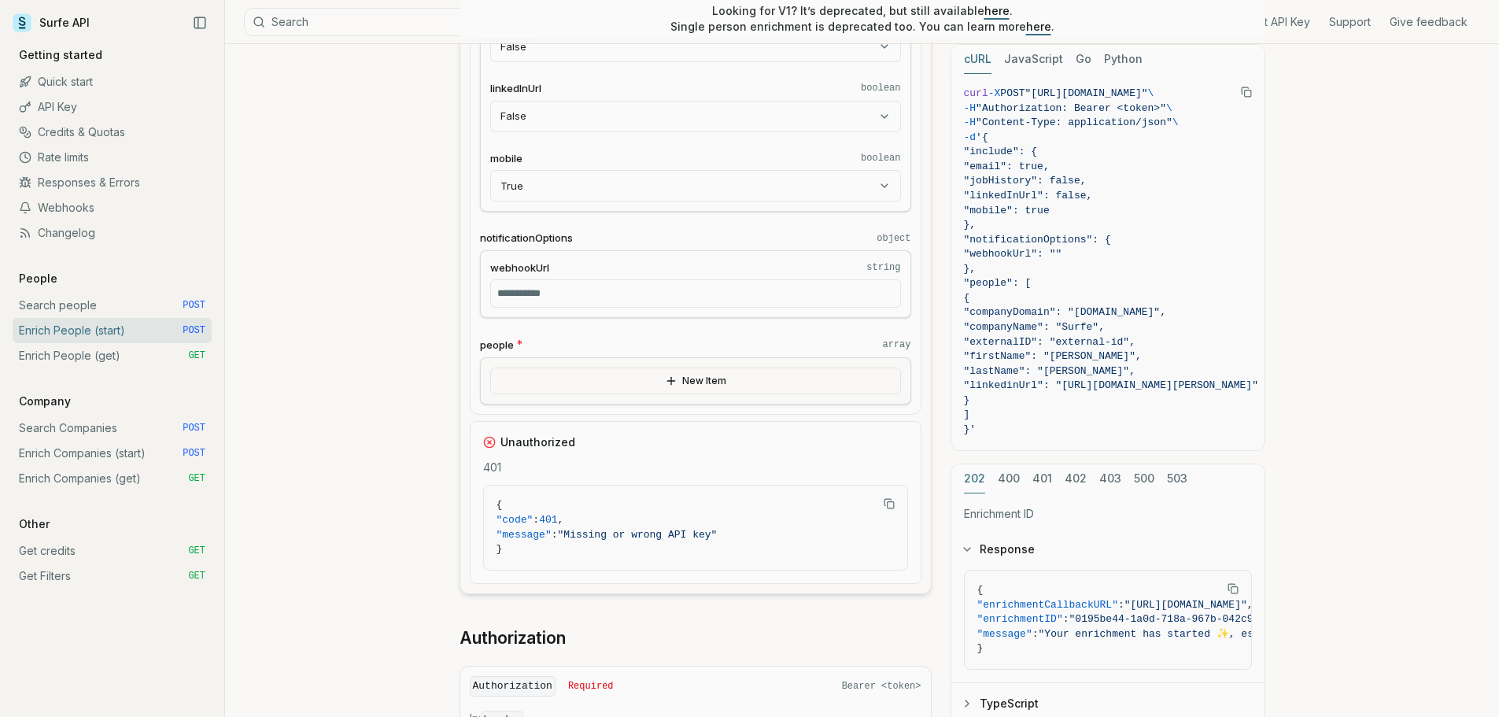
click at [787, 294] on input "webhookUrl string" at bounding box center [695, 293] width 411 height 28
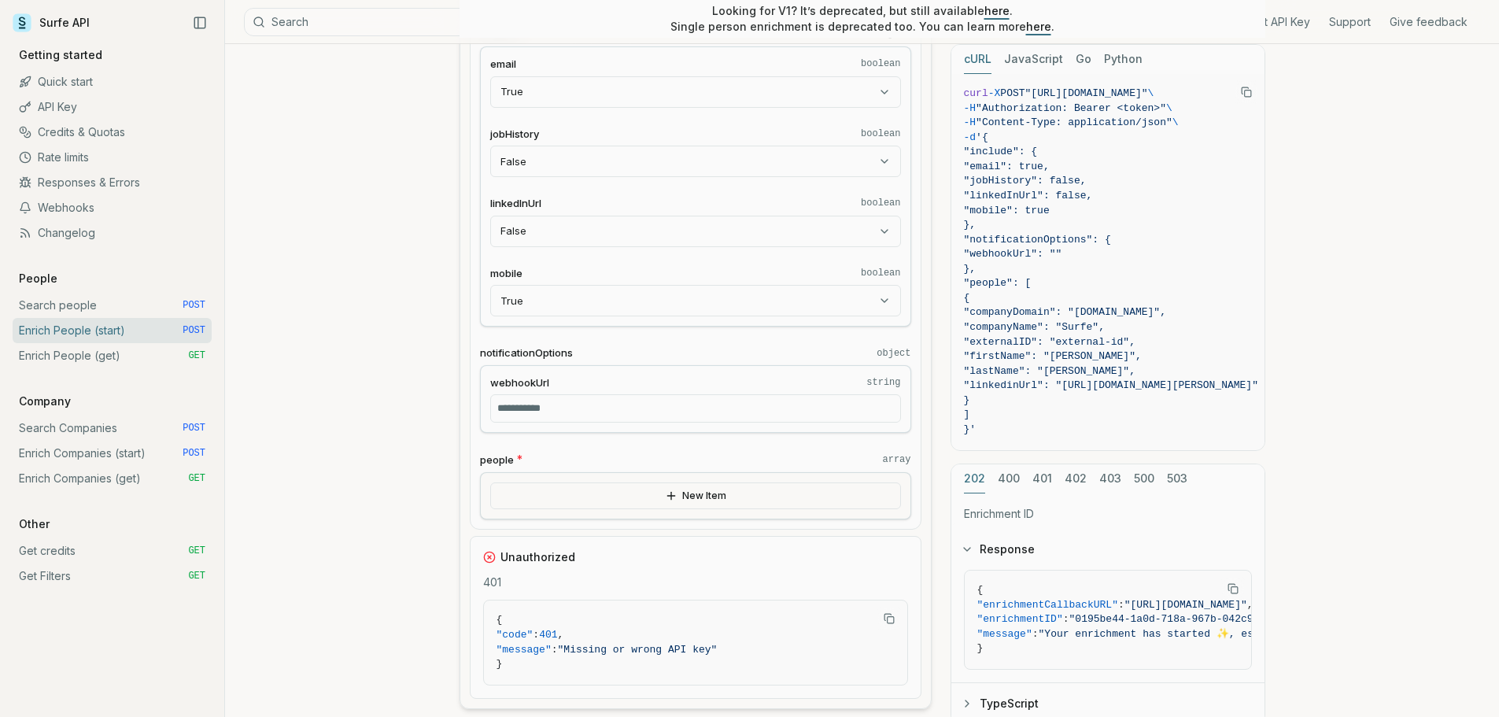
scroll to position [630, 0]
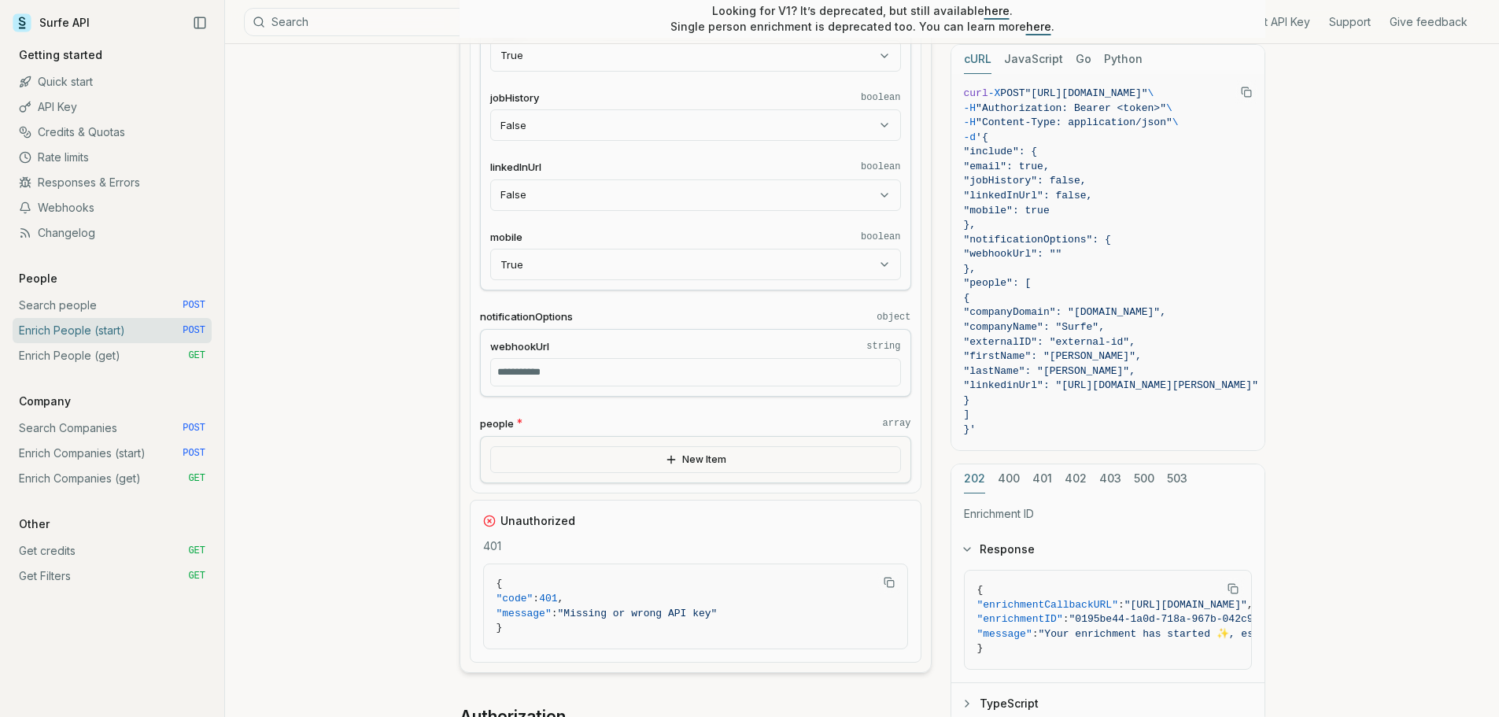
paste input "**********"
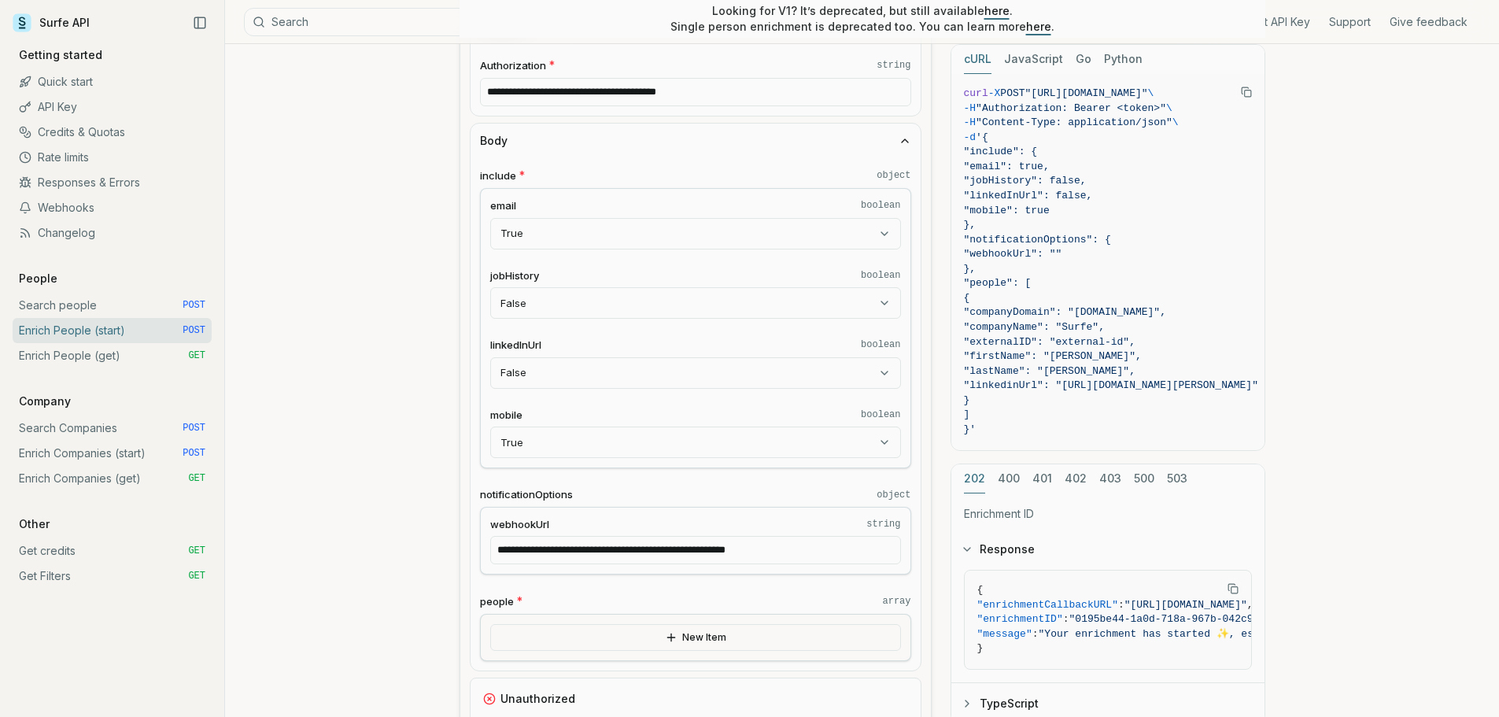
scroll to position [236, 0]
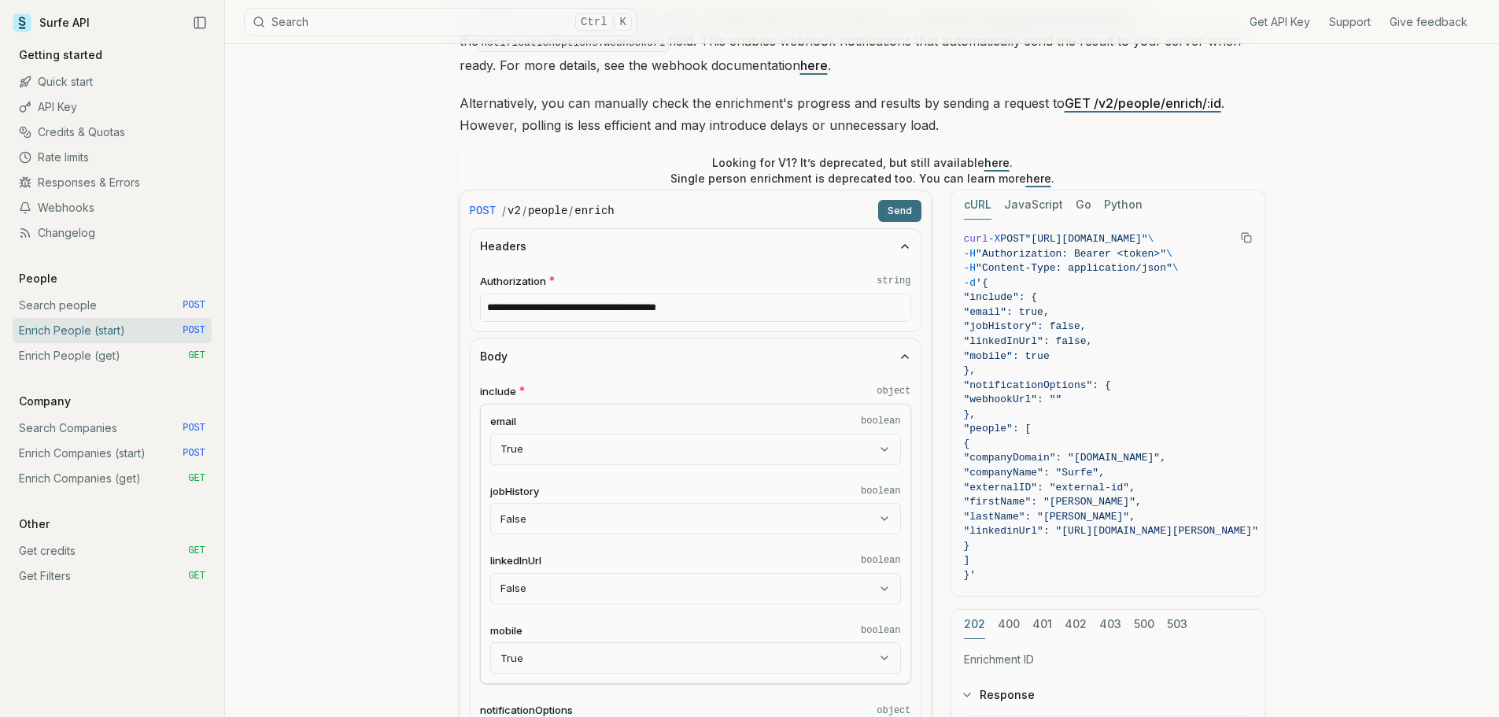
type input "**********"
click at [888, 216] on button "Send" at bounding box center [899, 211] width 43 height 22
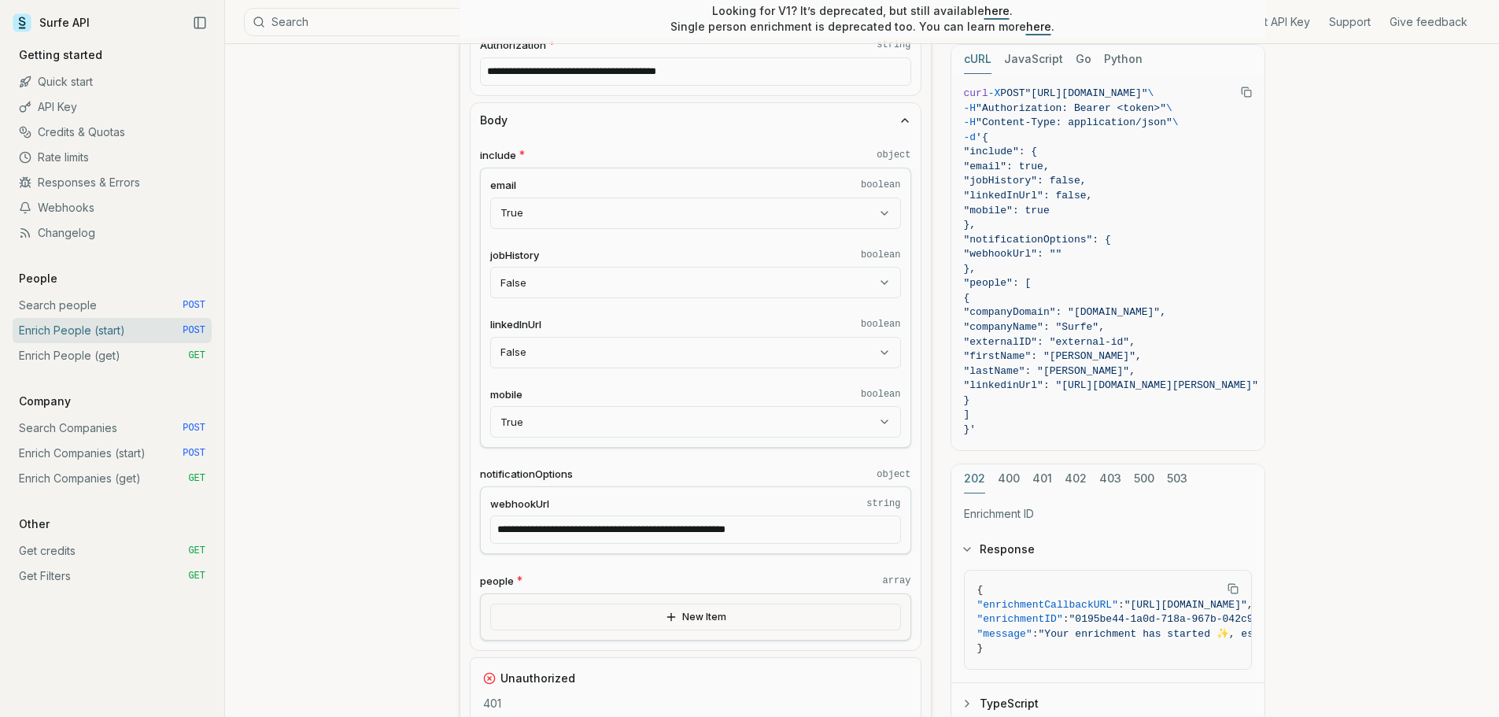
scroll to position [381, 0]
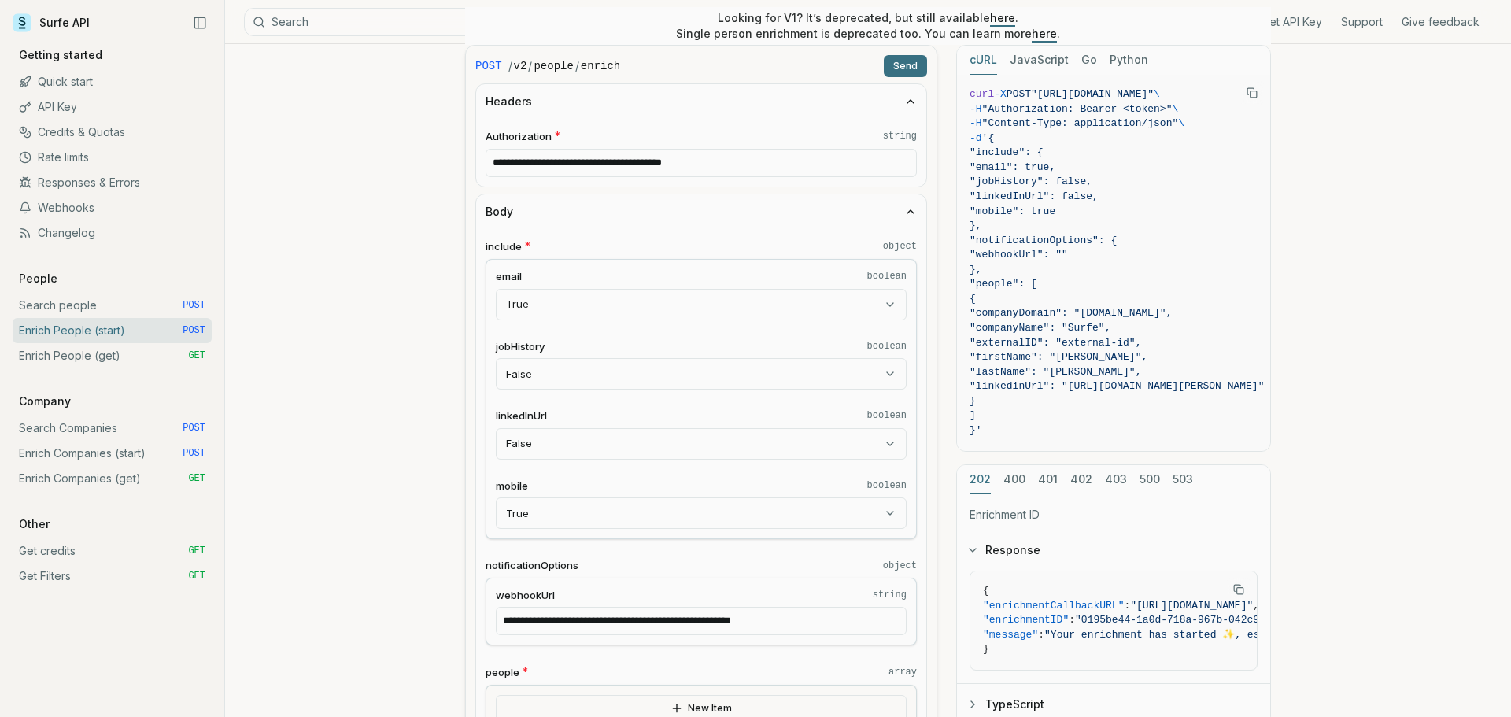
click at [742, 298] on body "Surfe API Get API Key Support Give feedback Getting started Quick start API Key…" at bounding box center [755, 641] width 1511 height 2044
click at [754, 369] on body "Surfe API Get API Key Support Give feedback Getting started Quick start API Key…" at bounding box center [749, 641] width 1499 height 2044
click at [744, 434] on body "Surfe API Get API Key Support Give feedback Getting started Quick start API Key…" at bounding box center [755, 641] width 1511 height 2044
select select "****"
click at [695, 505] on body "Surfe API Get API Key Support Give feedback Getting started Quick start API Key…" at bounding box center [743, 641] width 1487 height 2044
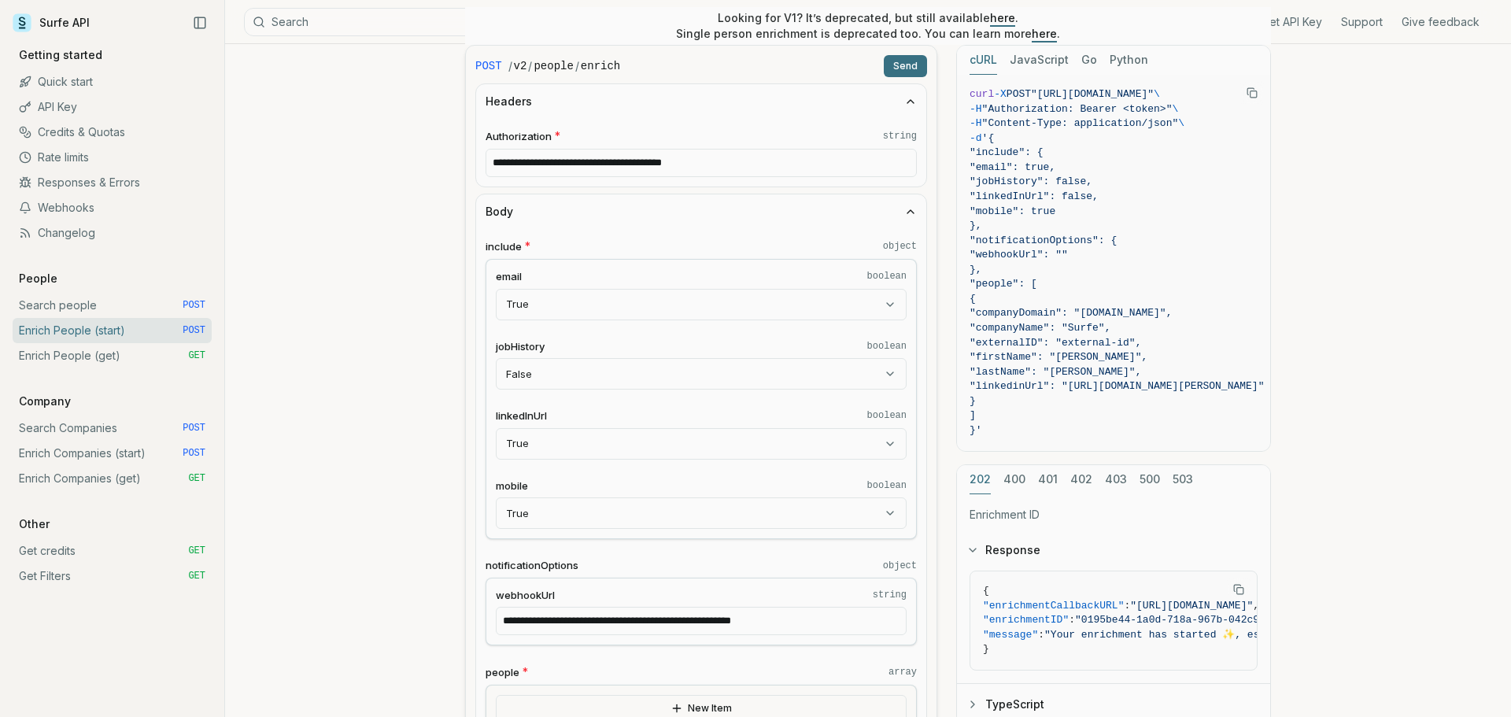
click at [906, 57] on html "Surfe API Get API Key Support Give feedback Getting started Quick start API Key…" at bounding box center [755, 641] width 1511 height 2044
click at [897, 65] on button "Send" at bounding box center [899, 66] width 43 height 22
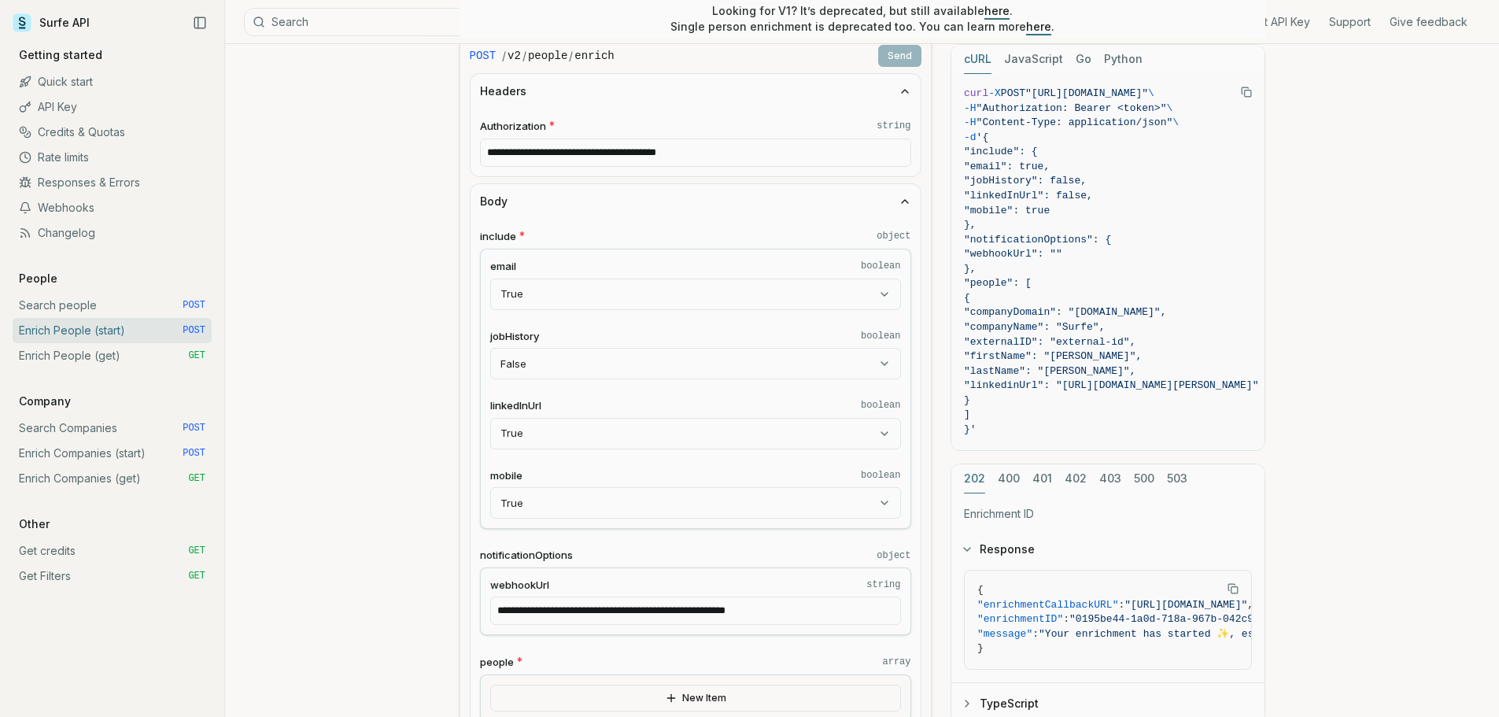
scroll to position [538, 0]
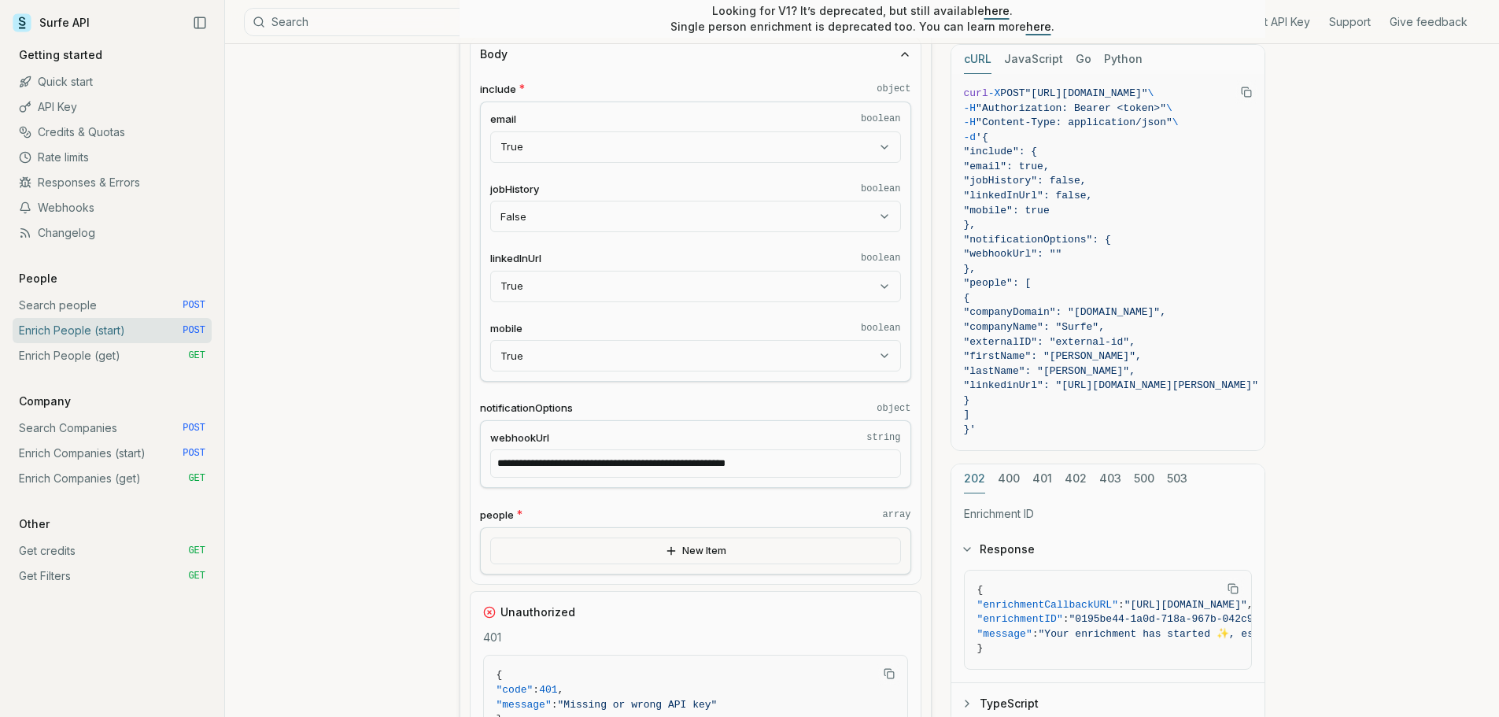
click at [740, 545] on button "New Item" at bounding box center [695, 550] width 411 height 27
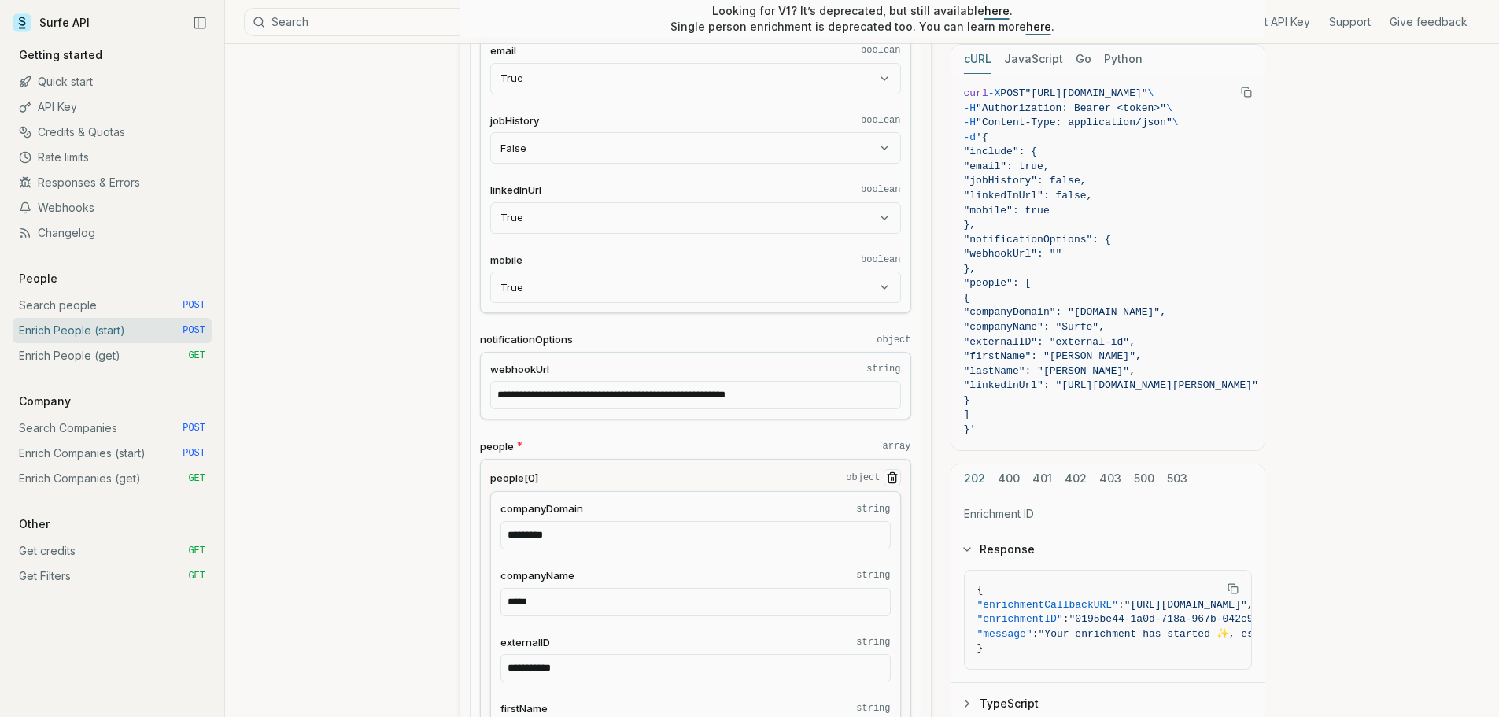
scroll to position [696, 0]
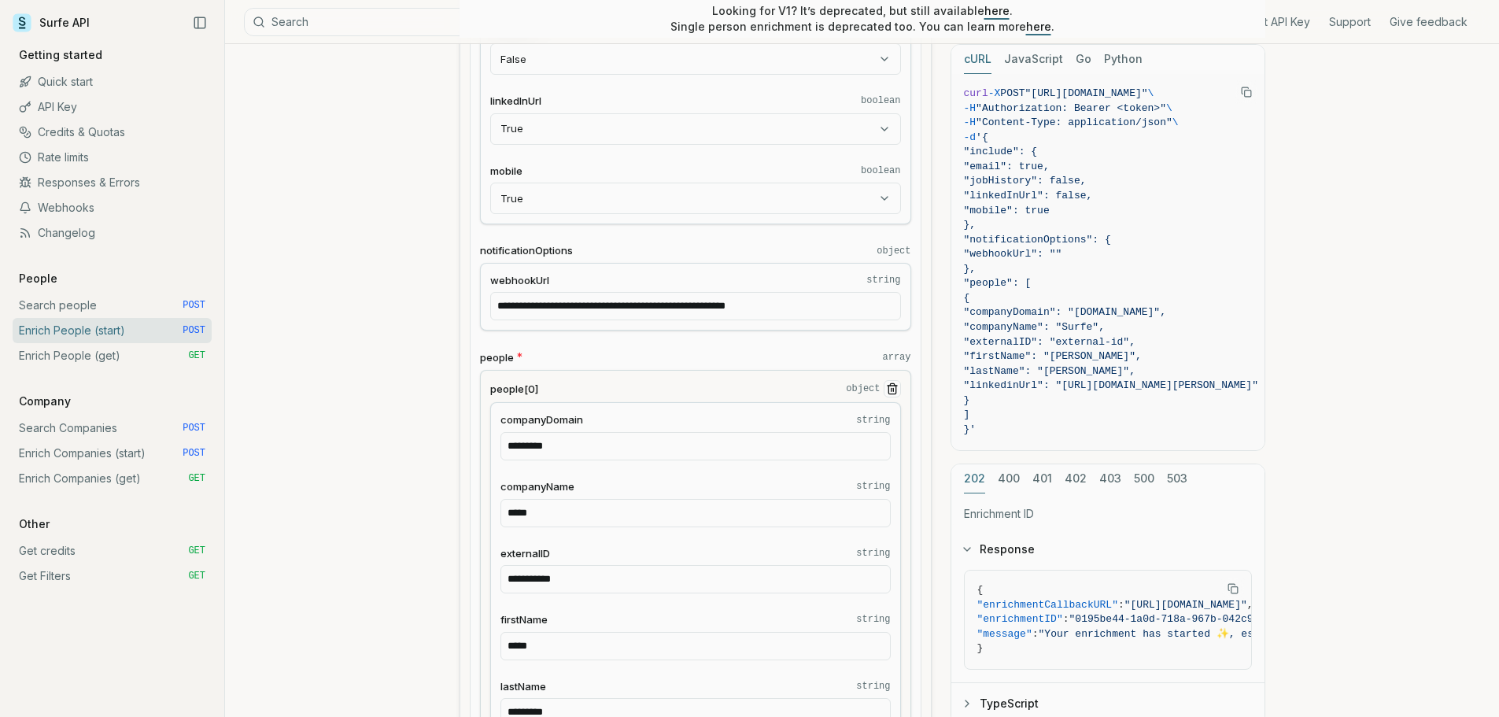
click at [888, 393] on icon "Remove Item" at bounding box center [891, 390] width 7 height 9
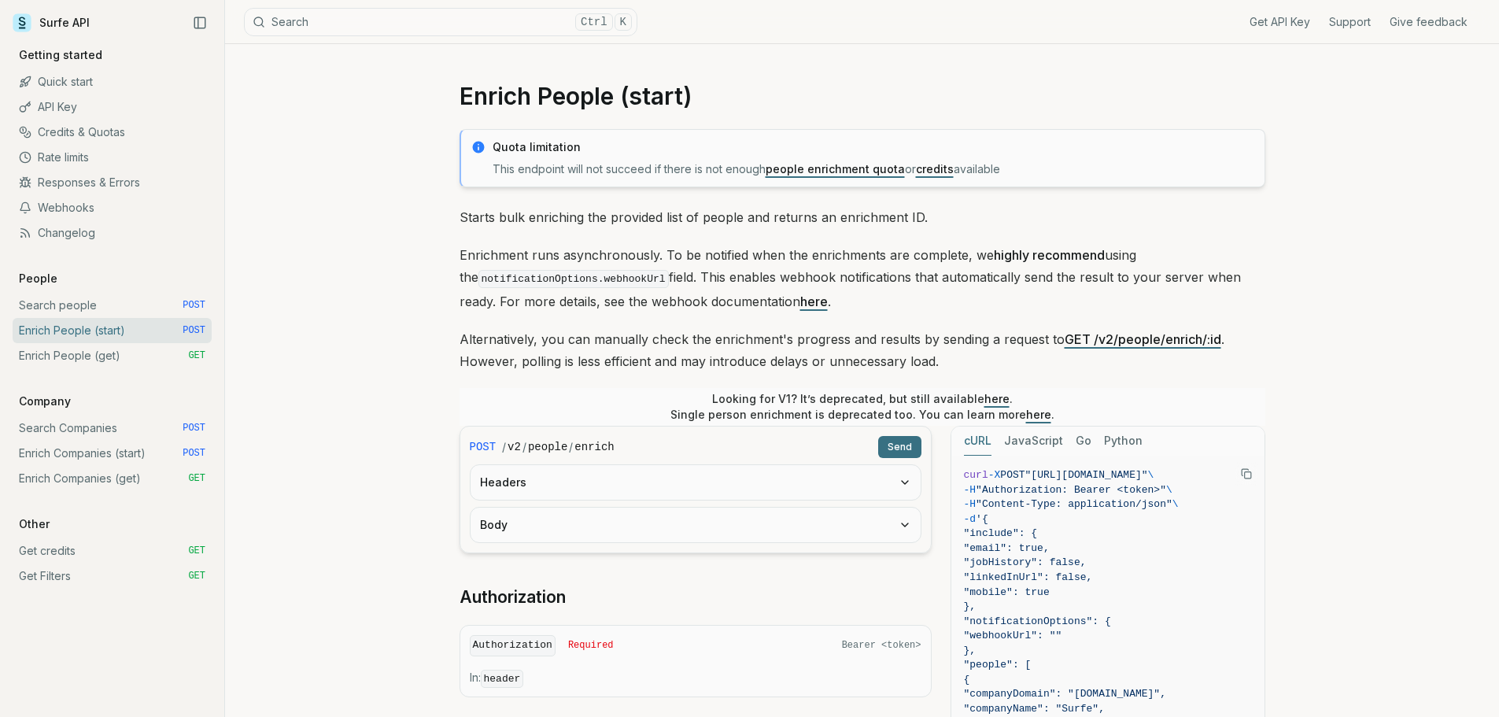
scroll to position [577, 0]
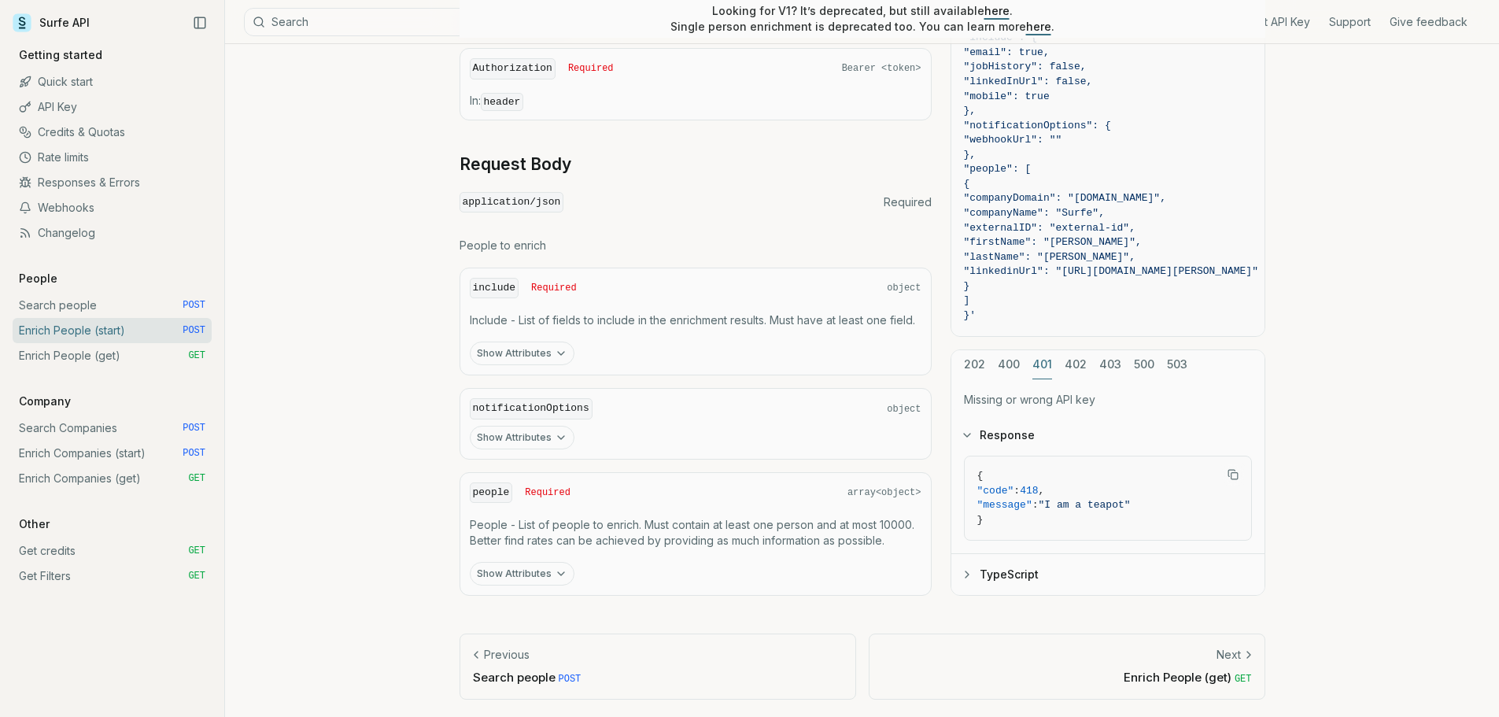
click at [1043, 344] on div "cURL JavaScript Go Python curl -X POST "[URL][DOMAIN_NAME]" \ -H "Authorization…" at bounding box center [1108, 263] width 315 height 666
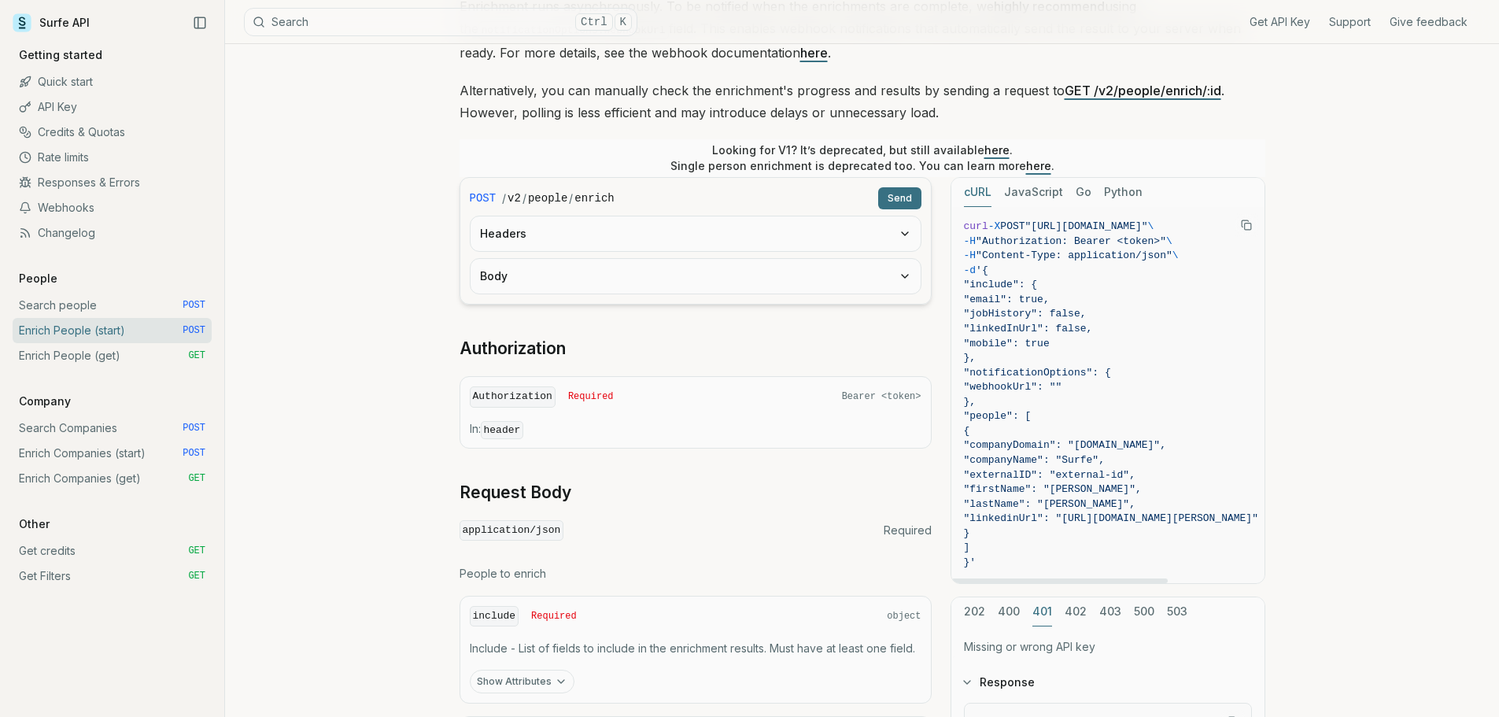
scroll to position [248, 0]
click at [1031, 194] on button "JavaScript" at bounding box center [1033, 193] width 59 height 29
click at [971, 198] on button "cURL" at bounding box center [978, 193] width 28 height 29
click at [422, 331] on article "Enrich People (start) Quota limitation This endpoint will not succeed if there …" at bounding box center [862, 421] width 881 height 1251
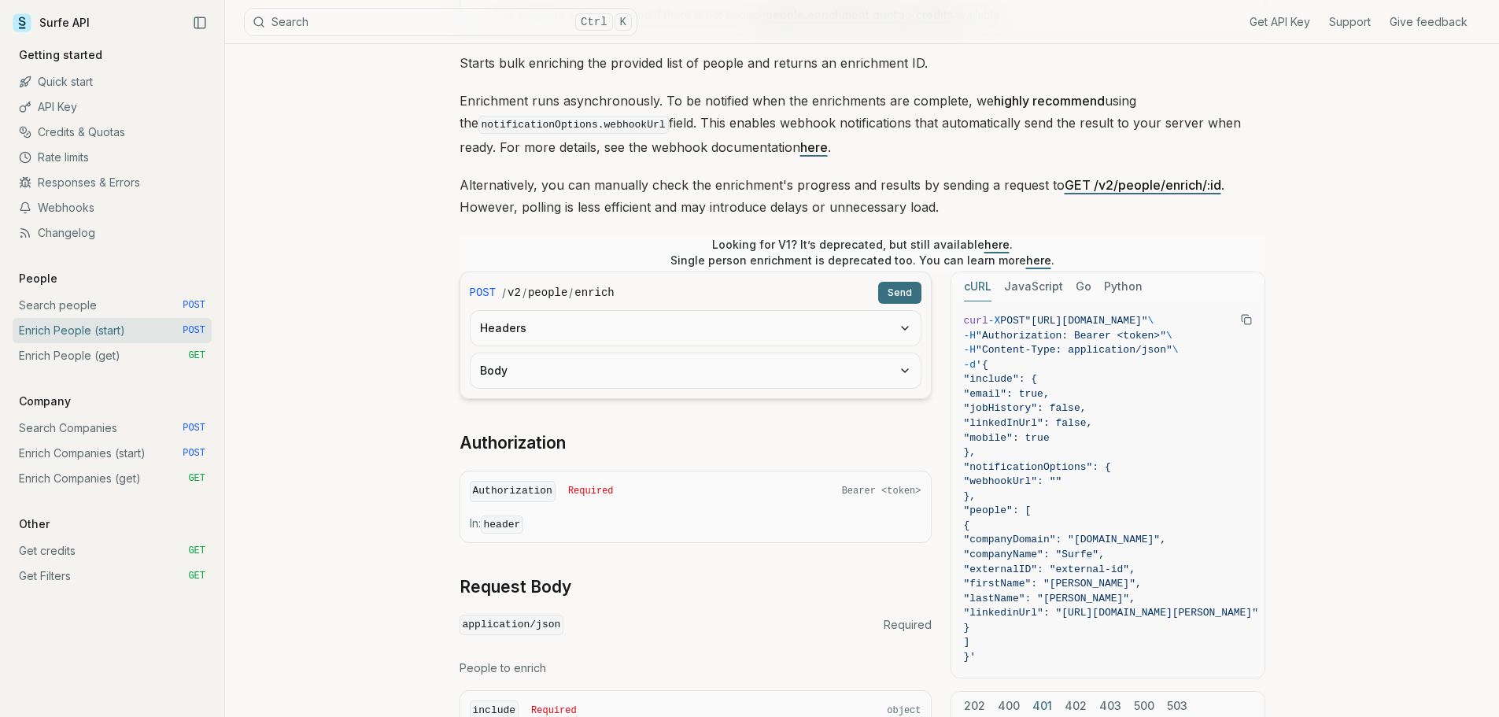
scroll to position [0, 0]
click at [560, 373] on button "Body" at bounding box center [696, 367] width 450 height 35
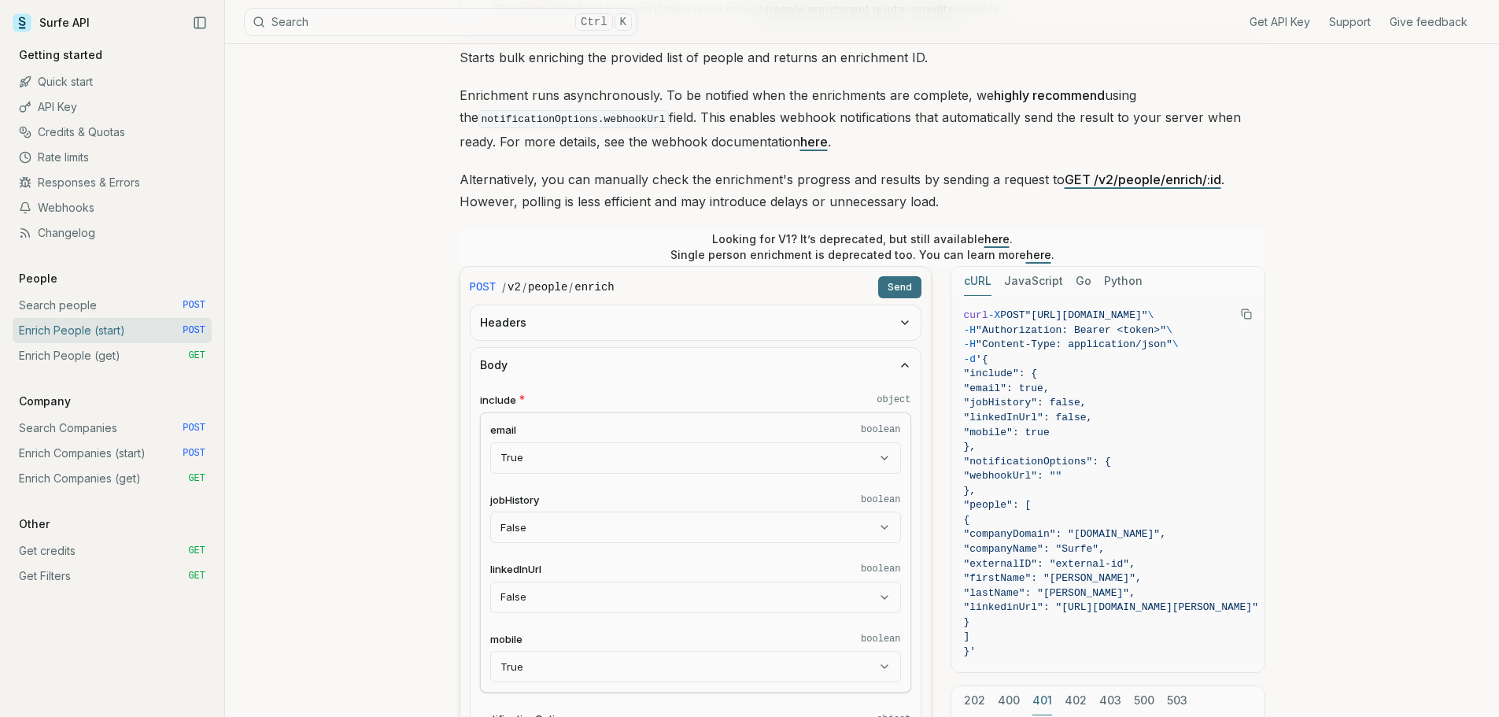
scroll to position [157, 0]
click at [593, 333] on button "Headers" at bounding box center [696, 325] width 450 height 35
click at [684, 387] on input "**********" at bounding box center [695, 386] width 431 height 28
click at [685, 387] on input "**********" at bounding box center [695, 386] width 431 height 28
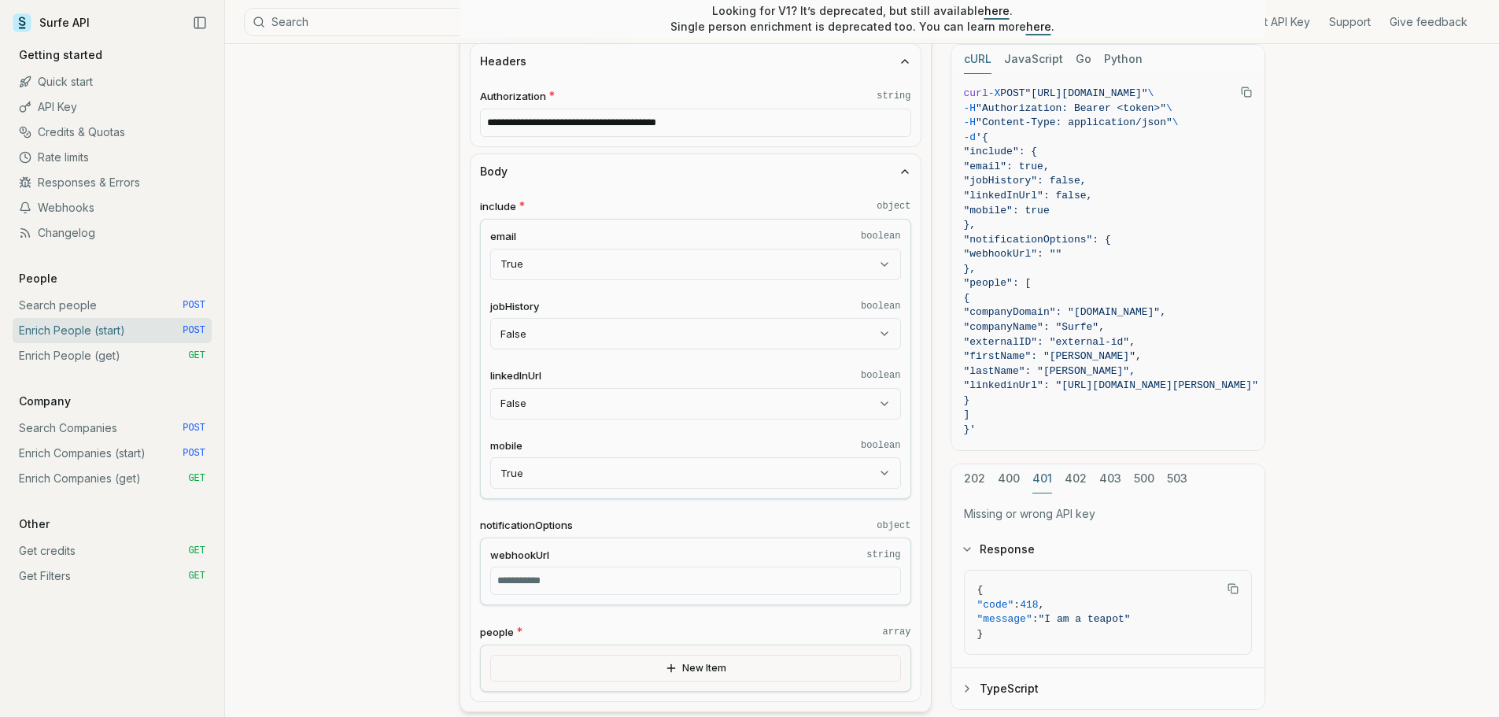
scroll to position [472, 0]
